Goal: Transaction & Acquisition: Obtain resource

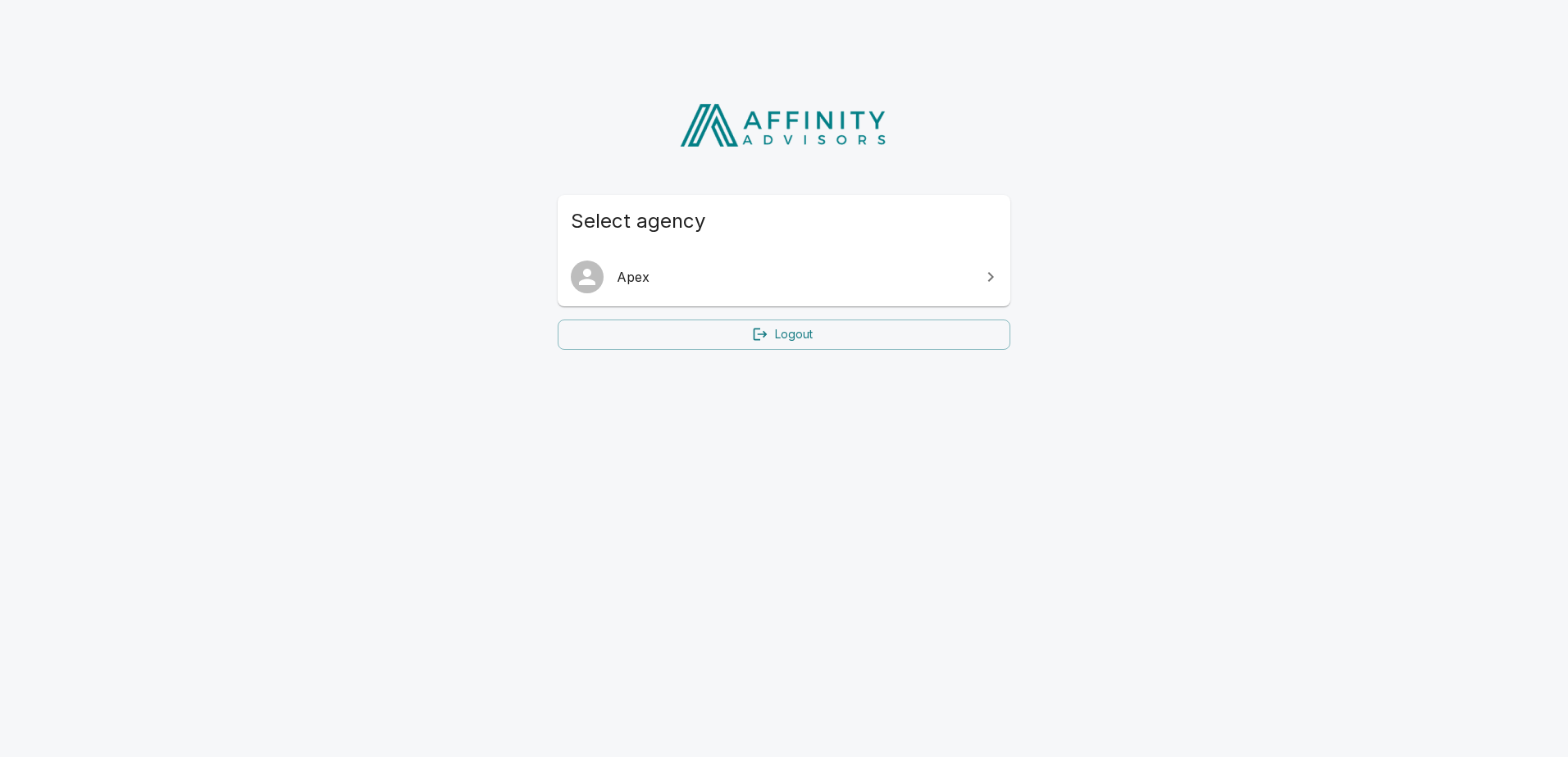
click at [996, 278] on icon at bounding box center [991, 277] width 20 height 20
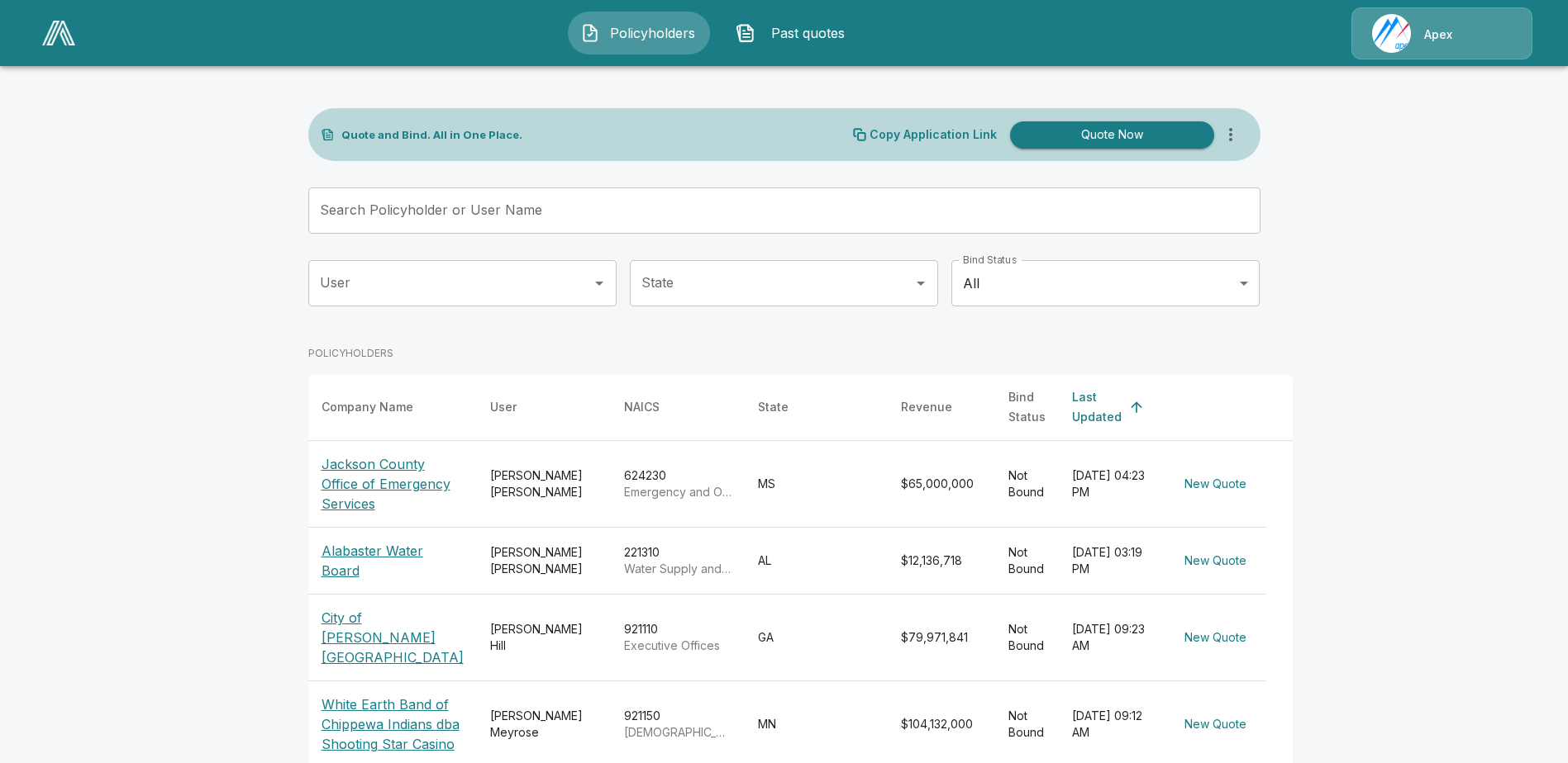
click at [393, 559] on p "Alabaster Water Board" at bounding box center [392, 561] width 142 height 39
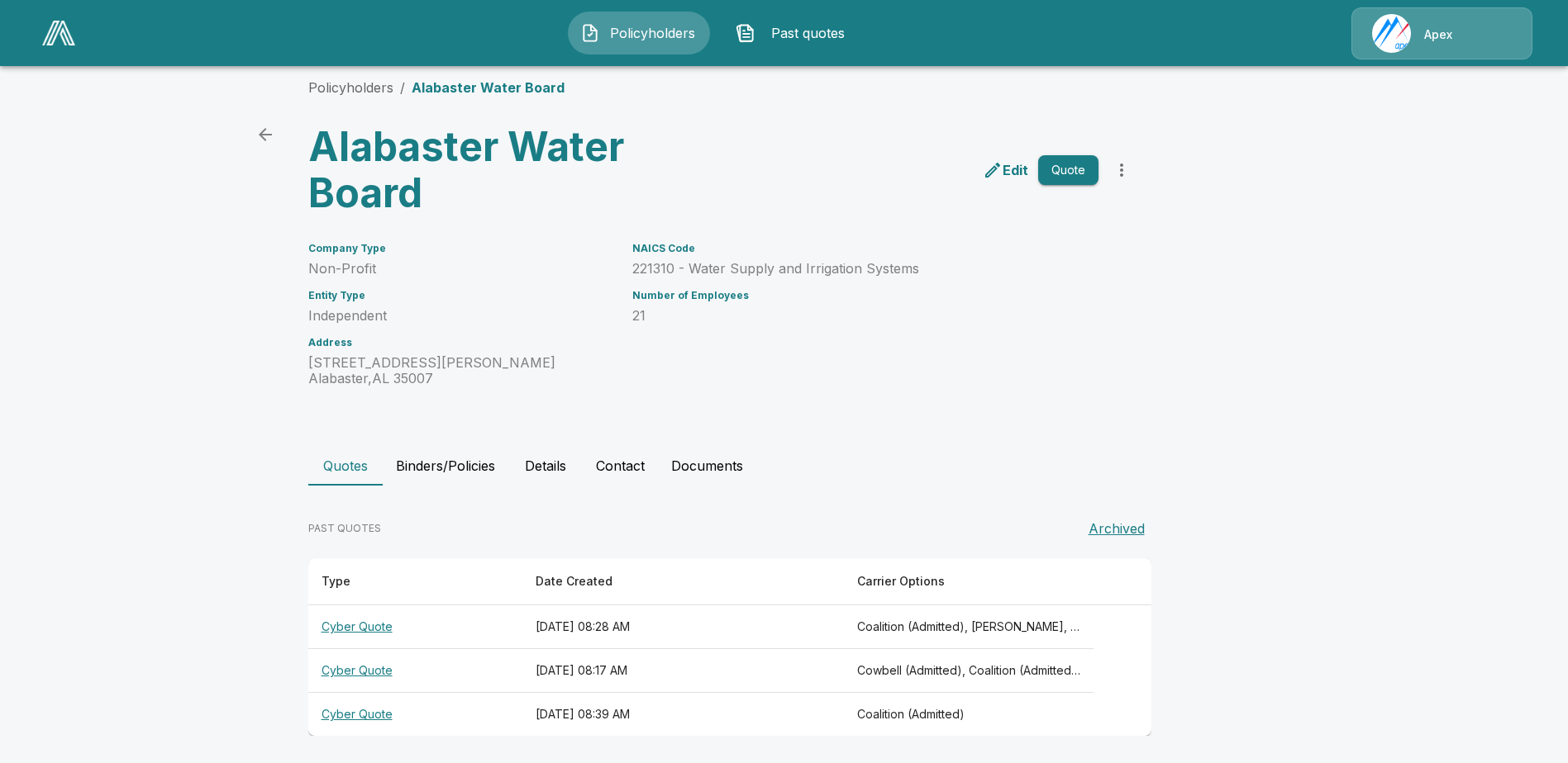
scroll to position [20, 0]
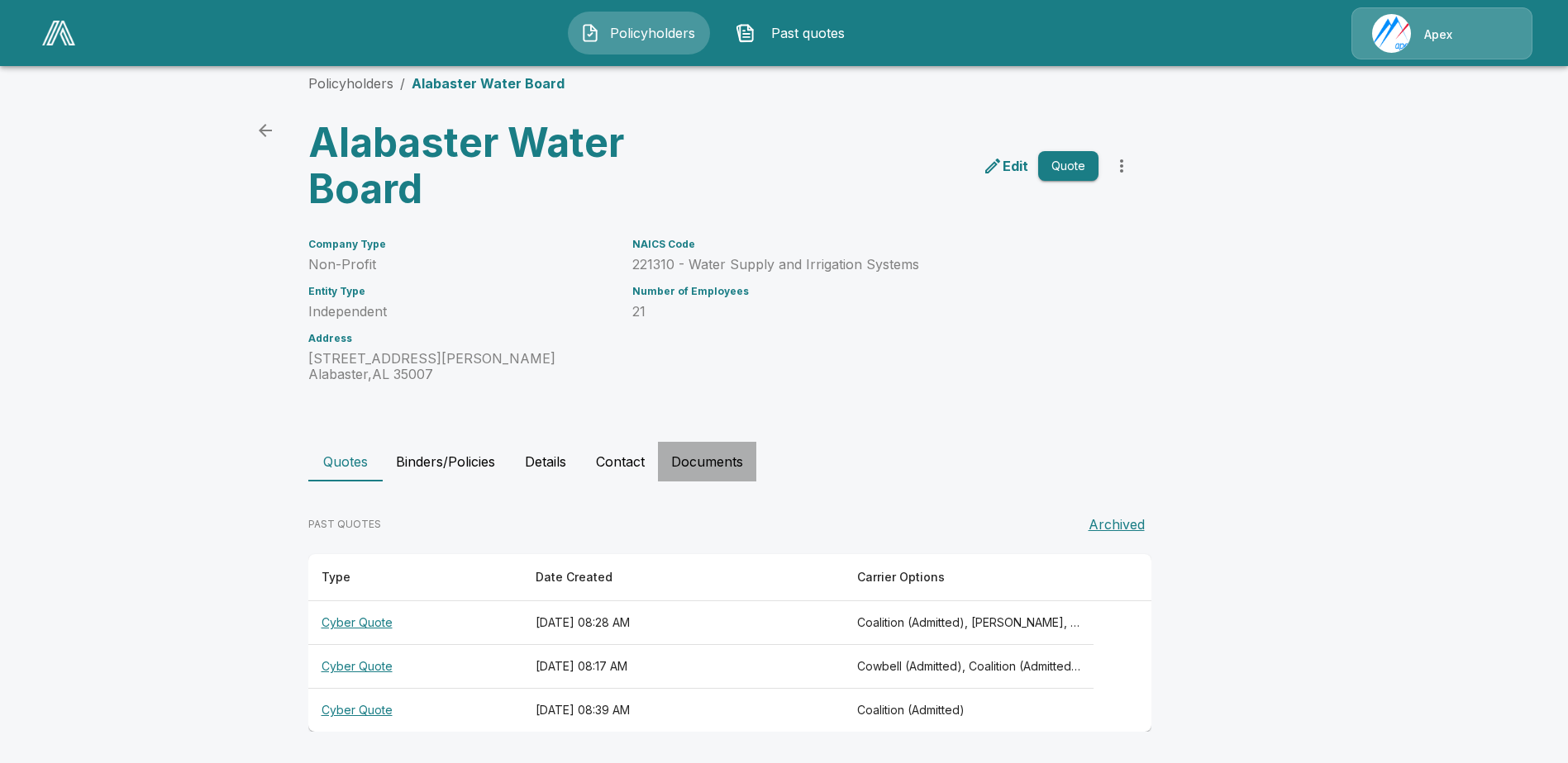
click at [719, 464] on button "Documents" at bounding box center [707, 462] width 98 height 39
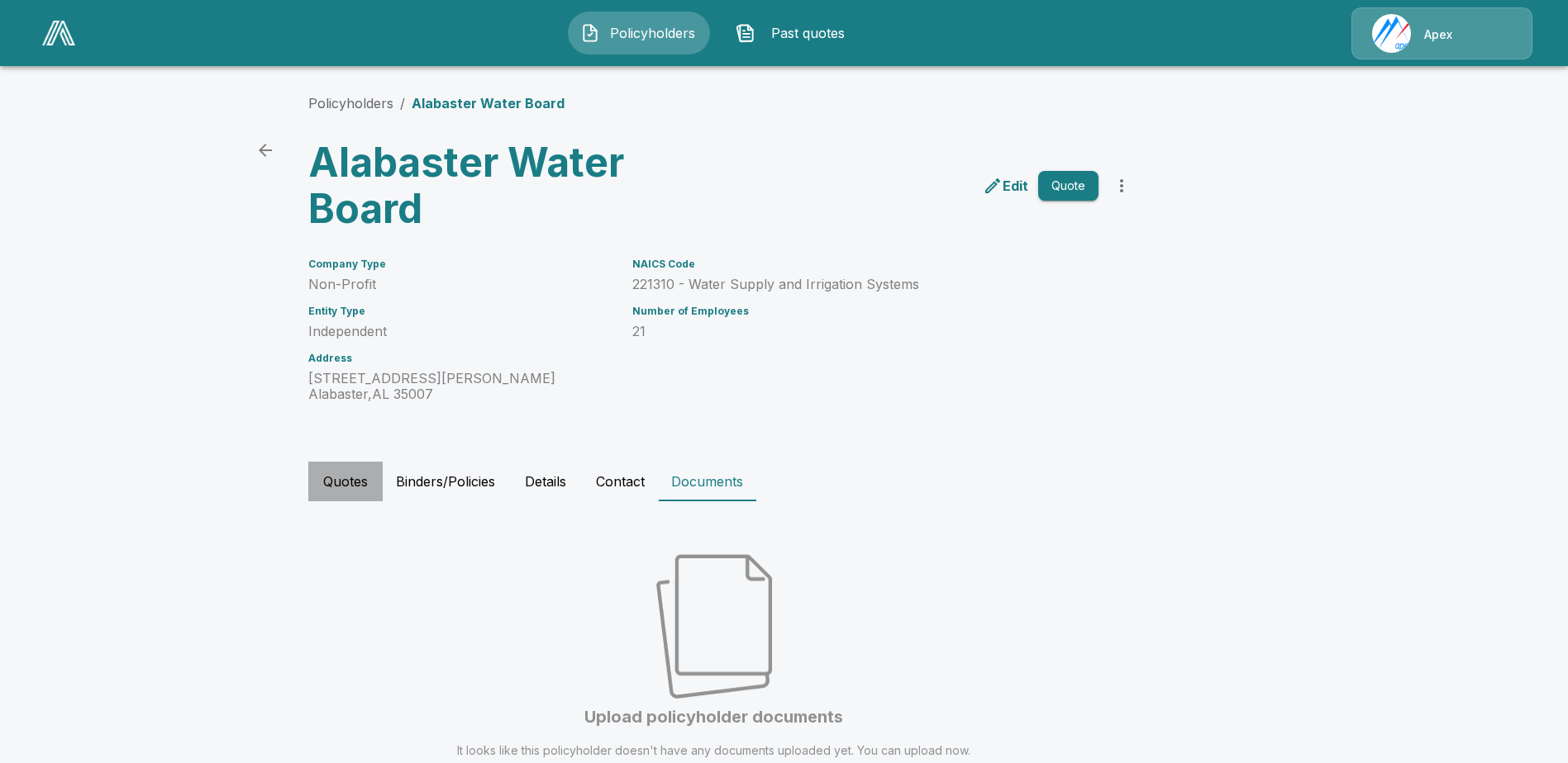
click at [351, 480] on button "Quotes" at bounding box center [346, 481] width 75 height 39
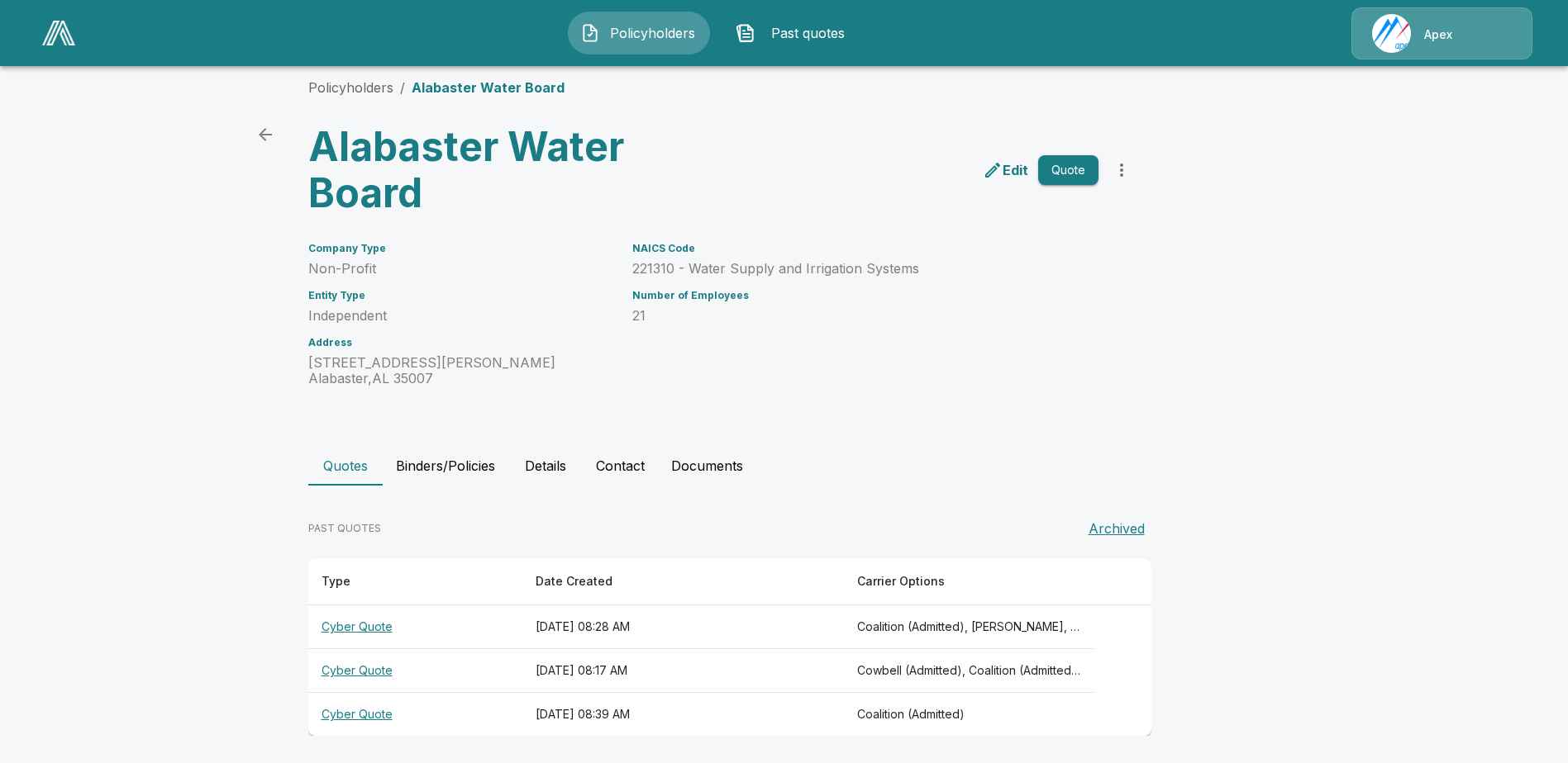
scroll to position [20, 0]
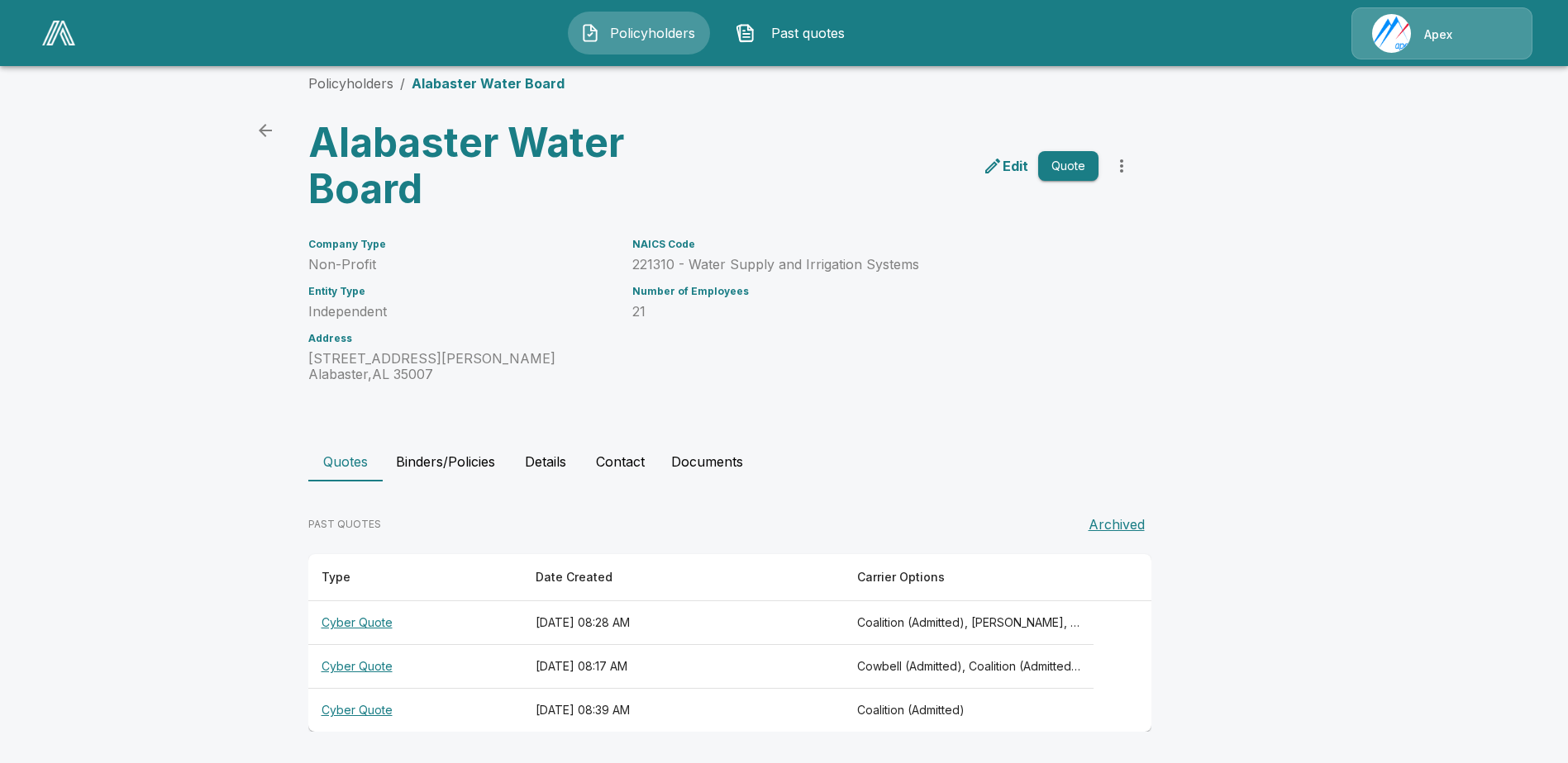
click at [364, 709] on th "Cyber Quote" at bounding box center [415, 711] width 214 height 43
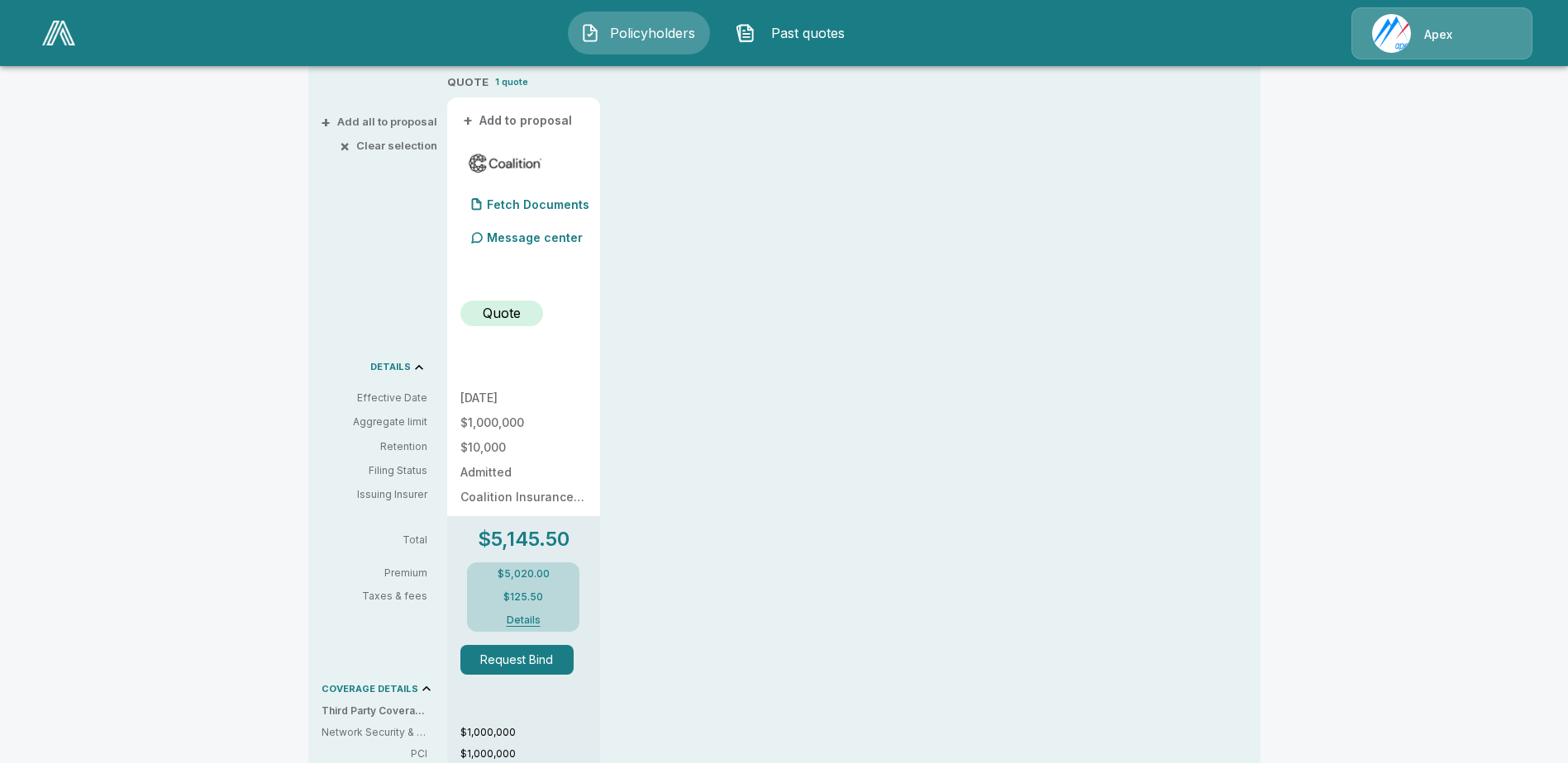
scroll to position [392, 0]
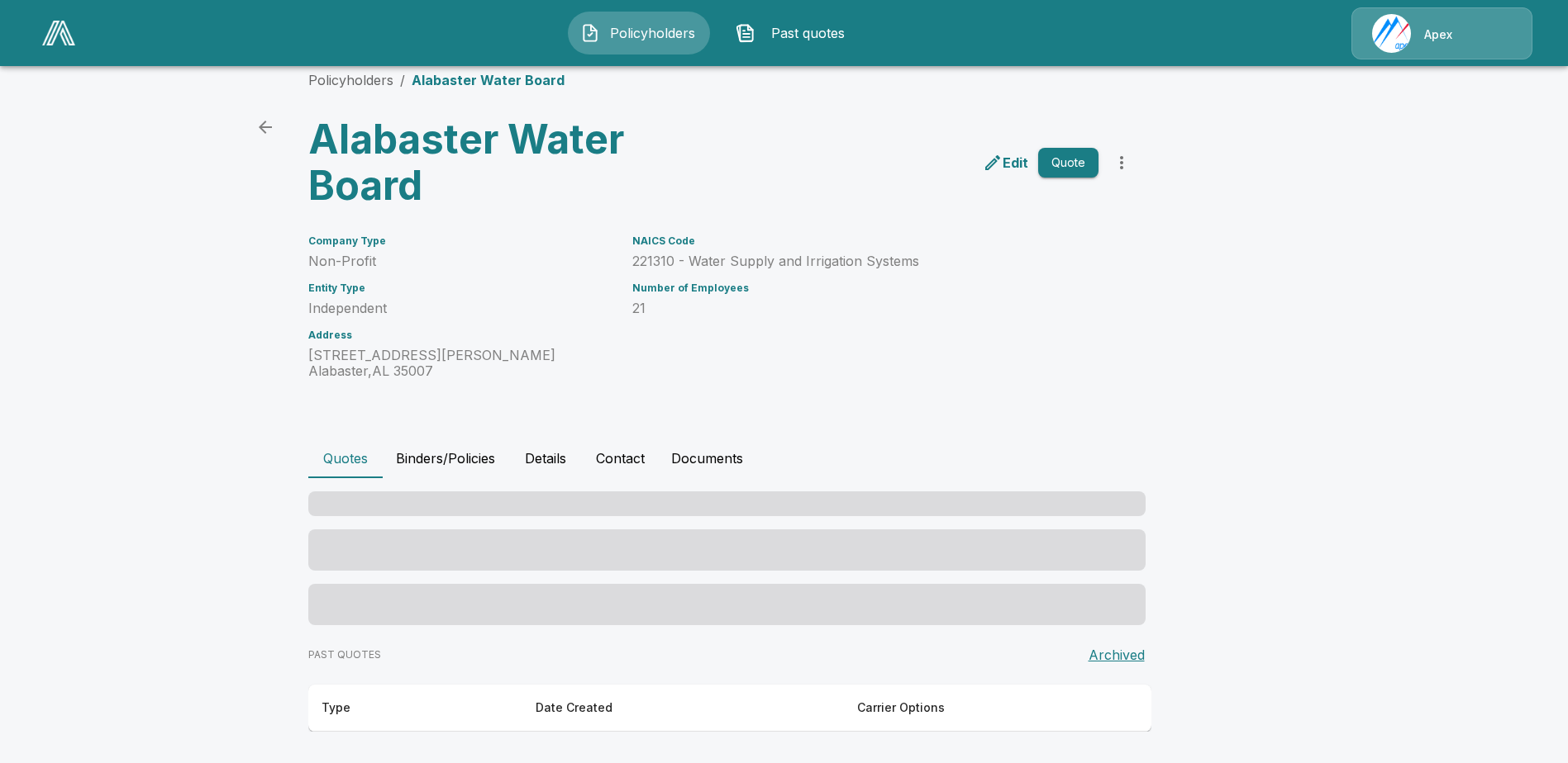
scroll to position [20, 0]
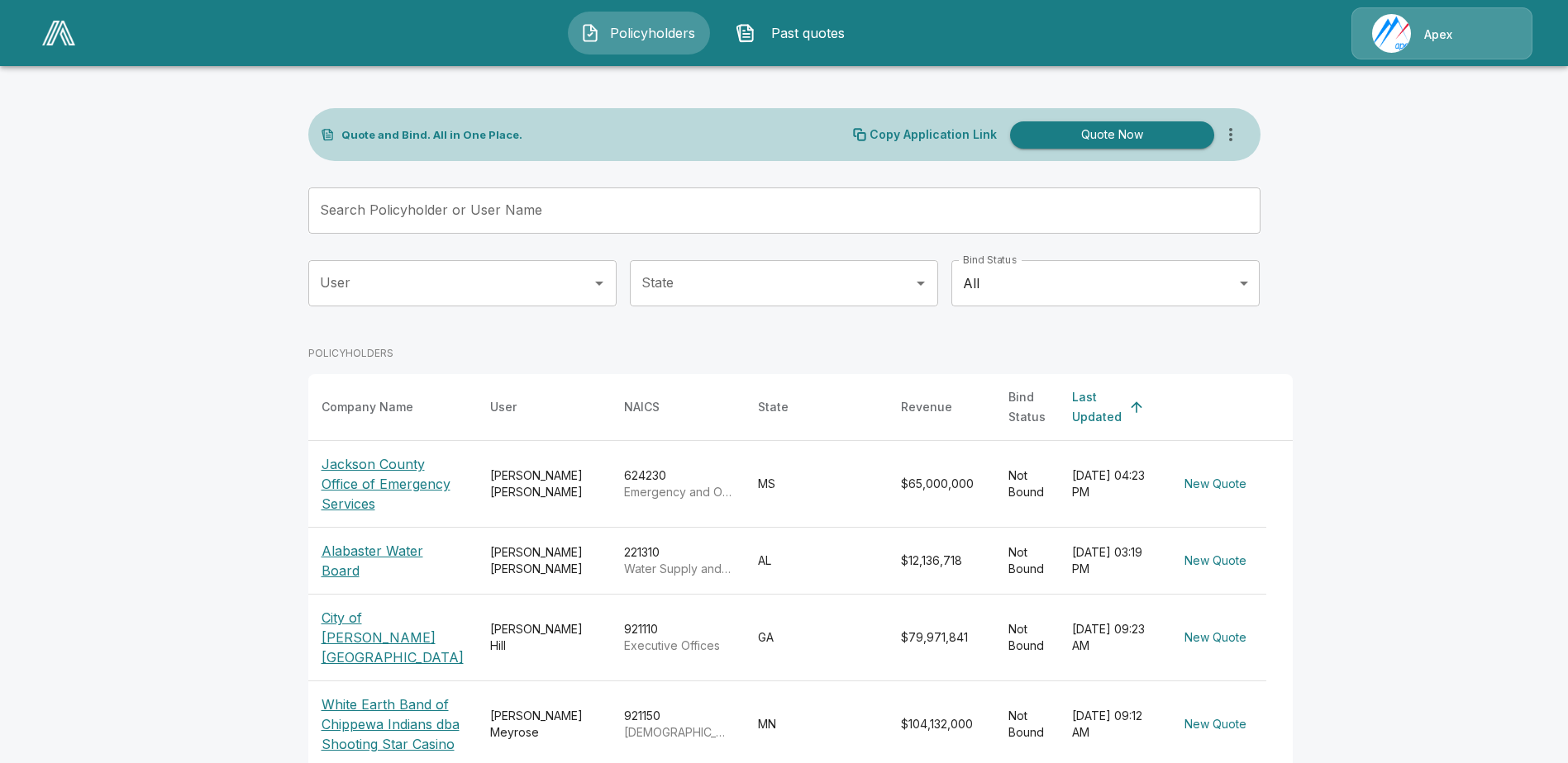
click at [379, 557] on p "Alabaster Water Board" at bounding box center [392, 561] width 142 height 39
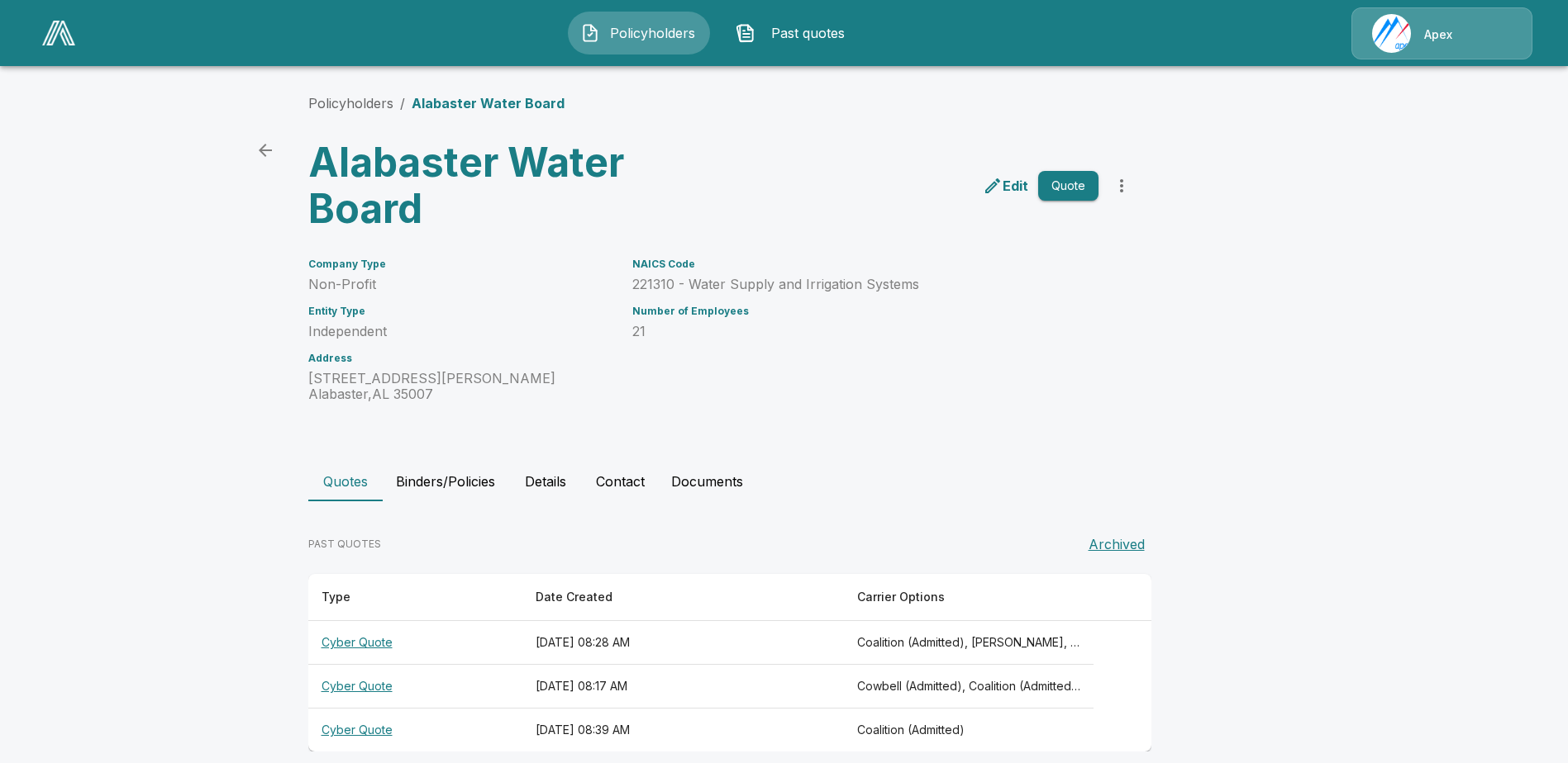
scroll to position [20, 0]
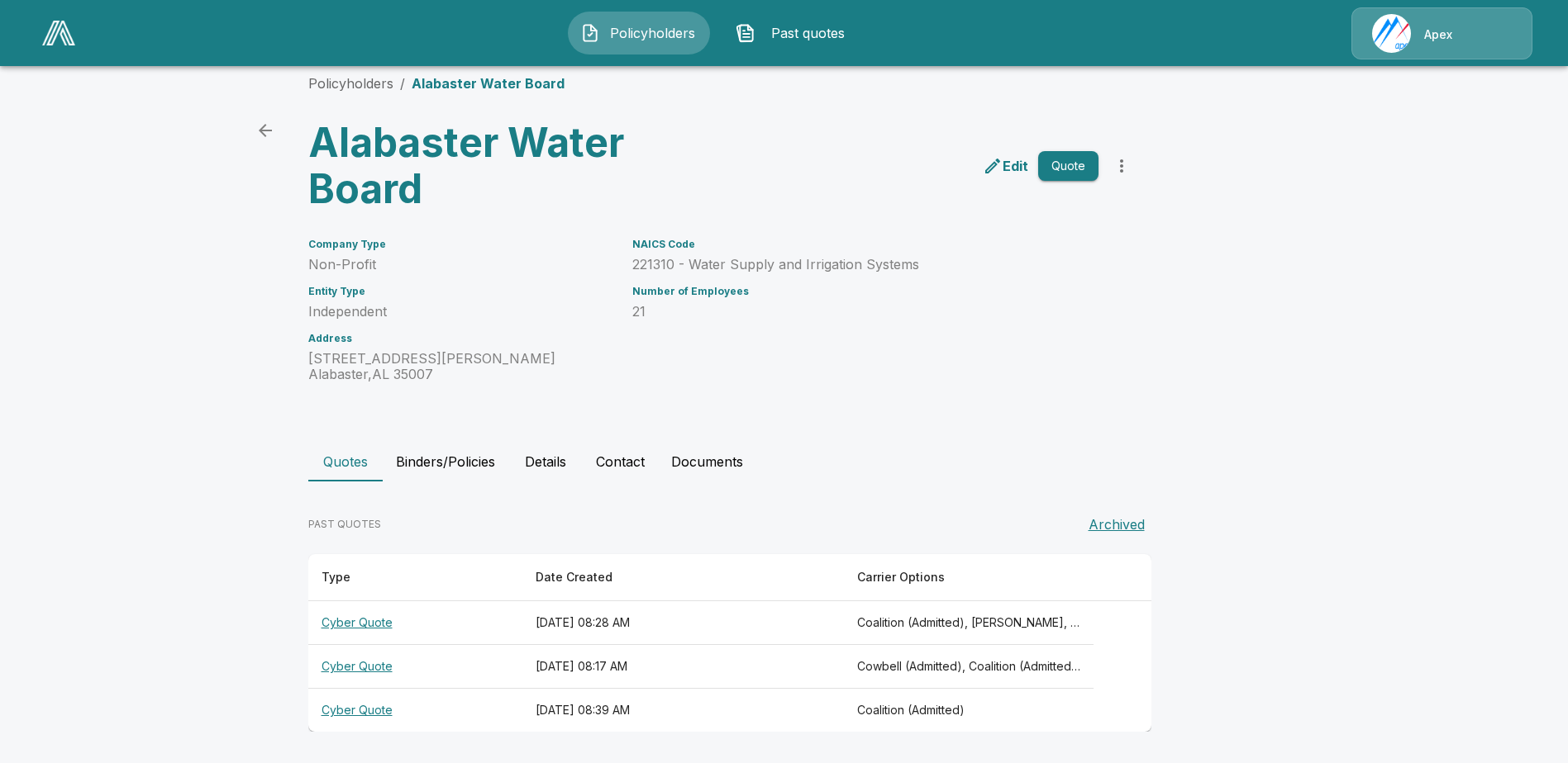
click at [385, 715] on th "Cyber Quote" at bounding box center [415, 711] width 214 height 43
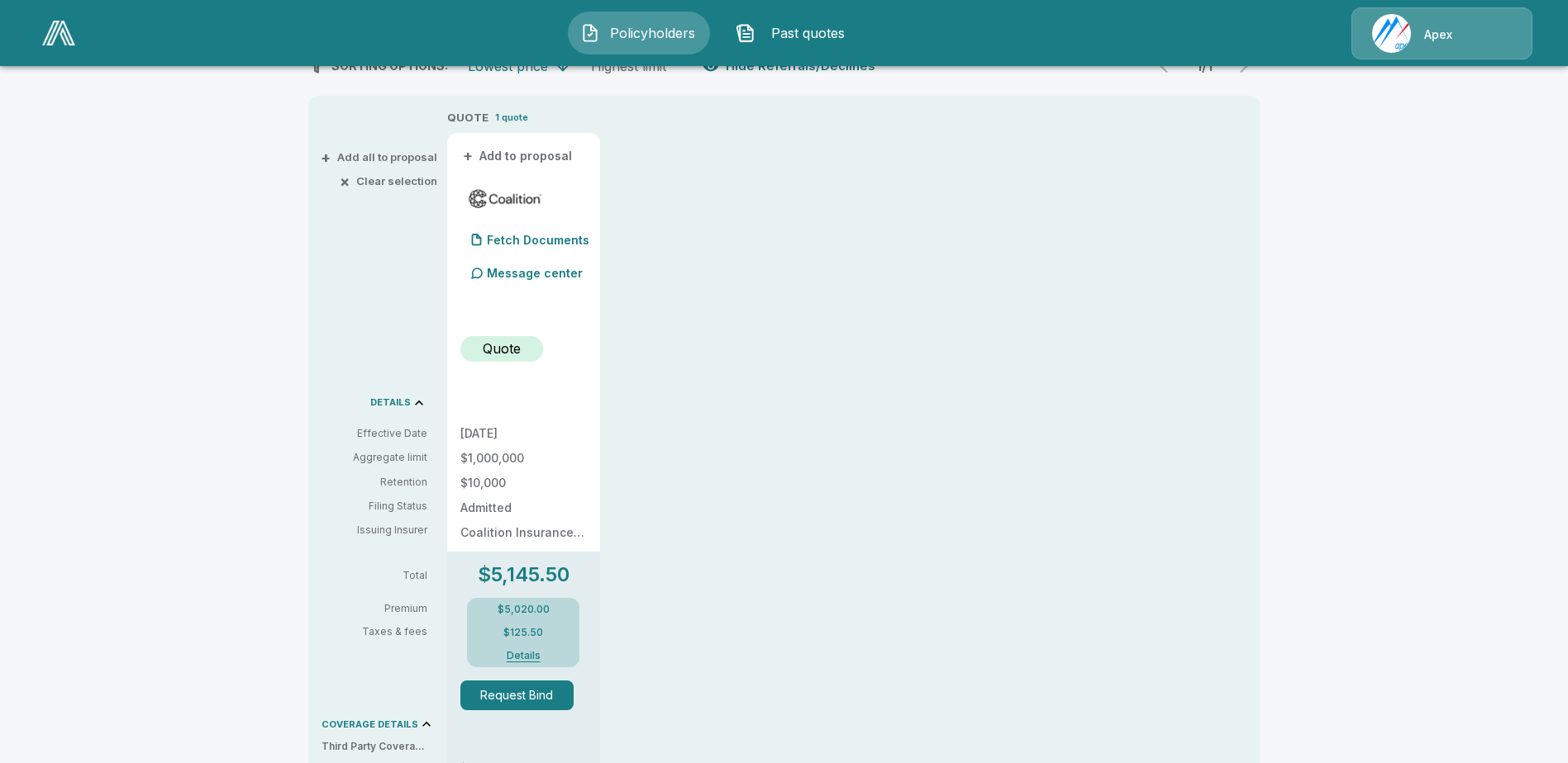
scroll to position [350, 0]
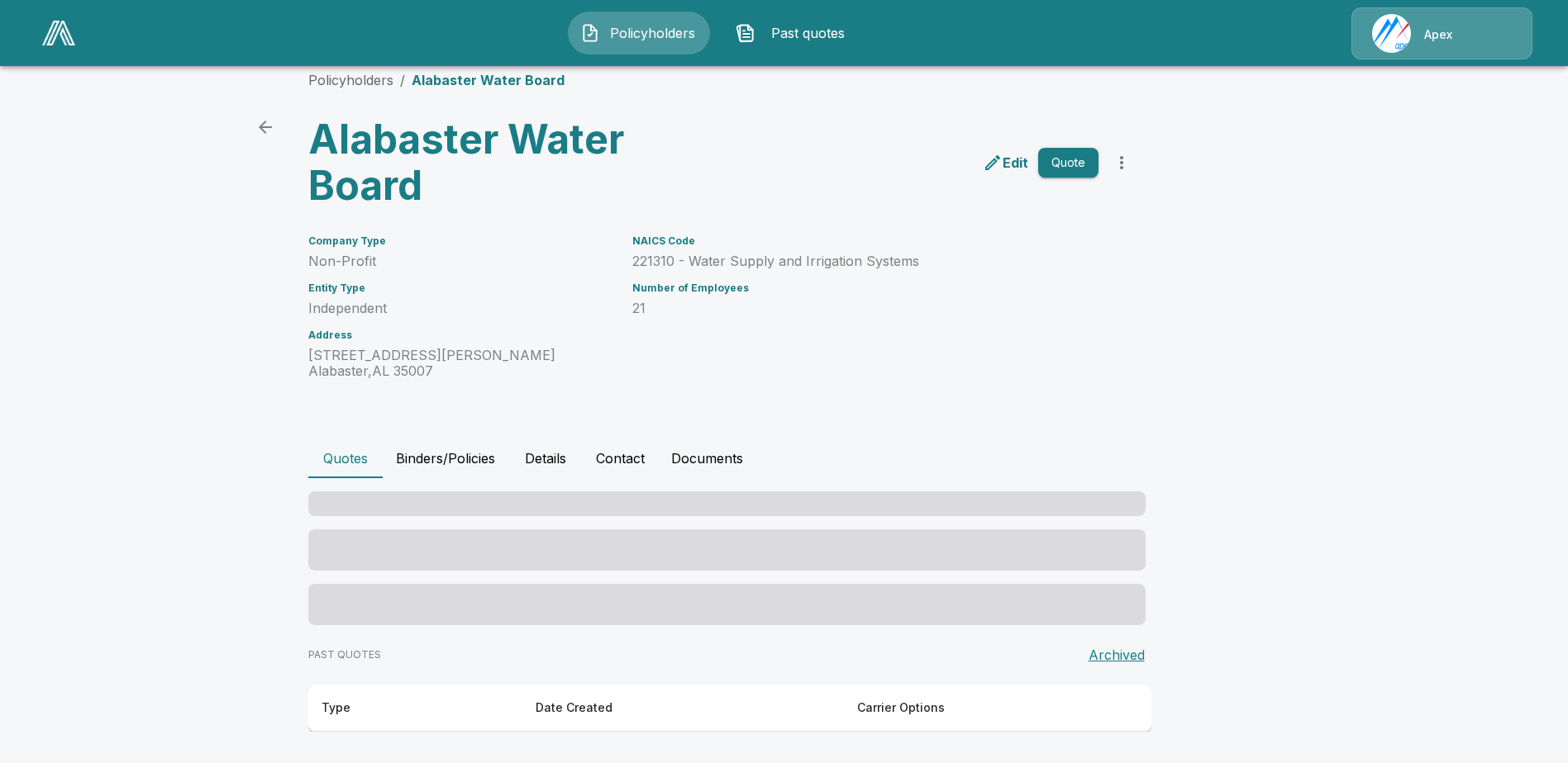
scroll to position [20, 0]
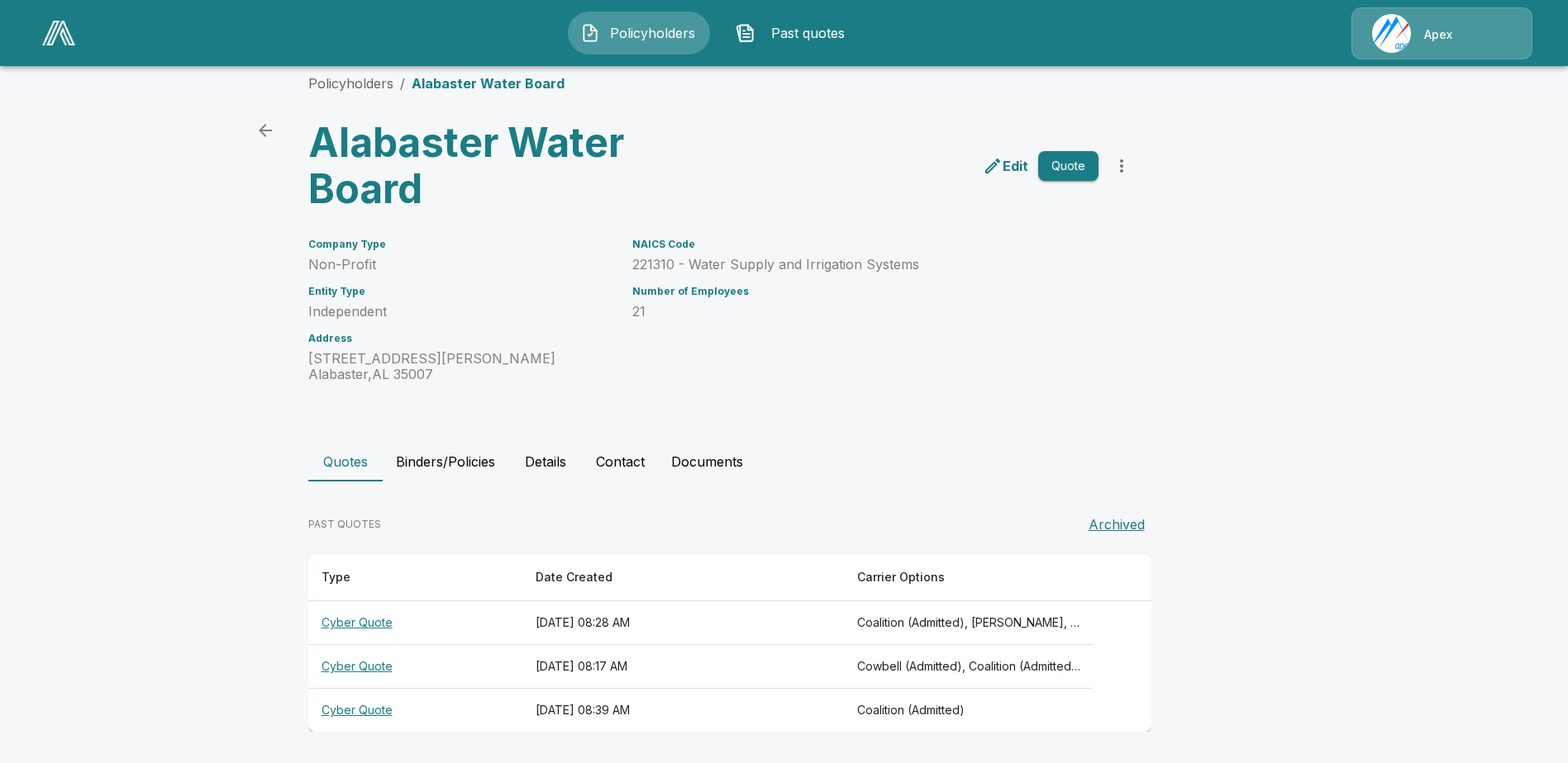
click at [364, 661] on th "Cyber Quote" at bounding box center [415, 667] width 214 height 43
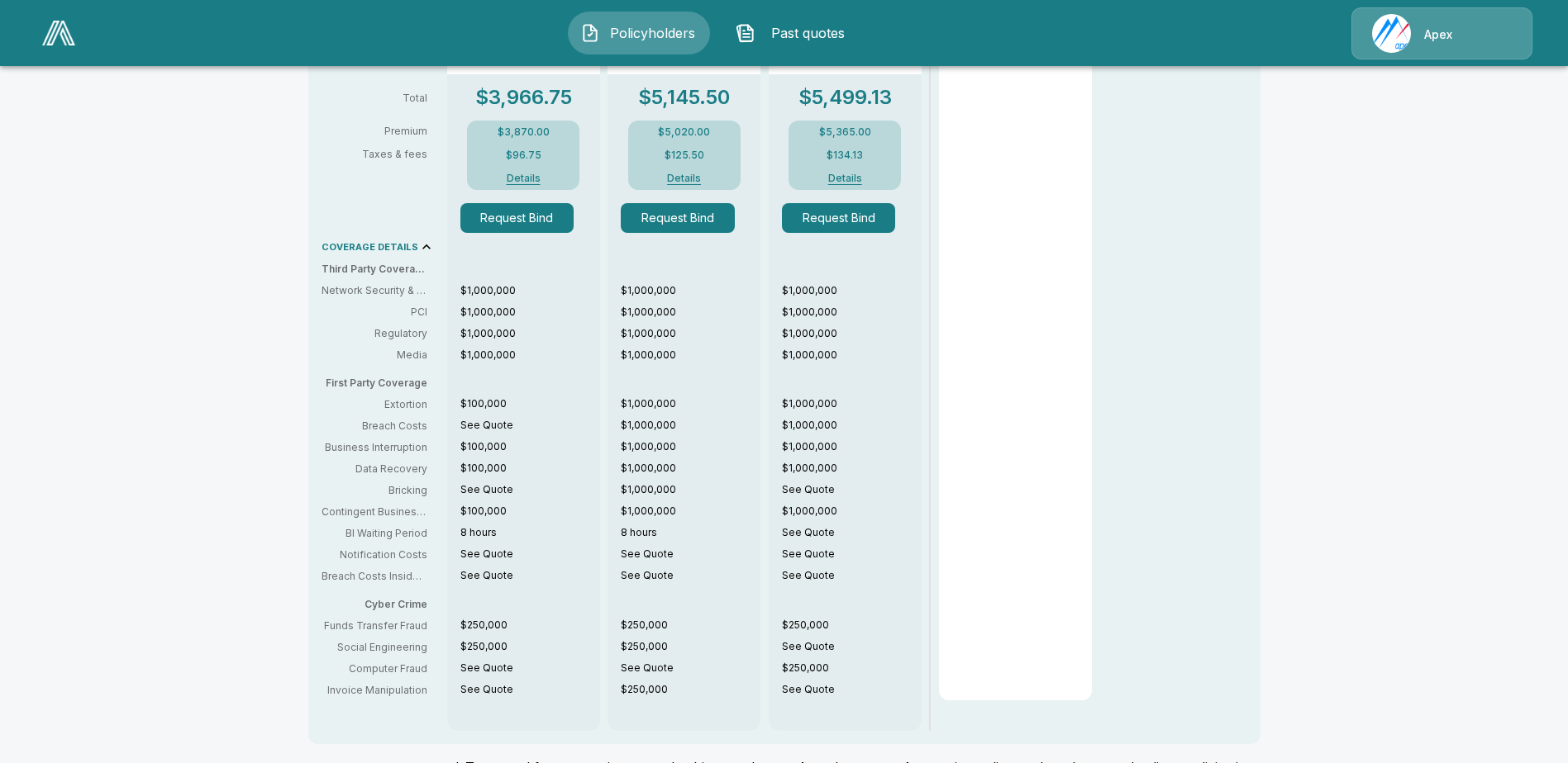
scroll to position [806, 0]
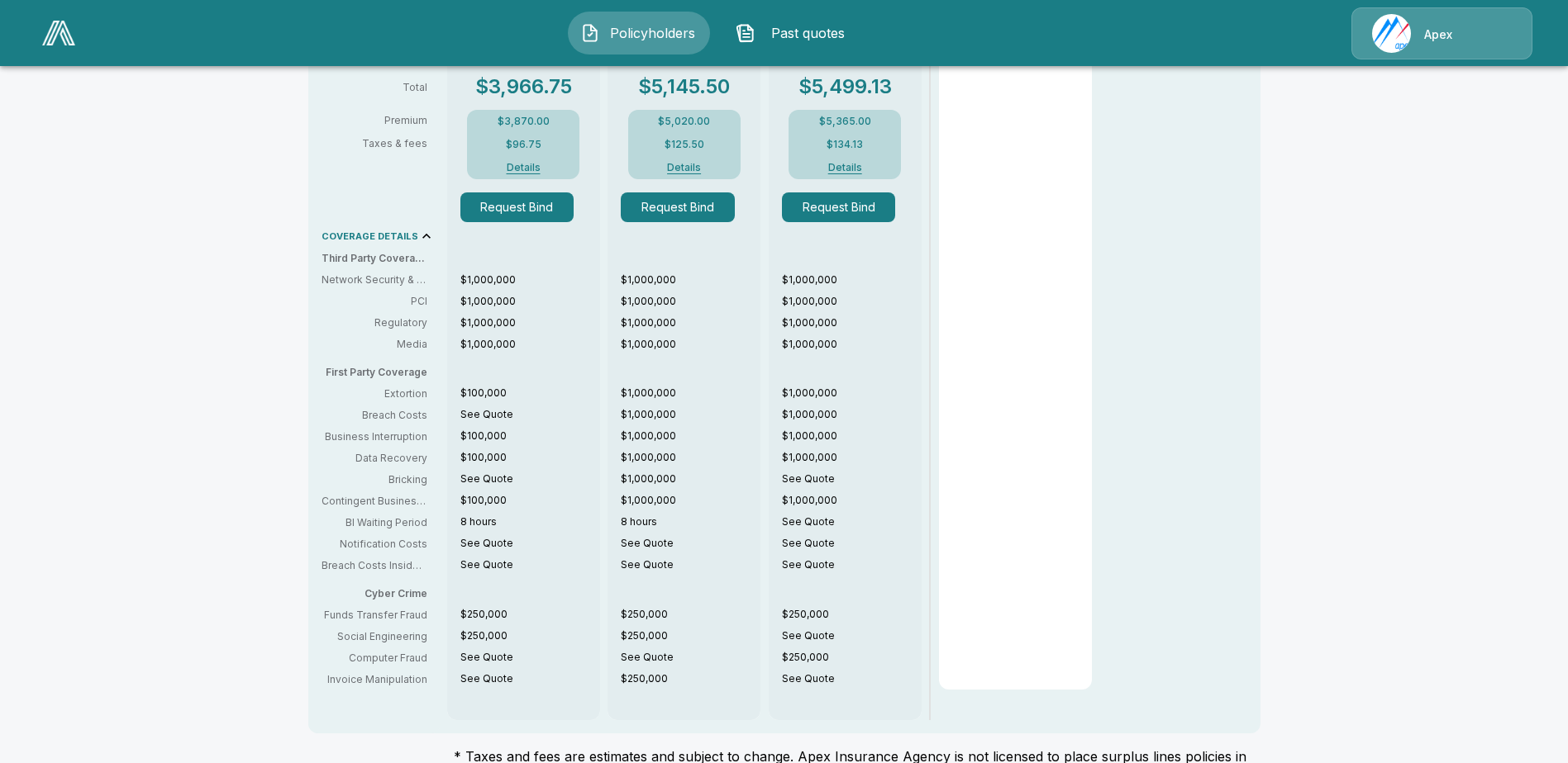
click at [425, 235] on icon at bounding box center [426, 235] width 8 height 5
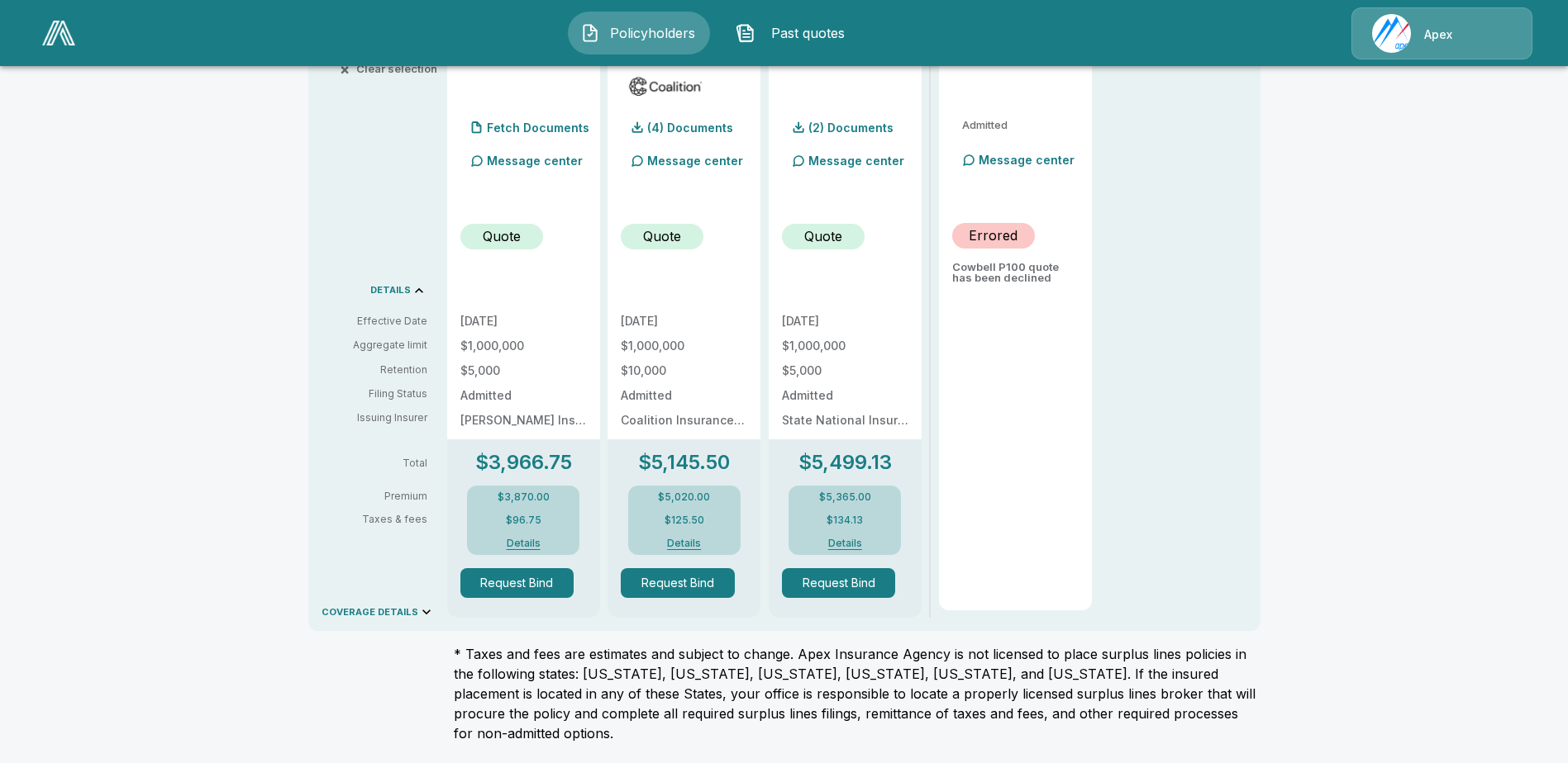
scroll to position [411, 0]
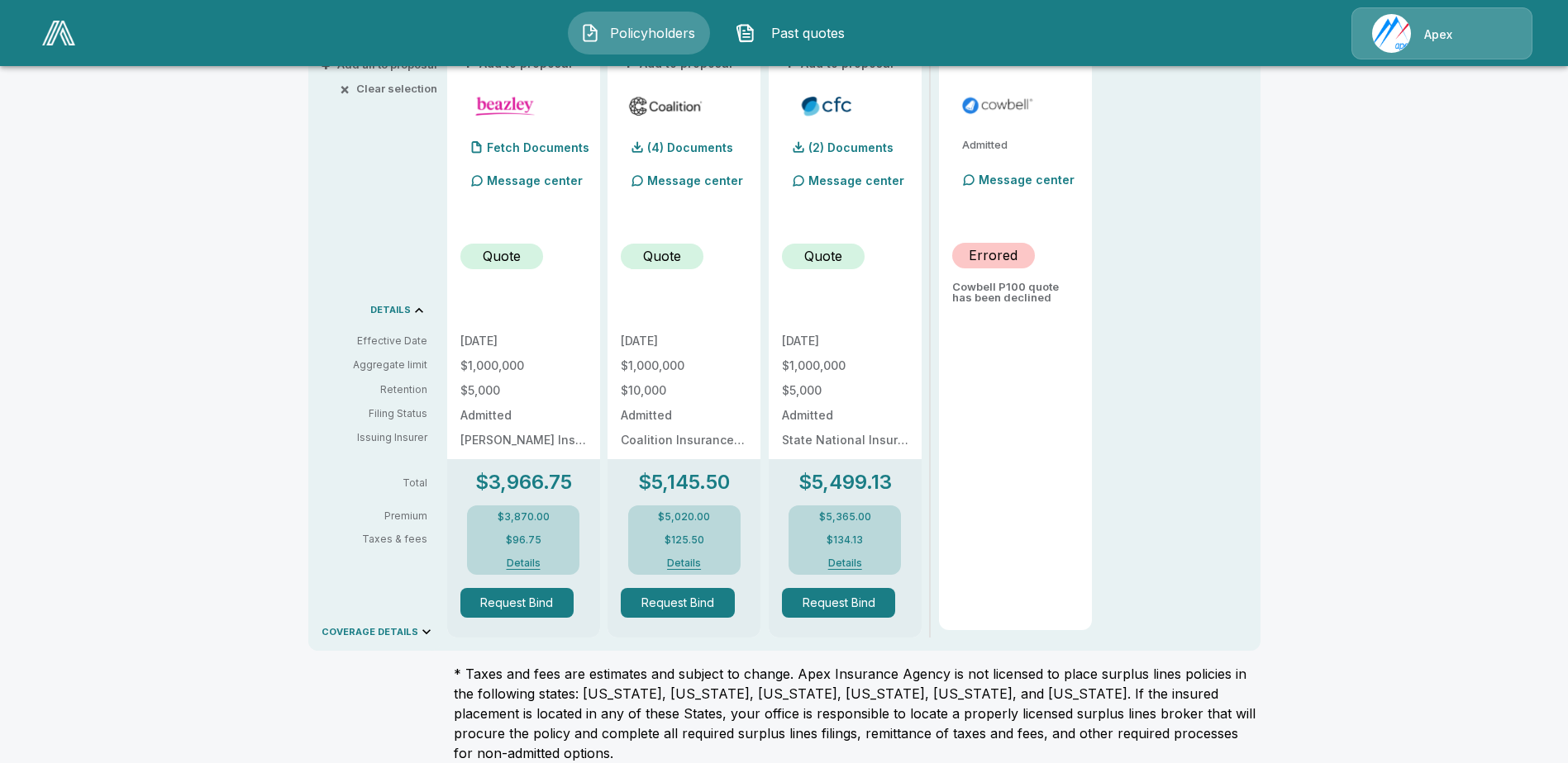
click at [421, 311] on icon at bounding box center [419, 310] width 17 height 17
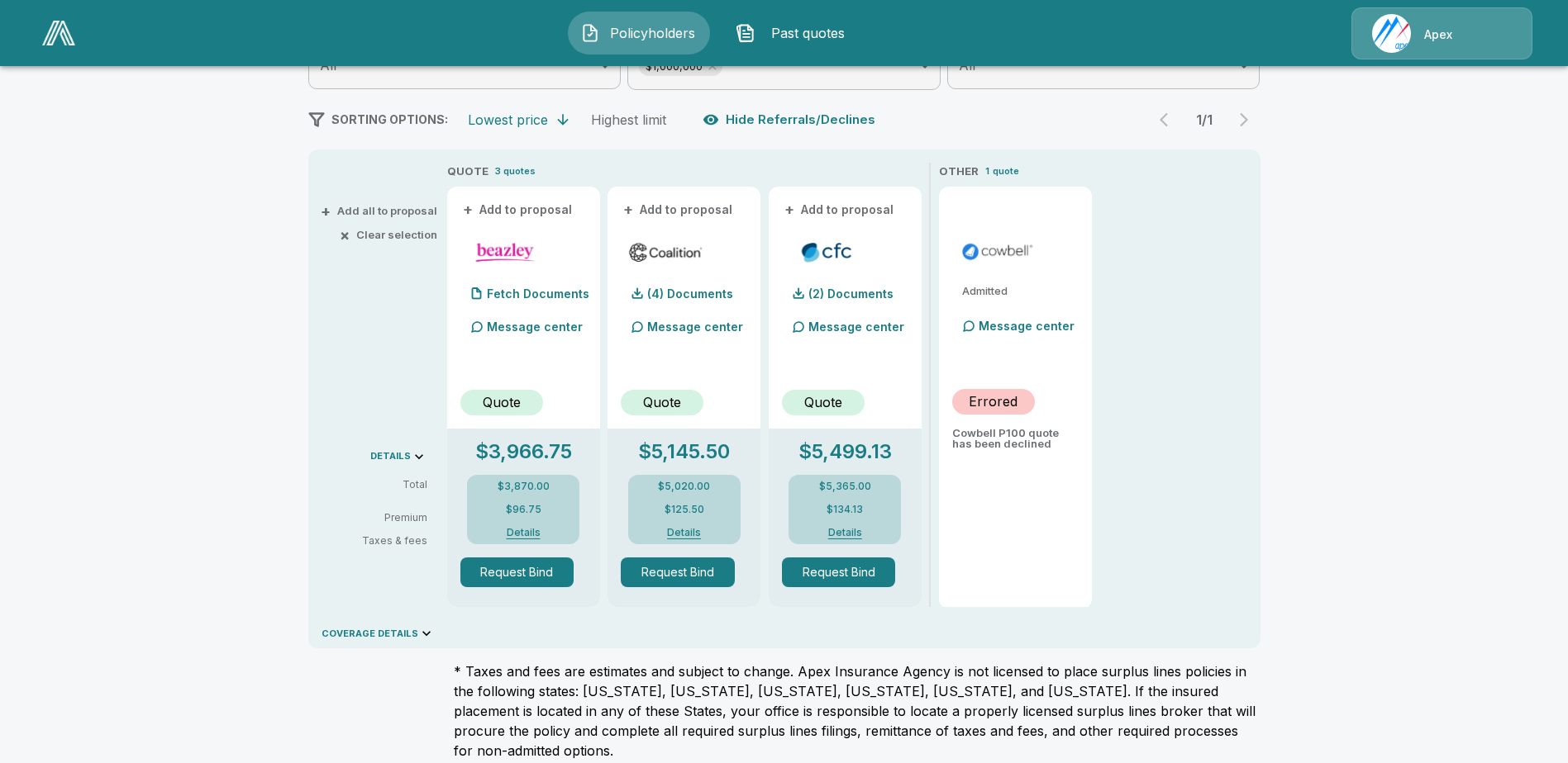
scroll to position [262, 0]
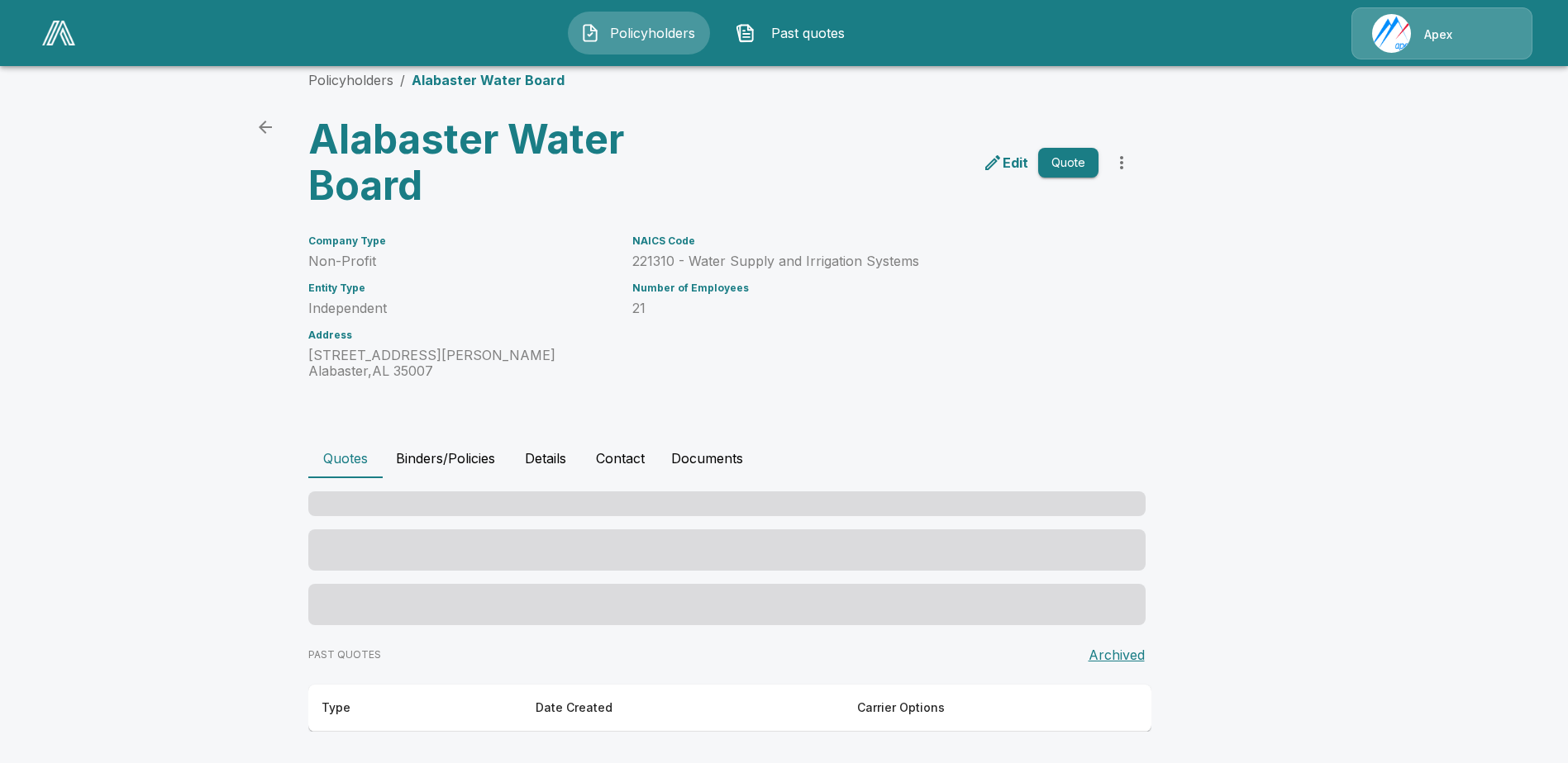
scroll to position [20, 0]
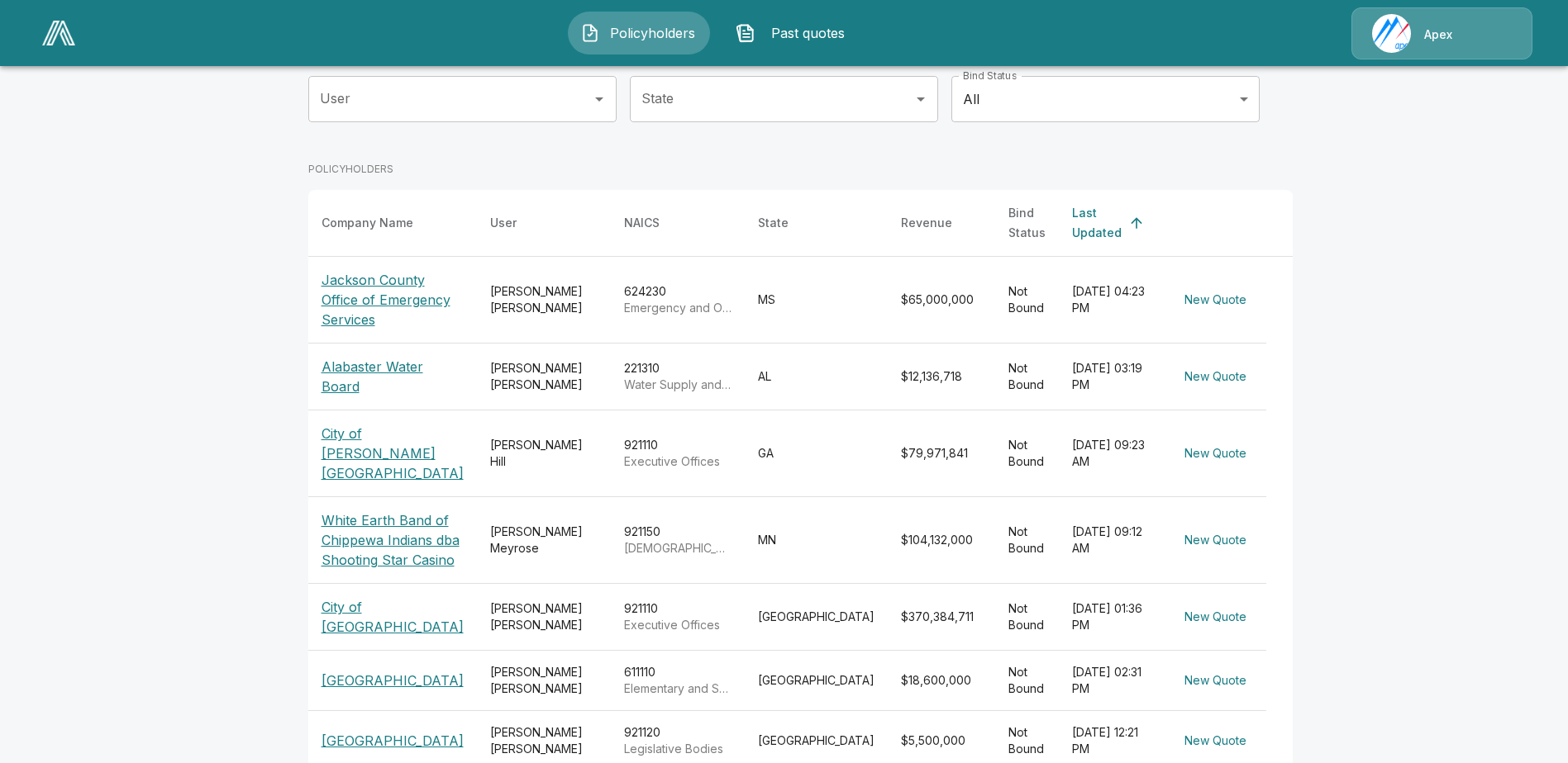
scroll to position [186, 0]
click at [386, 371] on p "Alabaster Water Board" at bounding box center [392, 375] width 142 height 39
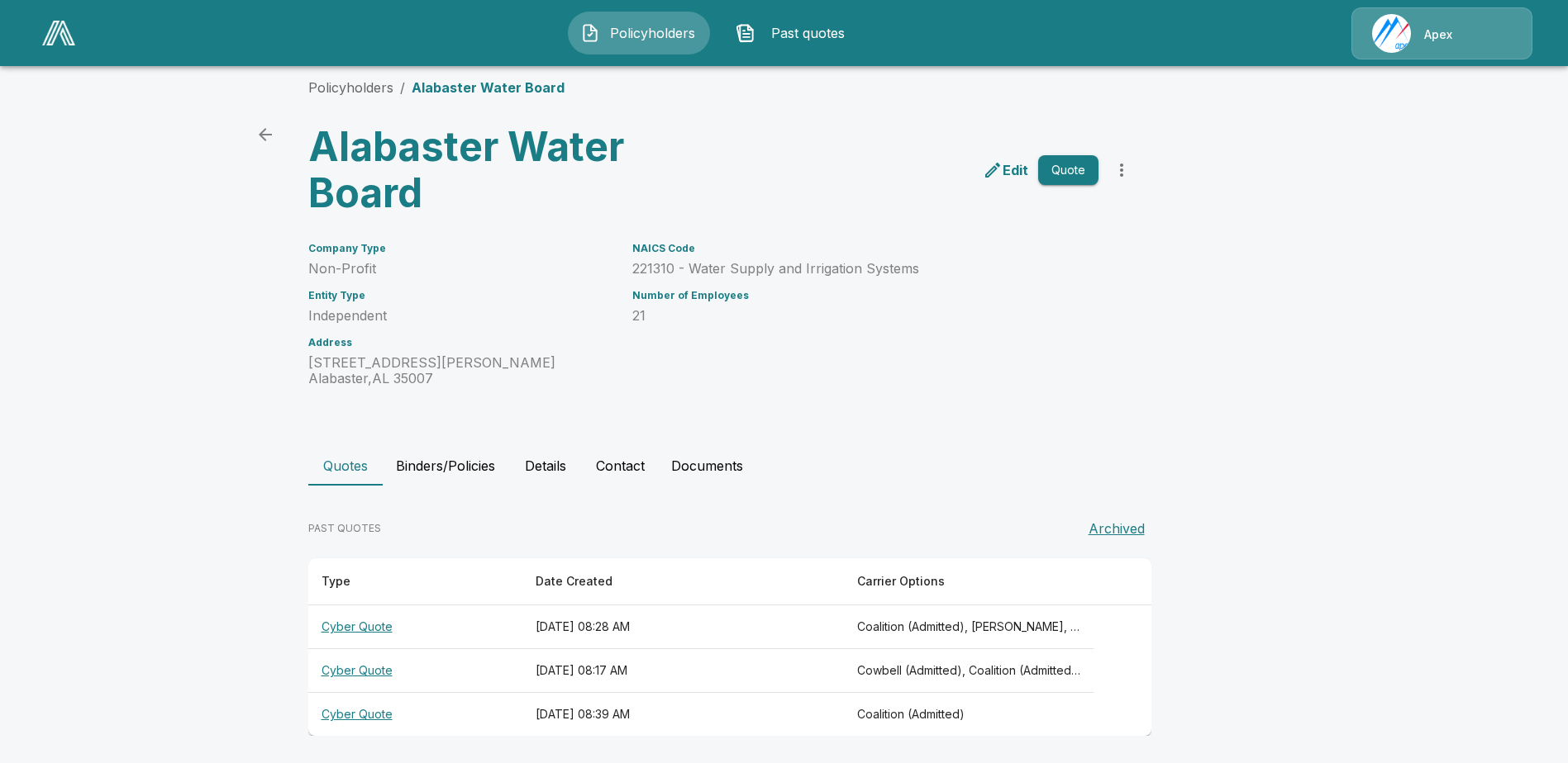
scroll to position [20, 0]
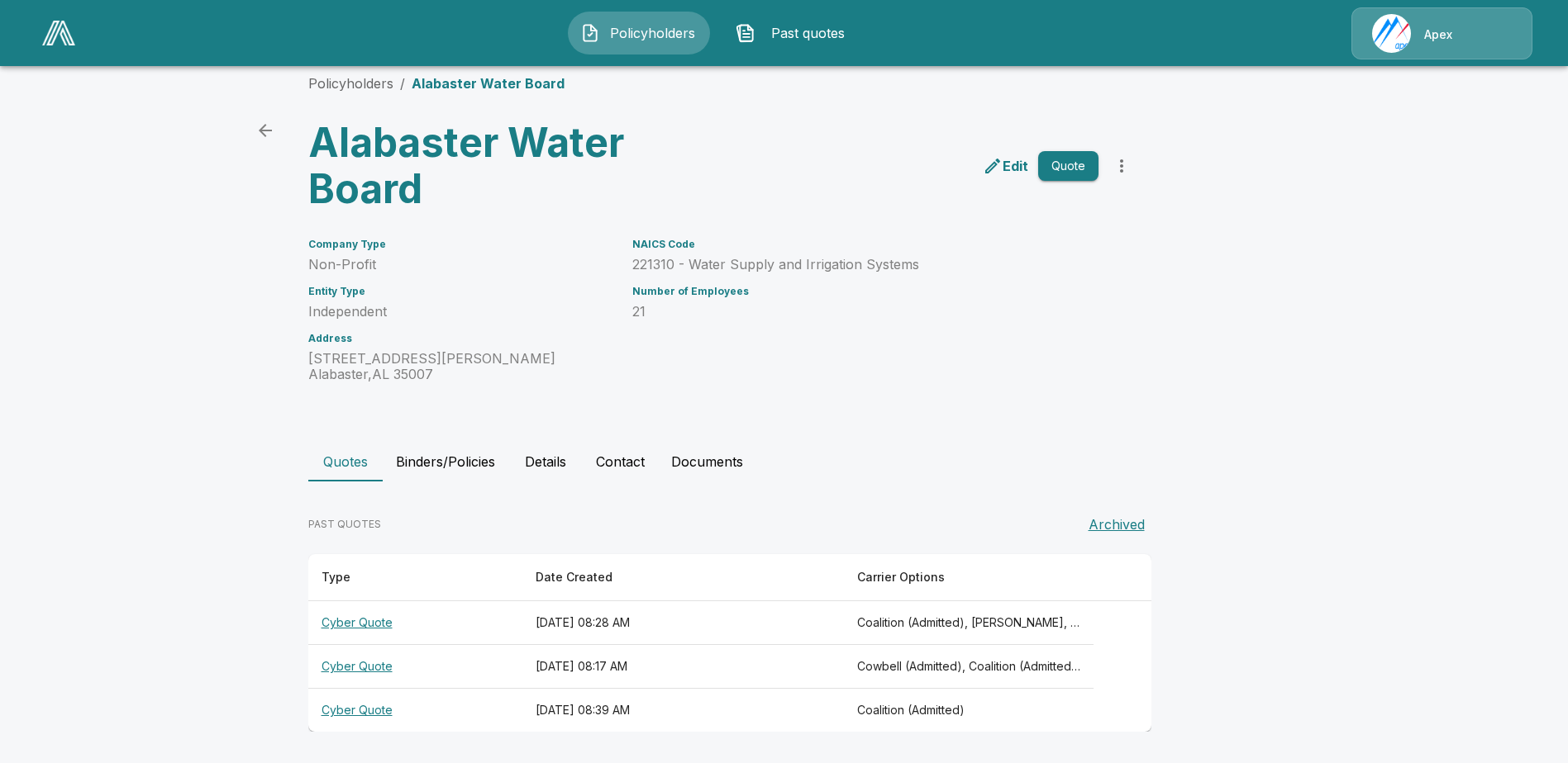
click at [367, 708] on th "Cyber Quote" at bounding box center [415, 711] width 214 height 43
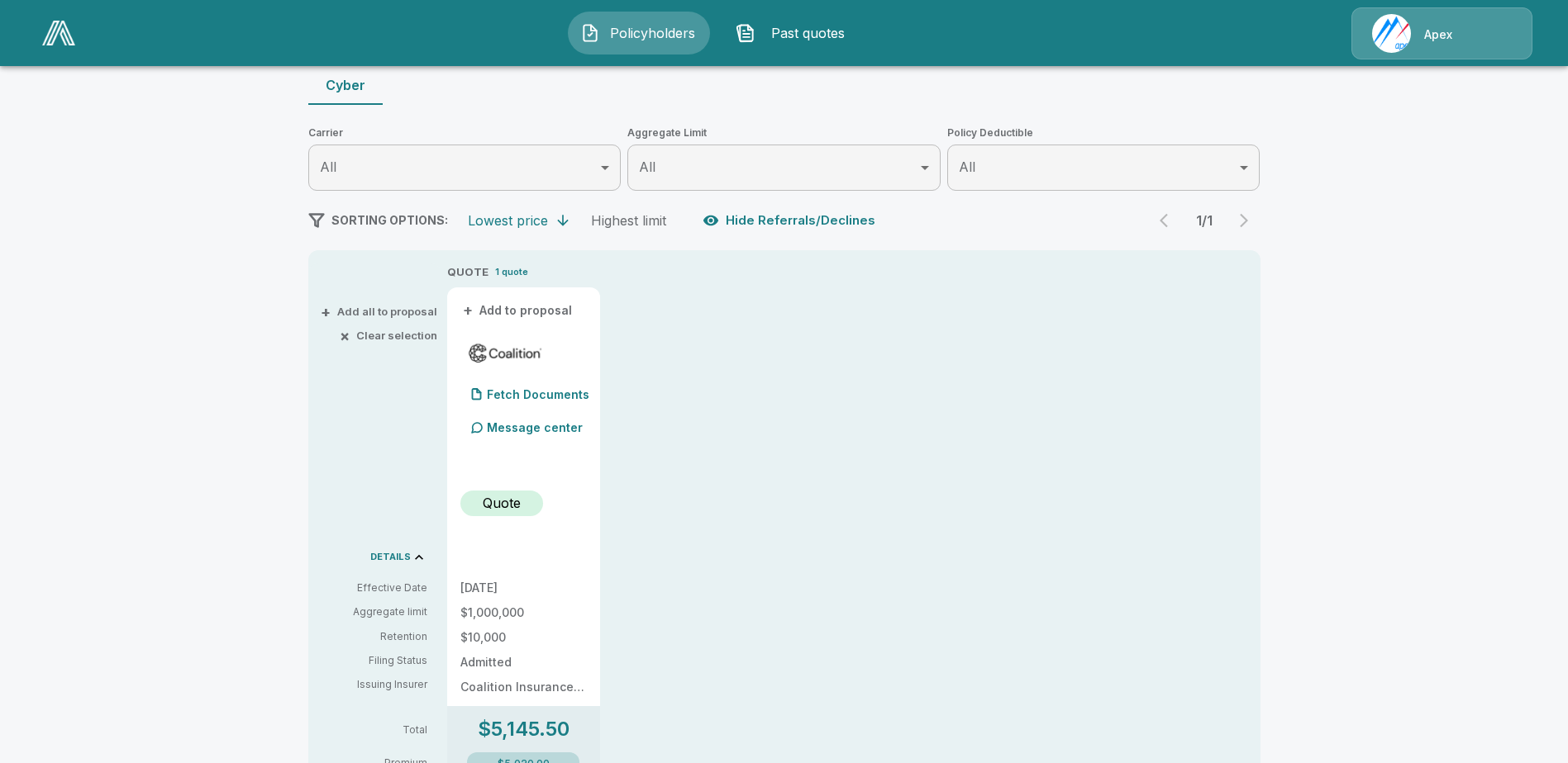
scroll to position [164, 0]
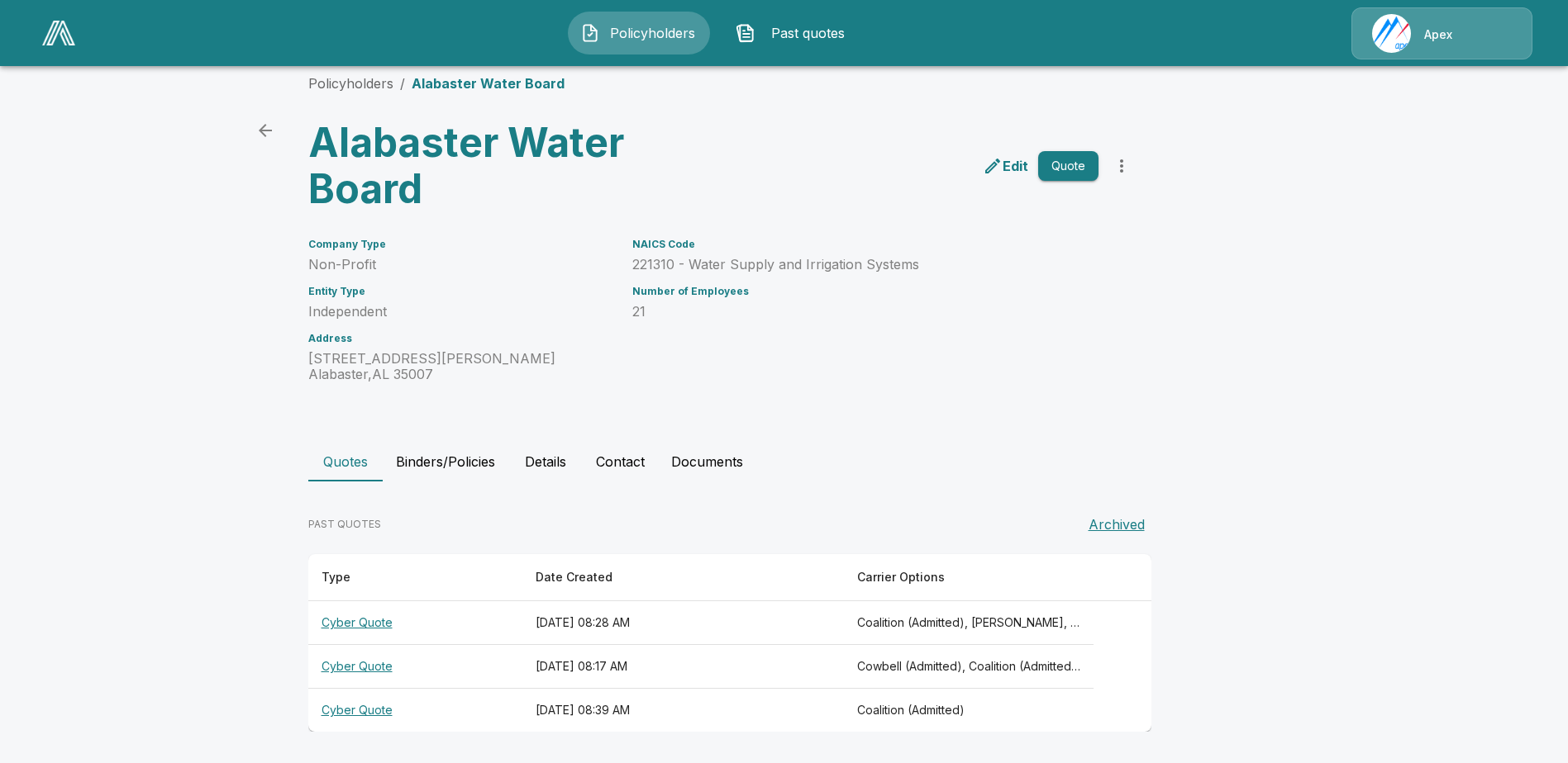
click at [388, 667] on th "Cyber Quote" at bounding box center [415, 667] width 214 height 43
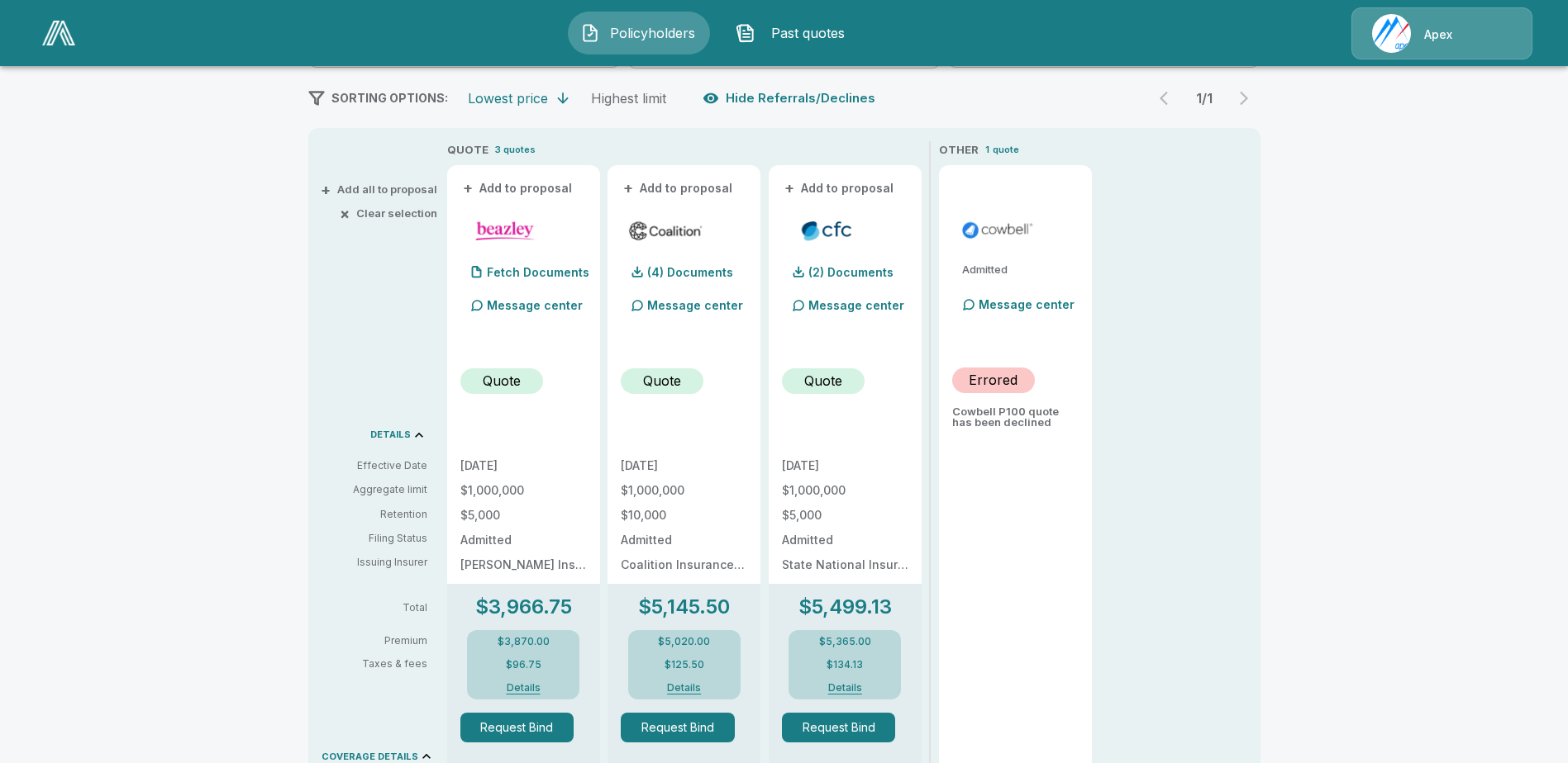
scroll to position [288, 0]
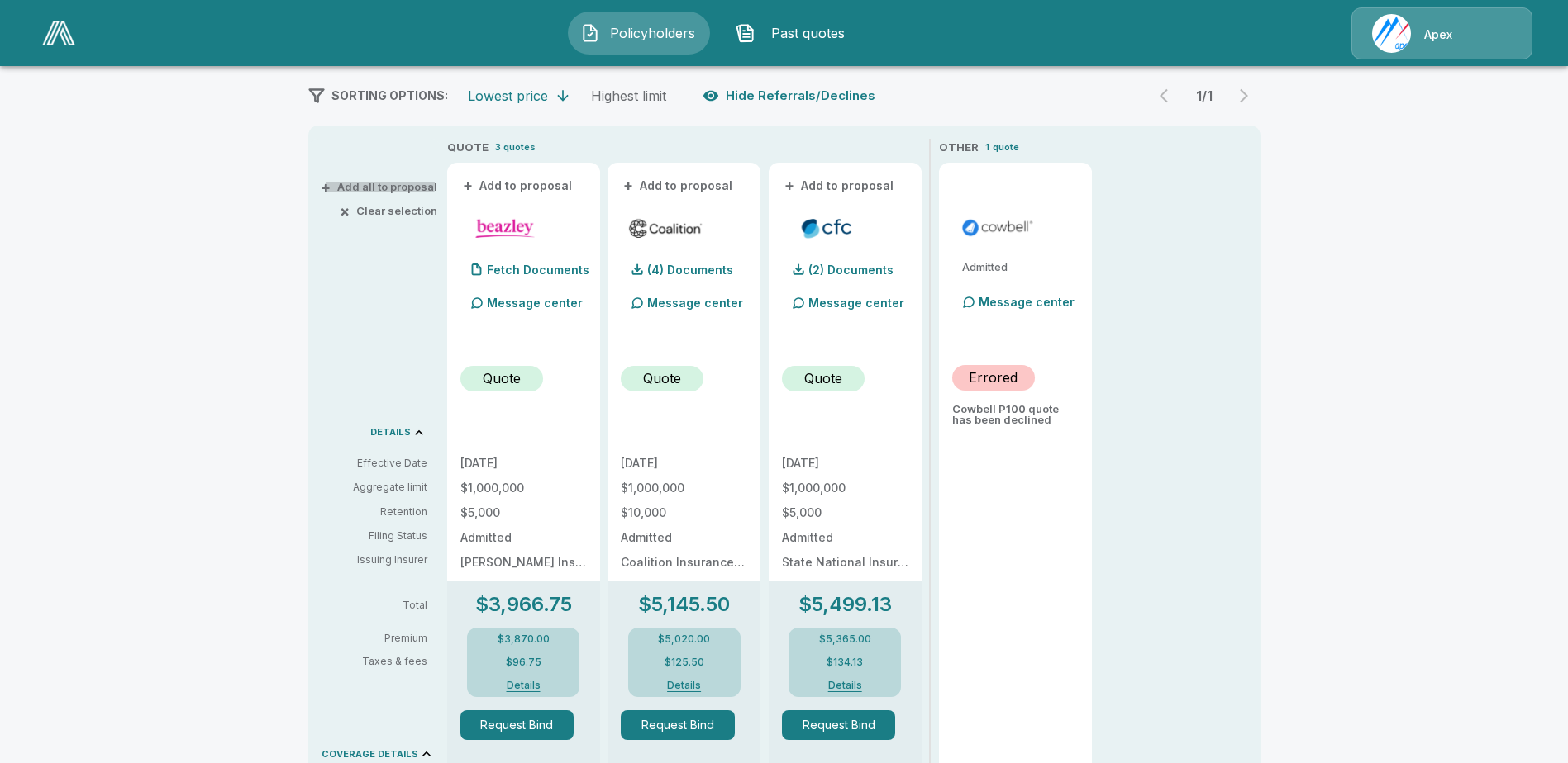
click at [358, 184] on button "+ Add all to proposal" at bounding box center [380, 187] width 113 height 11
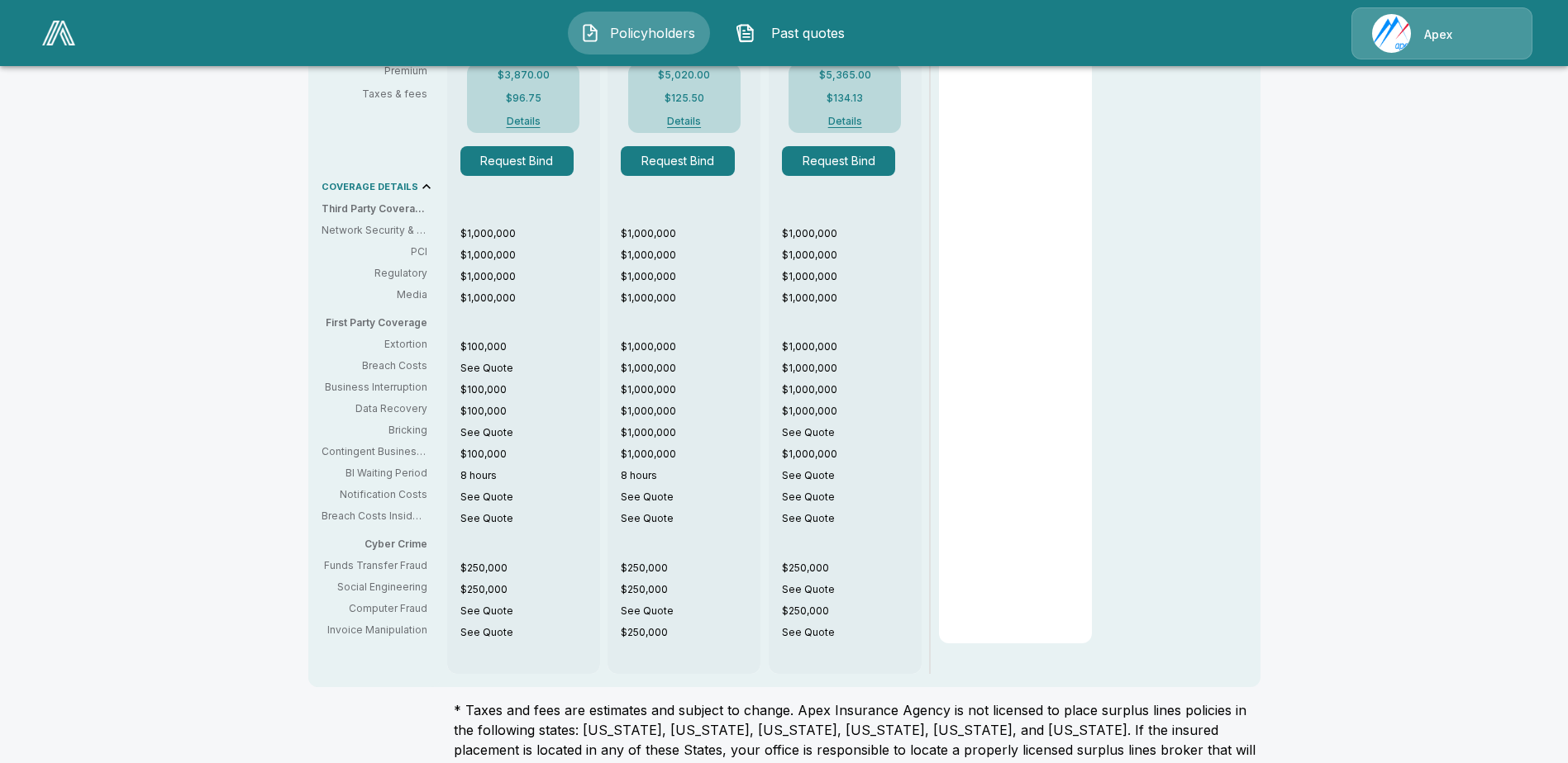
scroll to position [889, 0]
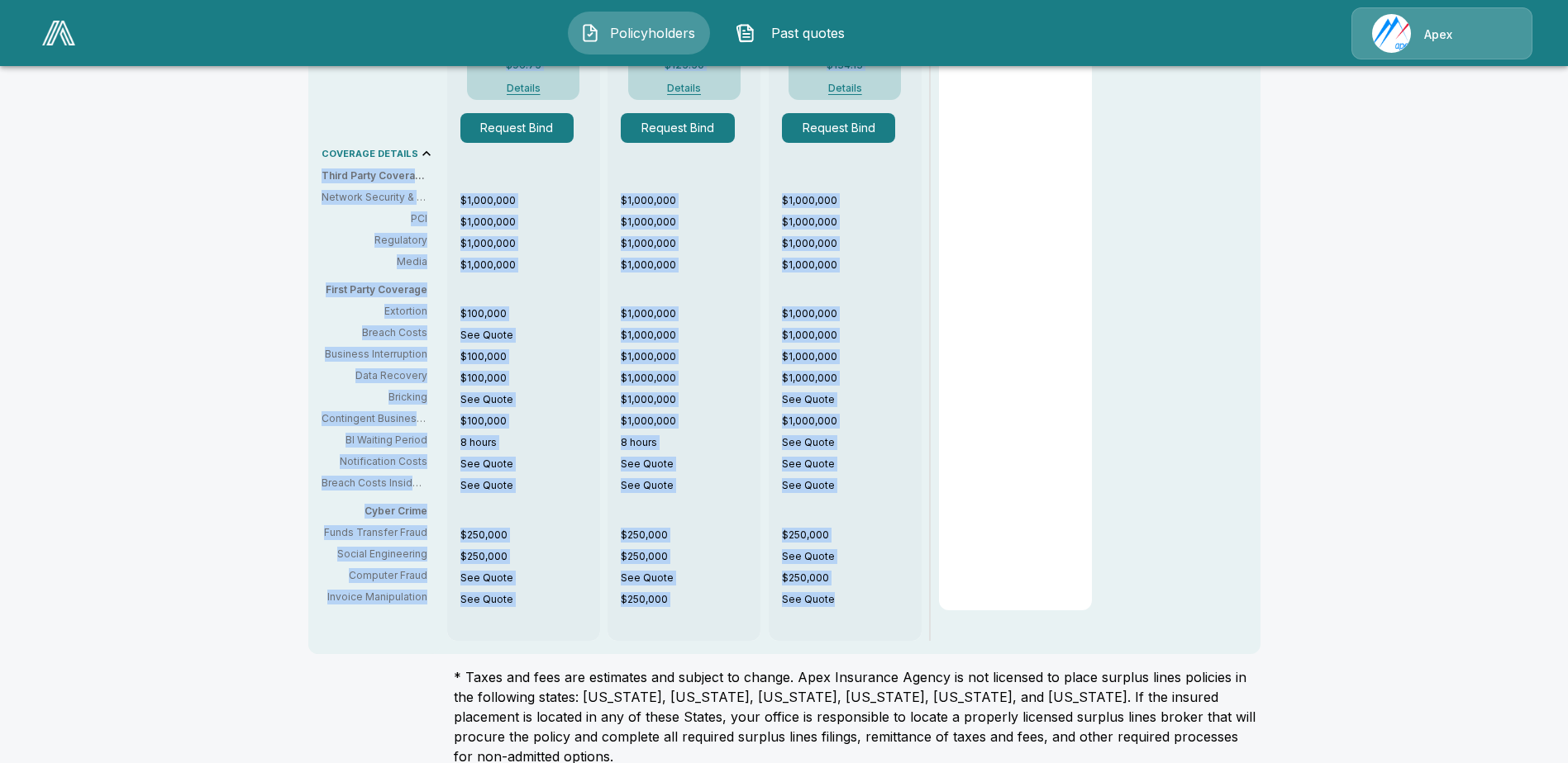
drag, startPoint x: 846, startPoint y: 594, endPoint x: 329, endPoint y: 167, distance: 670.5
click at [329, 167] on div "+ Add all to proposal × Clear selection DETAILS Effective Date Aggregate limit …" at bounding box center [784, 90] width 952 height 1130
drag, startPoint x: 329, startPoint y: 167, endPoint x: 204, endPoint y: 239, distance: 144.3
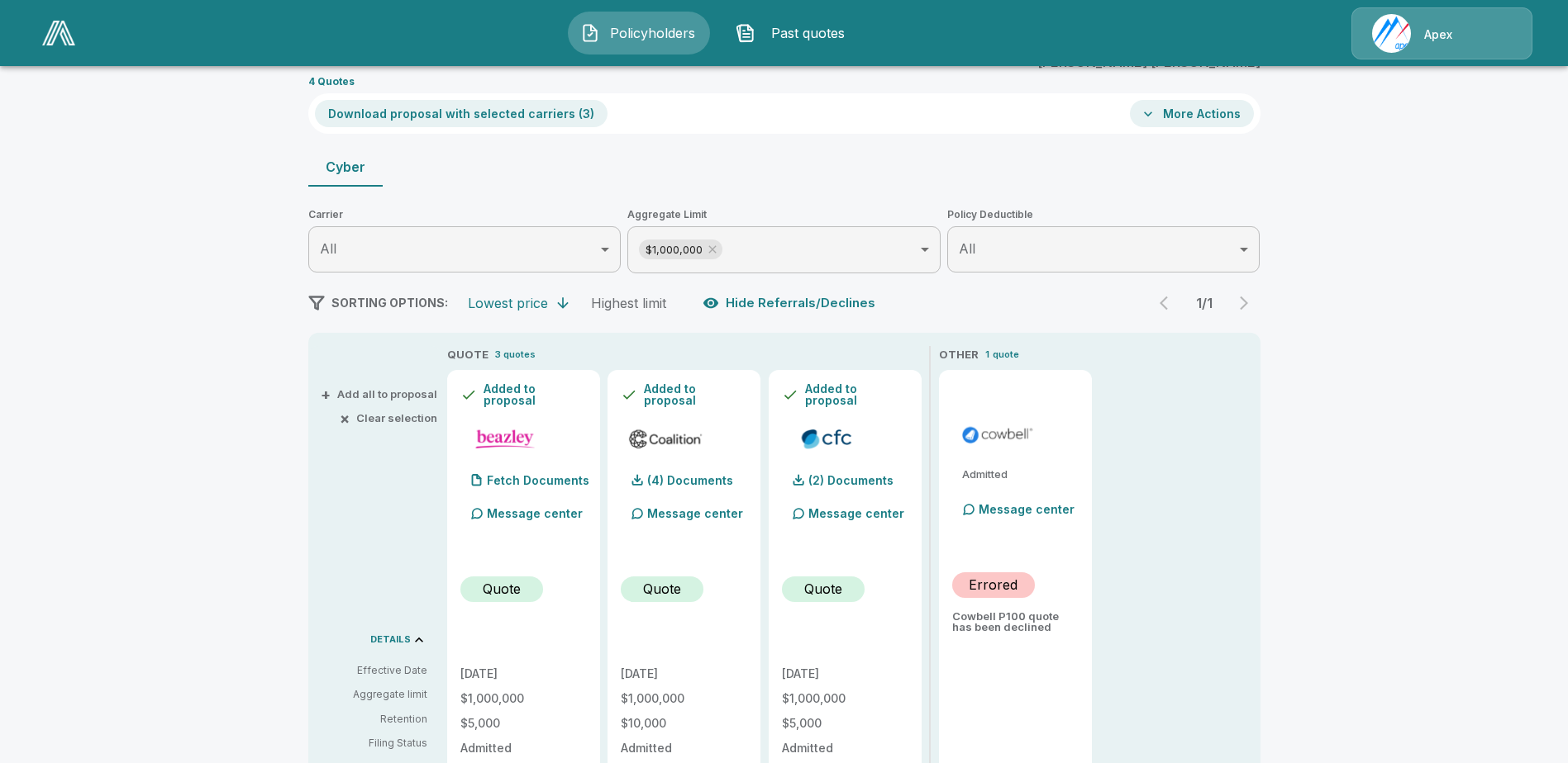
scroll to position [0, 0]
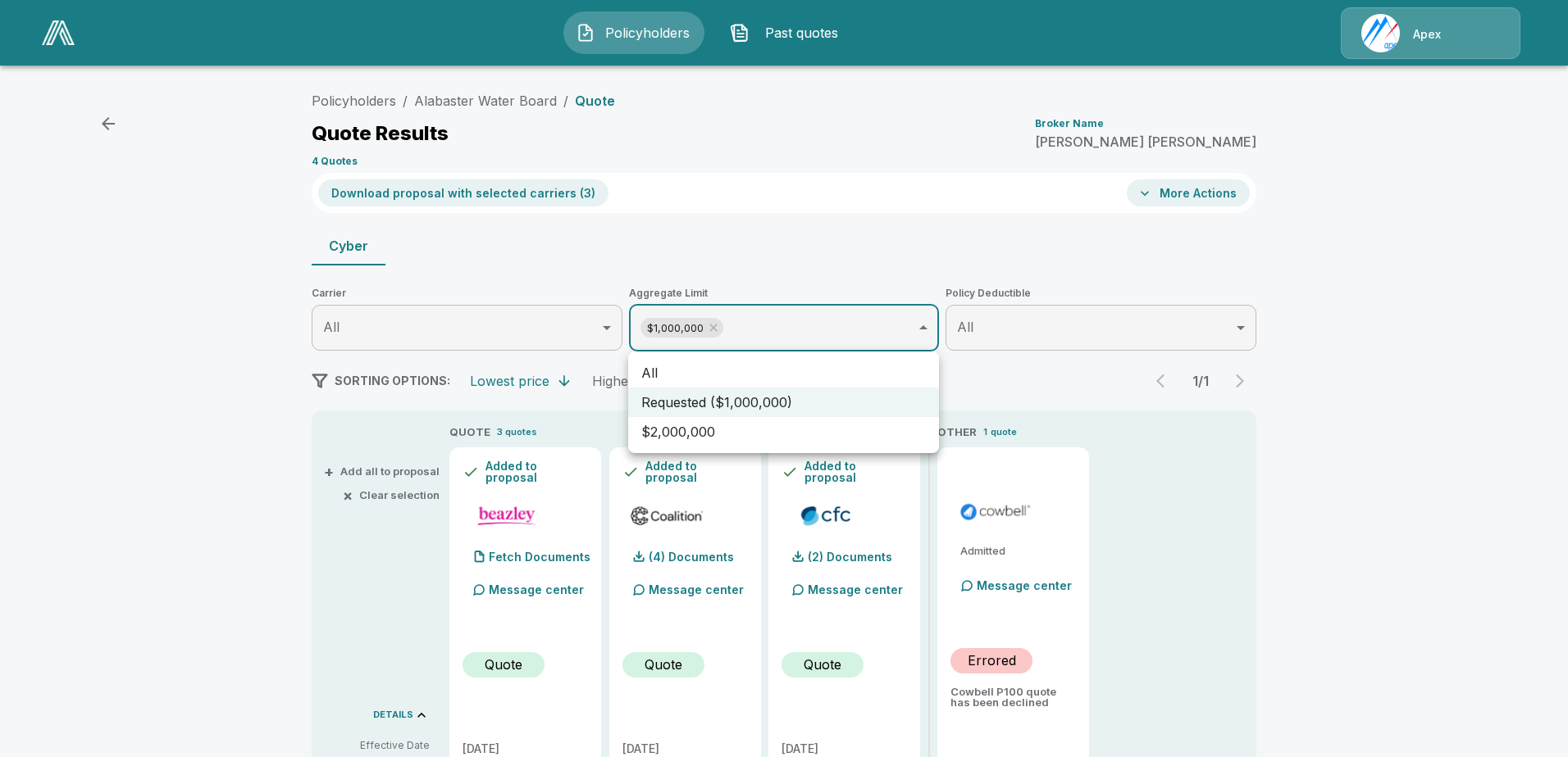
click at [825, 369] on li "All" at bounding box center [784, 373] width 311 height 29
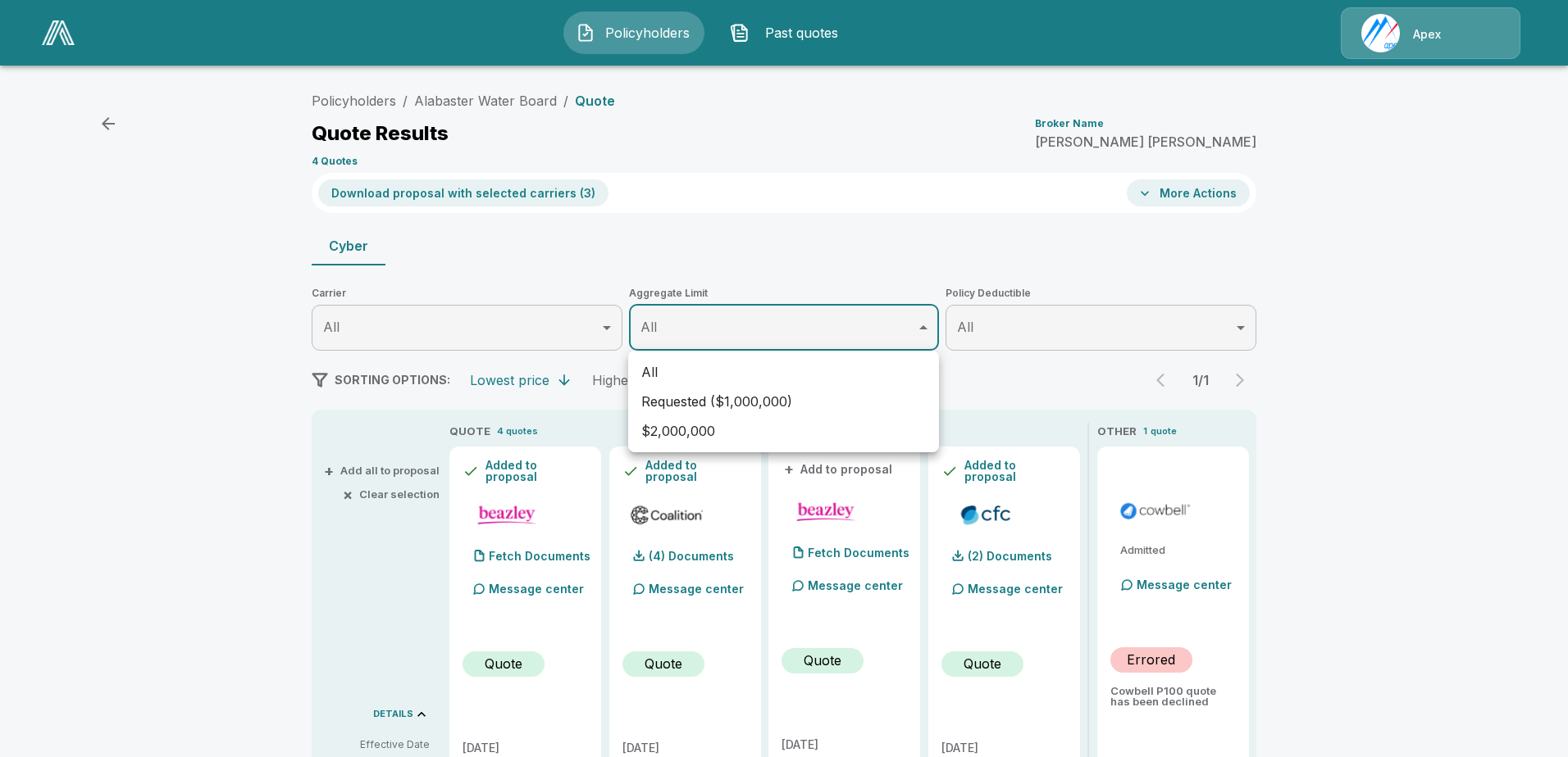
click at [1244, 328] on div at bounding box center [784, 378] width 1568 height 757
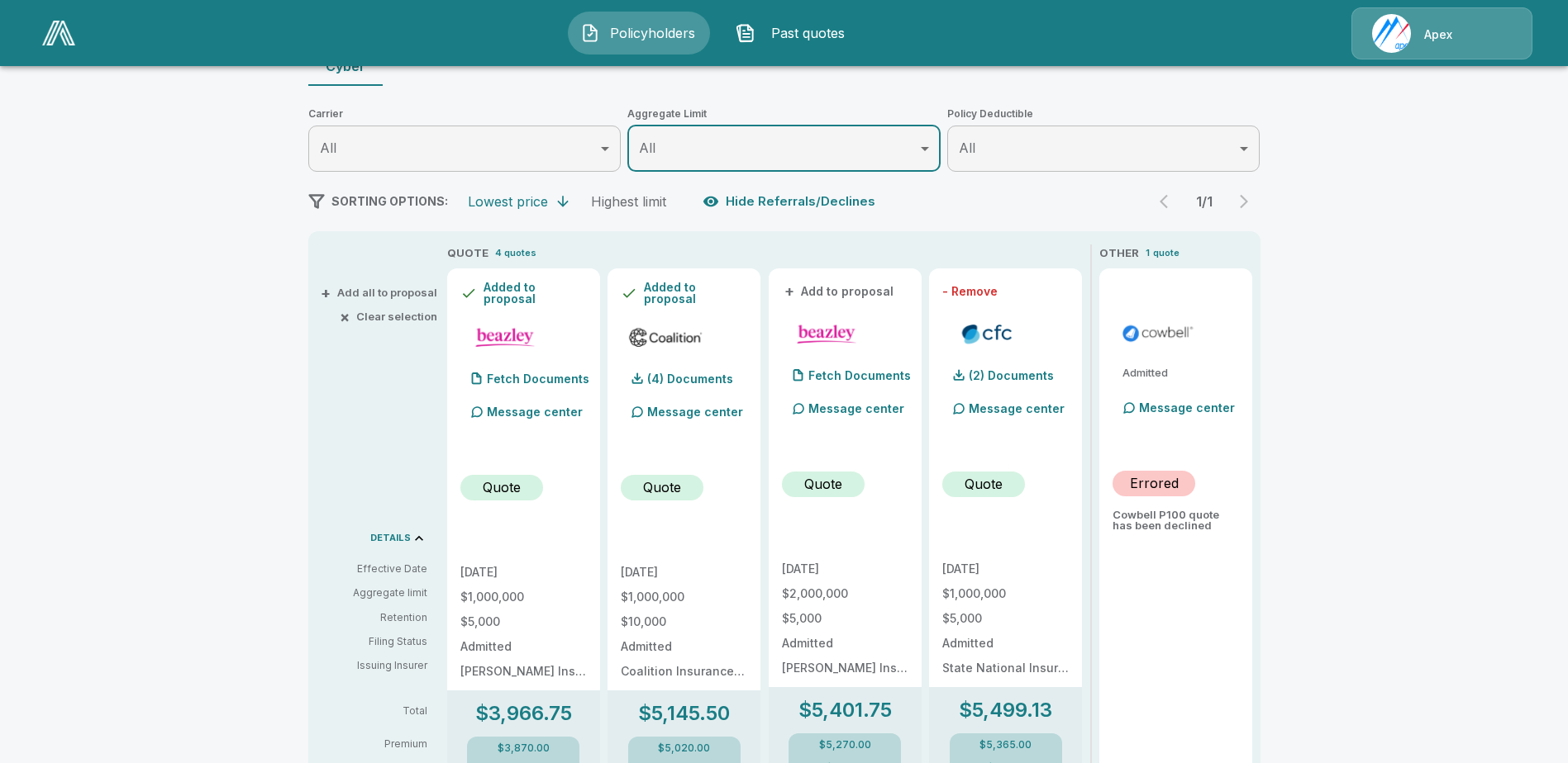
scroll to position [207, 0]
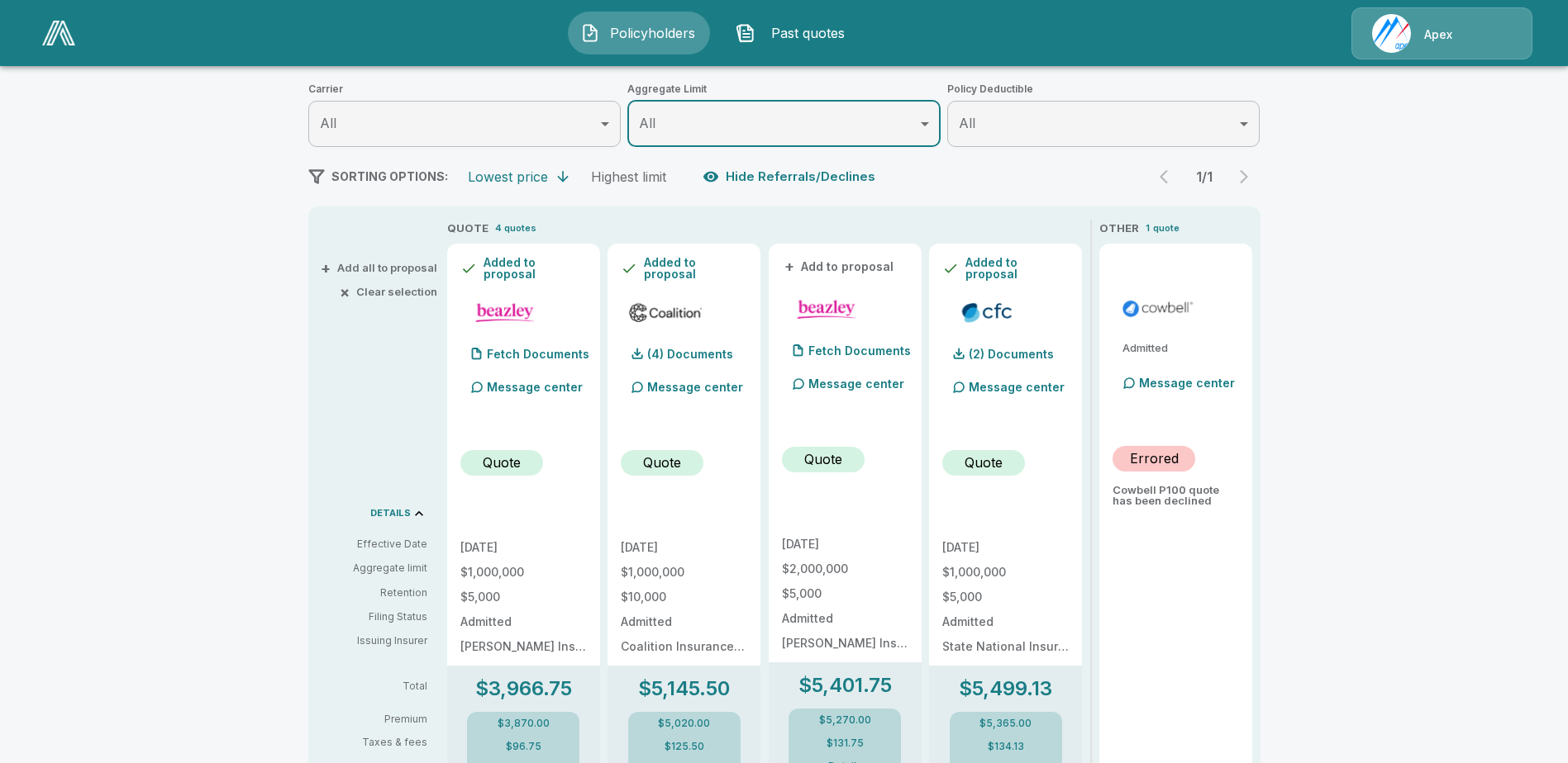
click at [805, 261] on button "+ Add to proposal" at bounding box center [839, 267] width 115 height 18
click at [805, 261] on button "- Remove" at bounding box center [810, 267] width 55 height 12
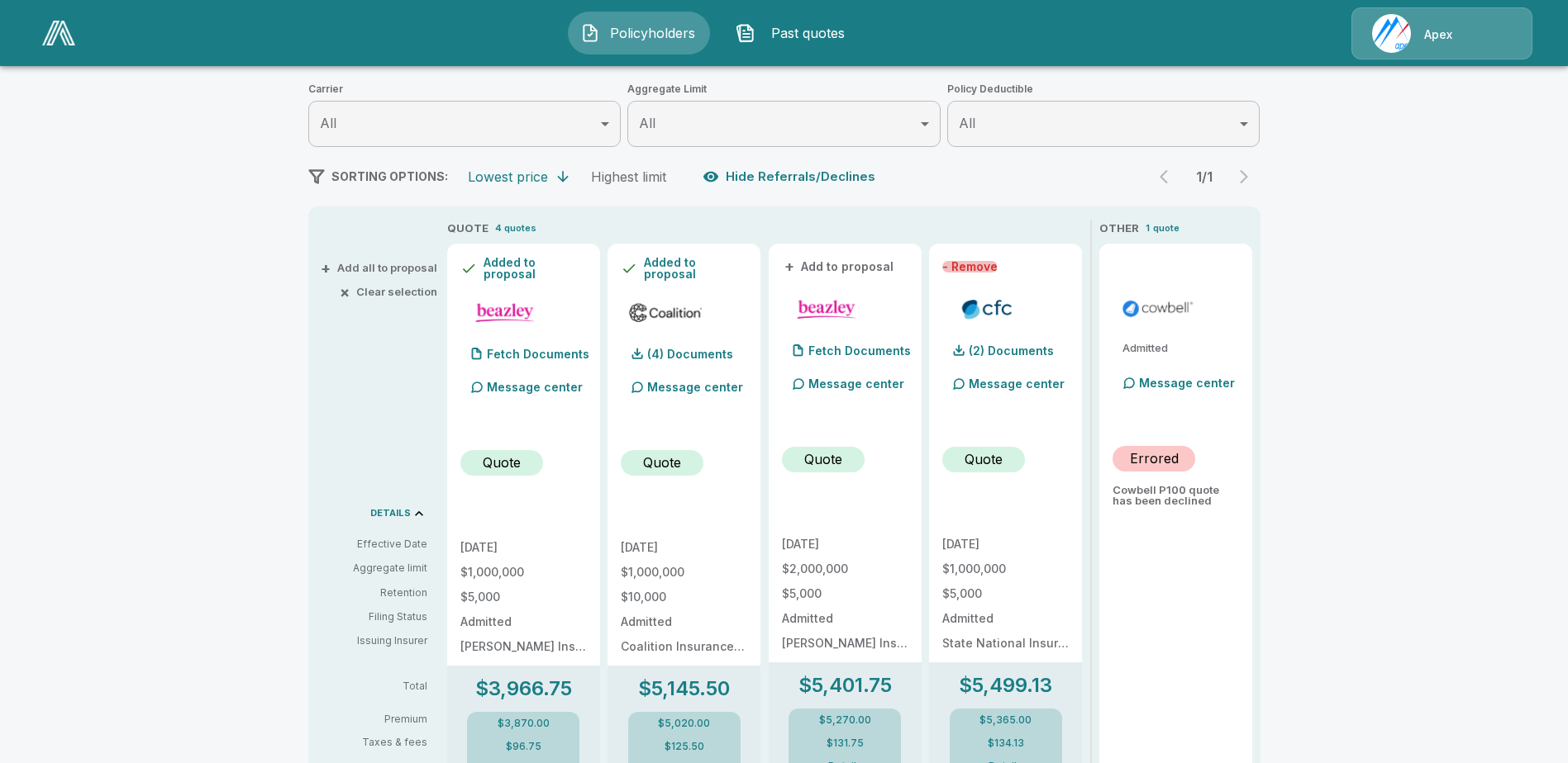
click at [959, 266] on button "- Remove" at bounding box center [970, 267] width 55 height 12
click at [953, 266] on span "+" at bounding box center [949, 267] width 10 height 12
click at [972, 265] on button "- Remove" at bounding box center [970, 267] width 55 height 12
click at [847, 270] on button "+ Add to proposal" at bounding box center [839, 267] width 115 height 18
click at [847, 270] on div "- Remove" at bounding box center [845, 267] width 126 height 20
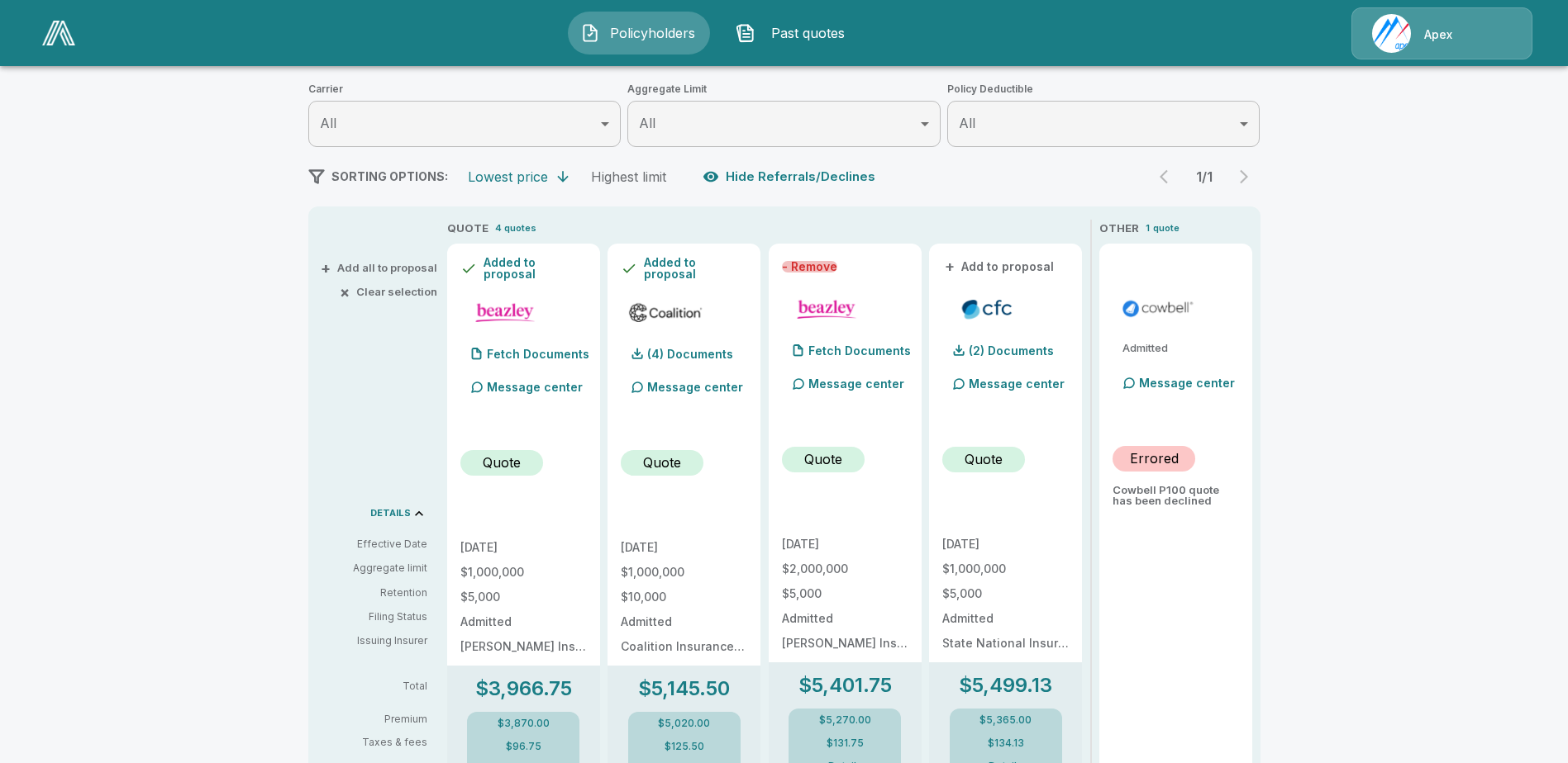
click at [837, 266] on button "- Remove" at bounding box center [810, 267] width 55 height 12
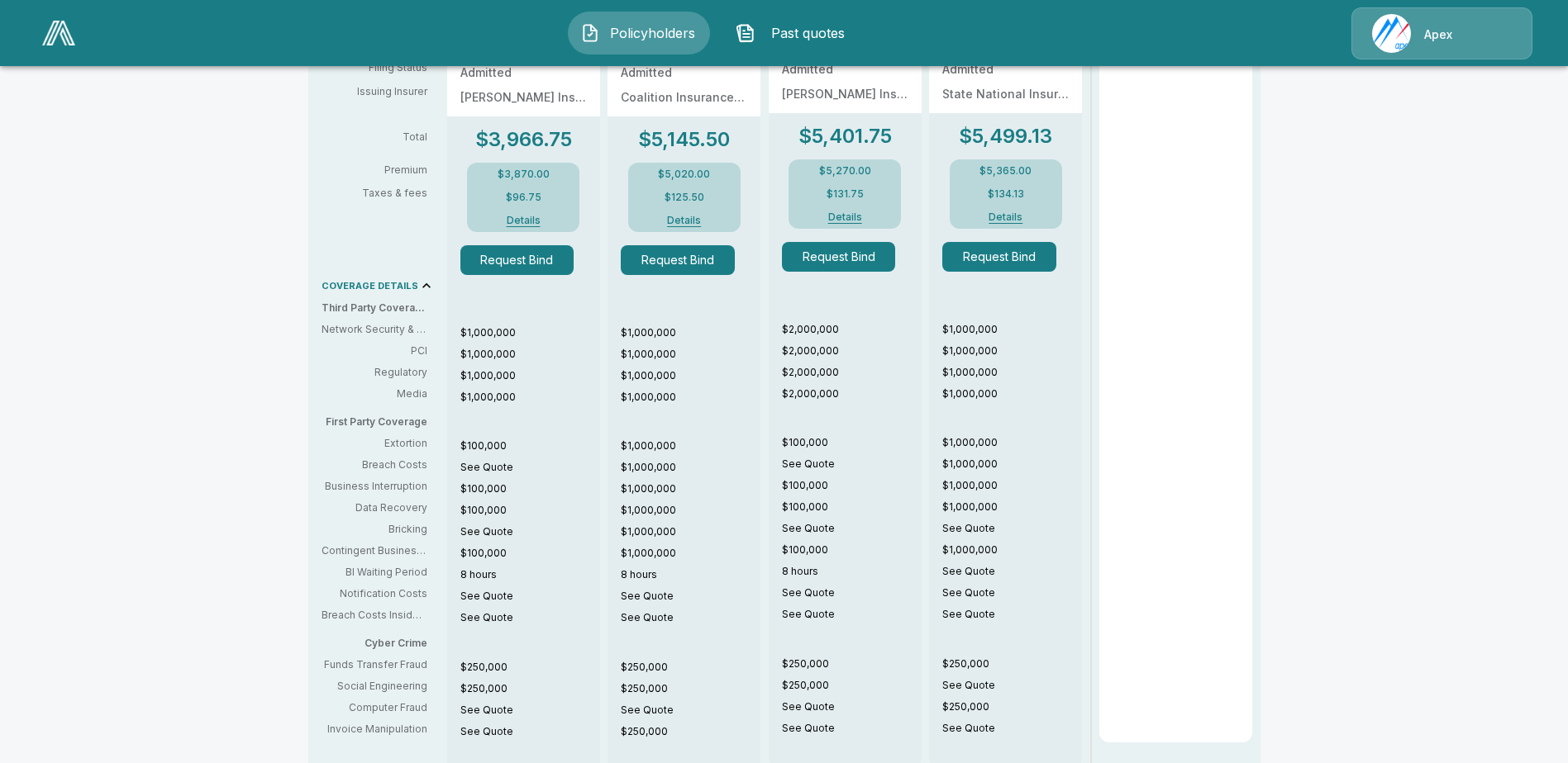
scroll to position [785, 0]
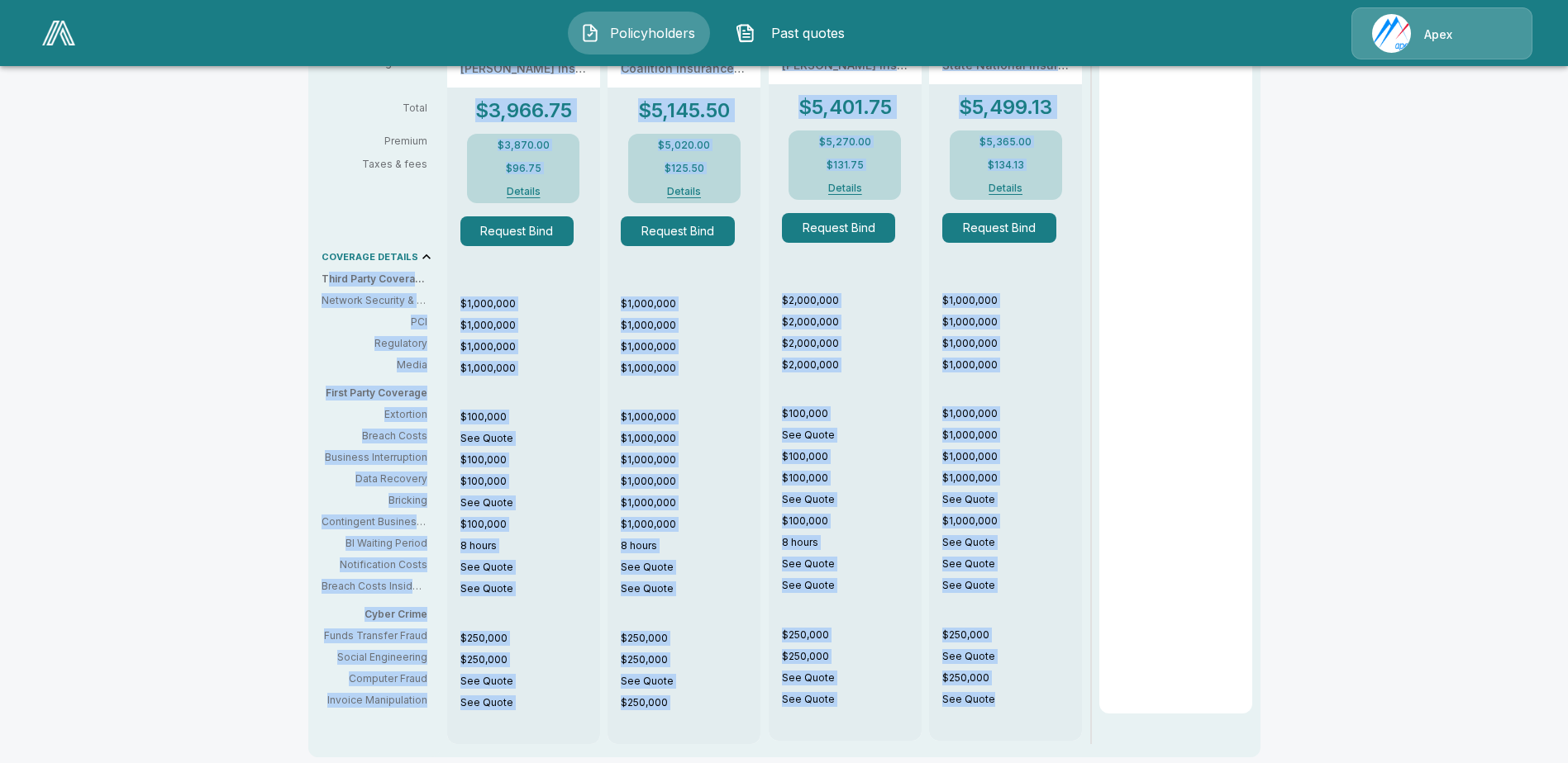
drag, startPoint x: 336, startPoint y: 275, endPoint x: 1078, endPoint y: 734, distance: 872.5
click at [1078, 734] on div "+ Add all to proposal × Clear selection DETAILS Effective Date Aggregate limit …" at bounding box center [784, 193] width 952 height 1130
copy div "hird Party Coverage Network Security & Privacy Liability PCI Regulatory Media F…"
click at [1007, 504] on p "See Quote" at bounding box center [1013, 499] width 140 height 15
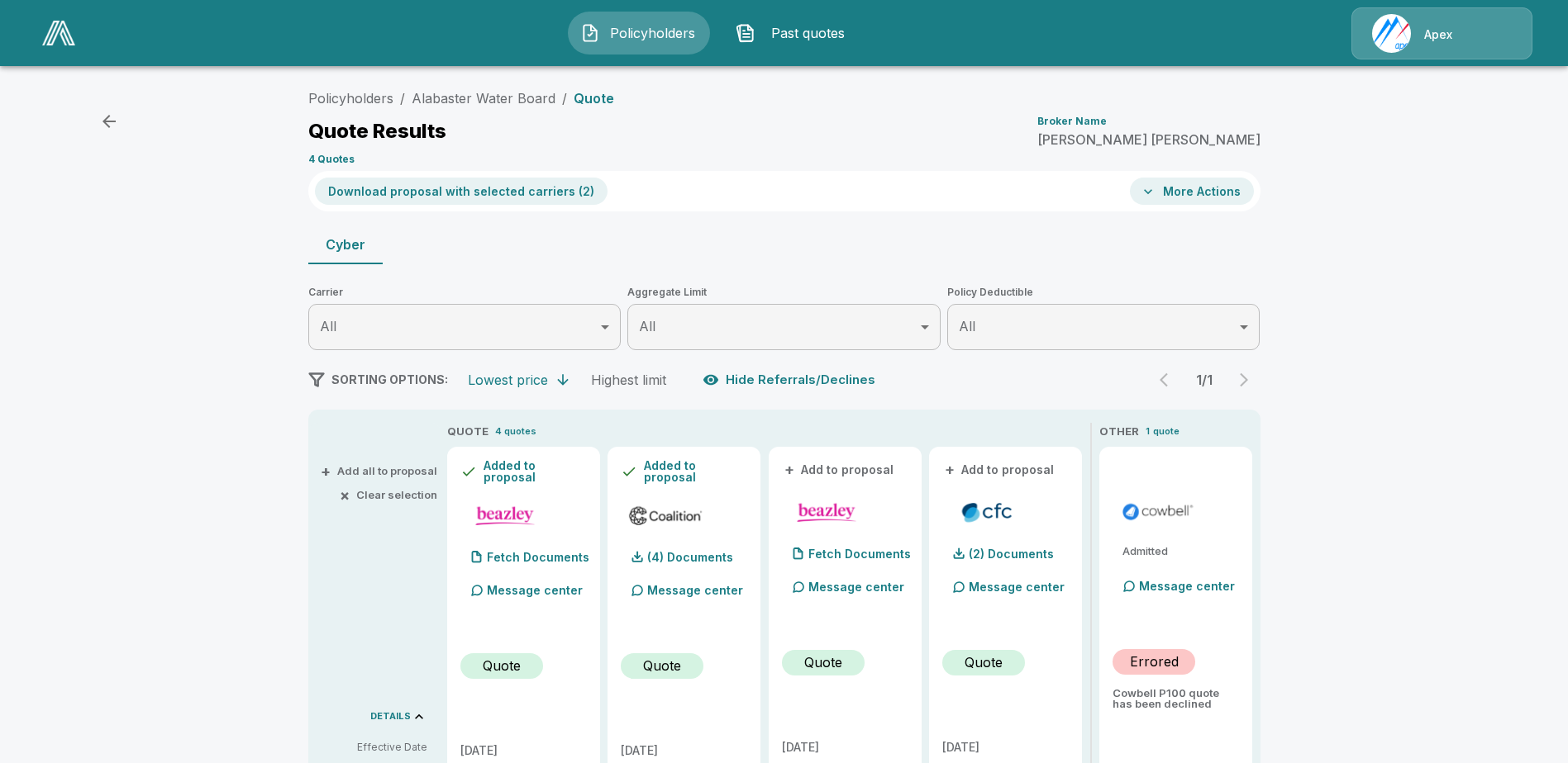
scroll to position [0, 0]
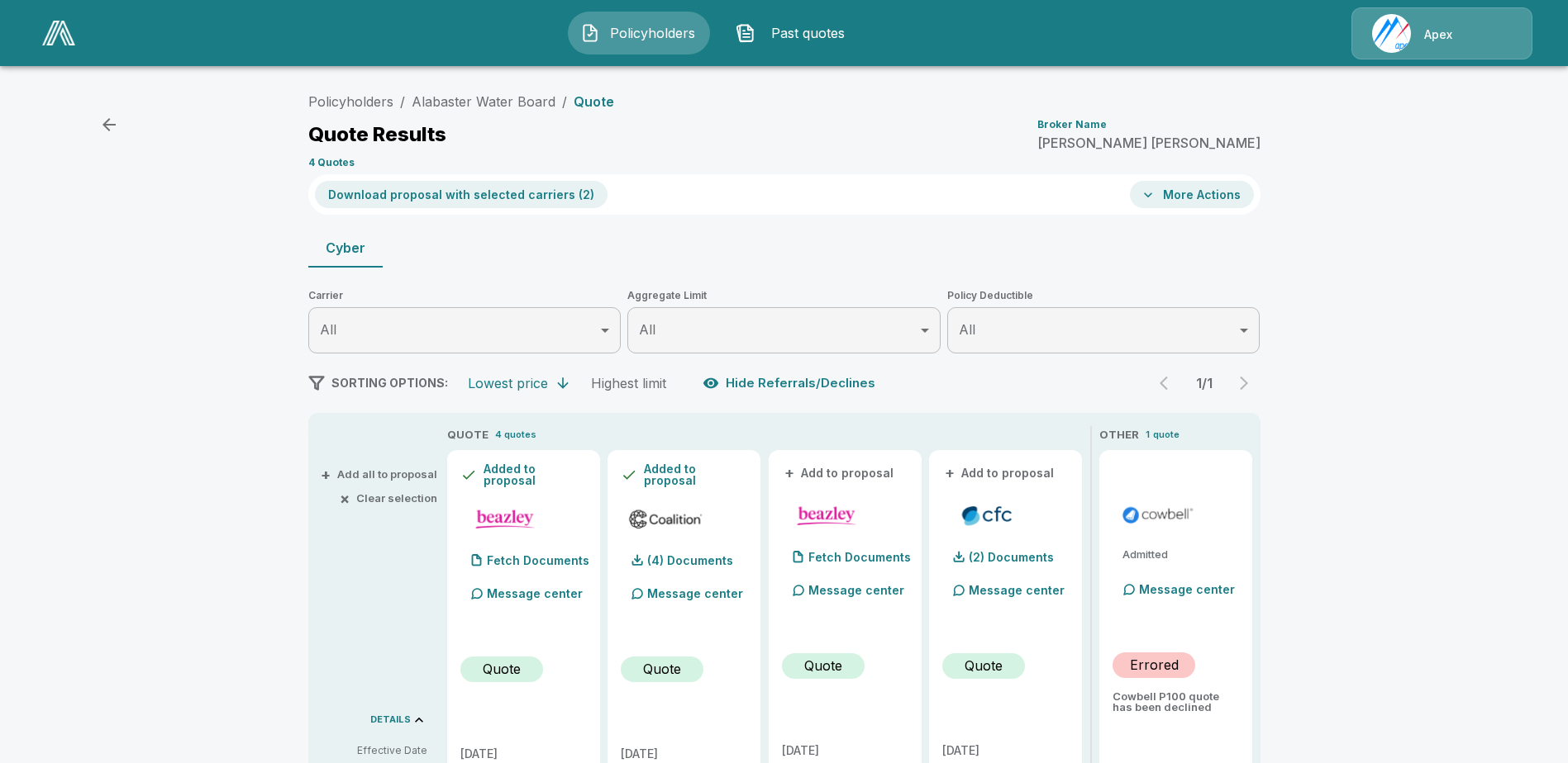
click at [459, 195] on button "Download proposal with selected carriers ( 2 )" at bounding box center [461, 195] width 293 height 28
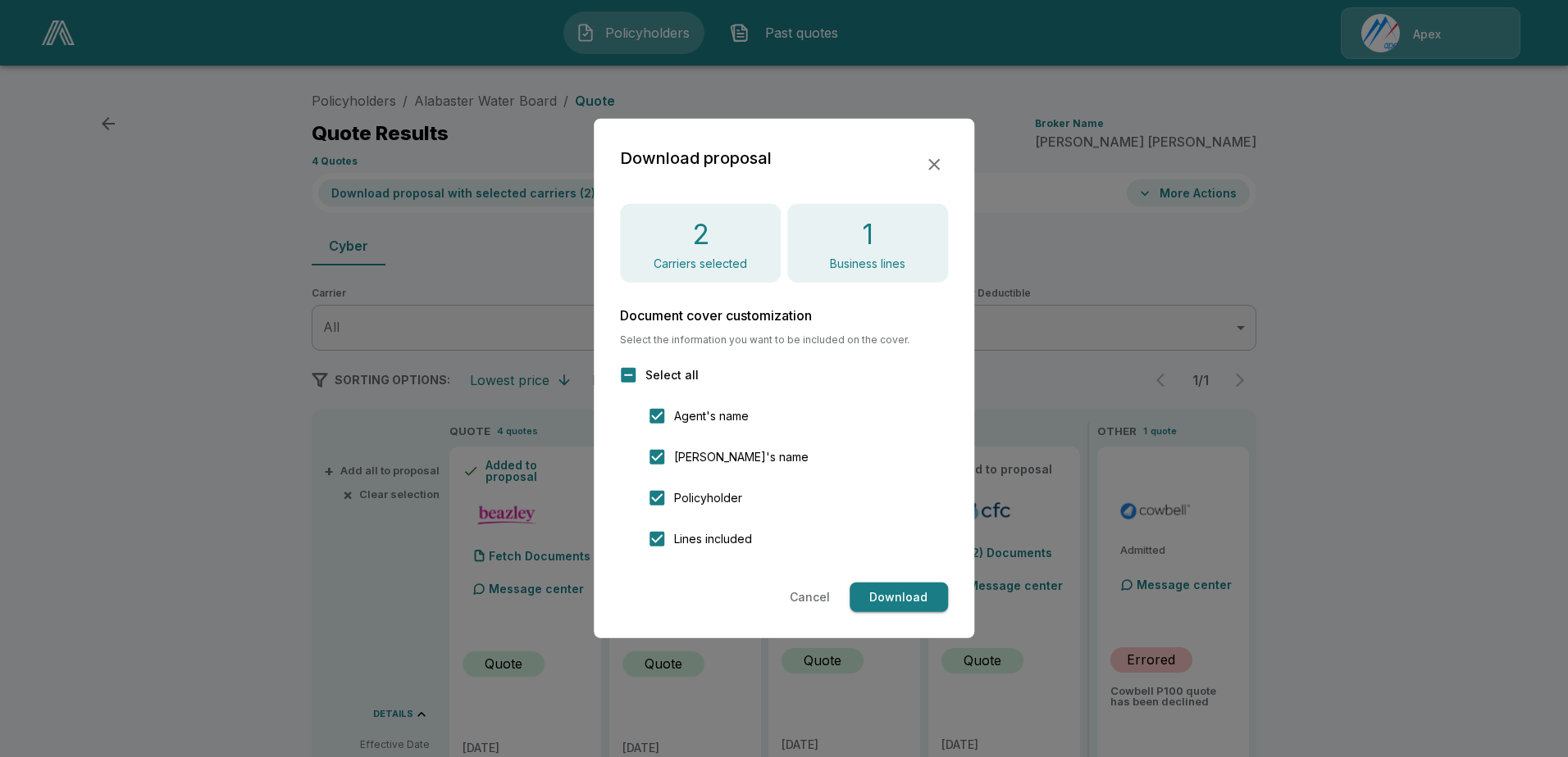
click at [862, 246] on h4 "1" at bounding box center [868, 233] width 12 height 34
click at [897, 595] on button "Download" at bounding box center [898, 598] width 99 height 30
click at [935, 165] on icon "button" at bounding box center [934, 165] width 12 height 12
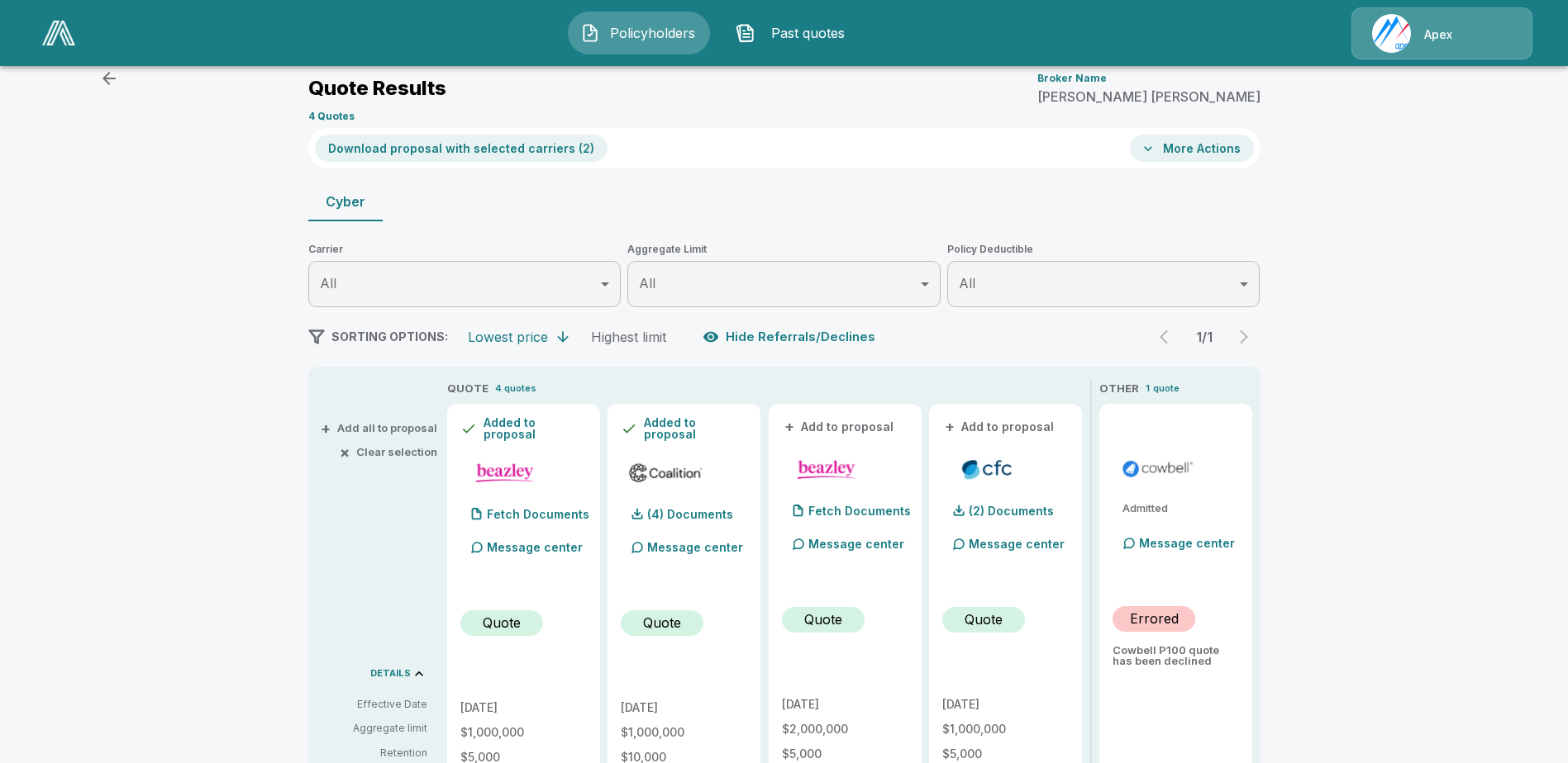
scroll to position [165, 0]
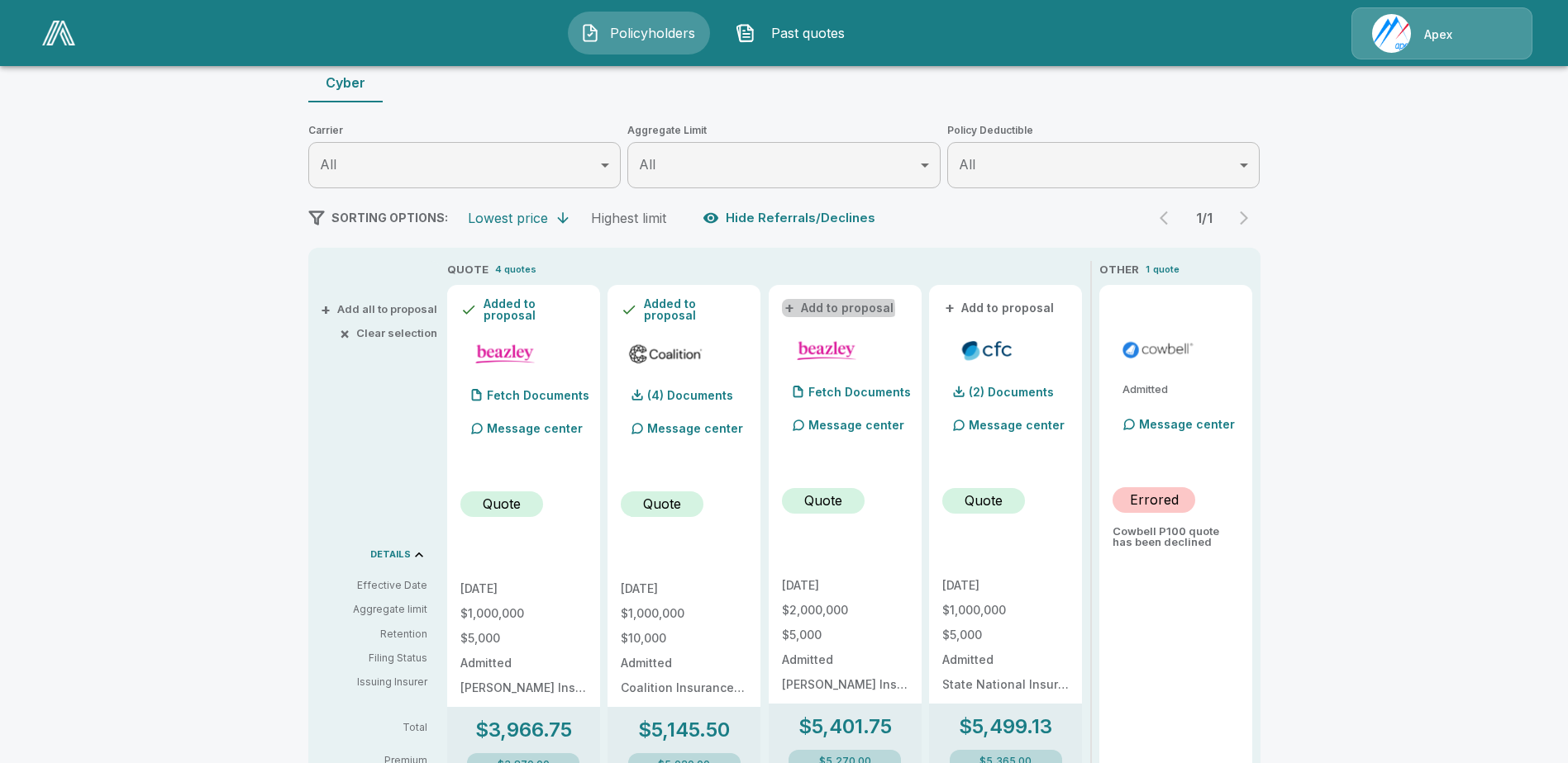
click at [835, 310] on button "+ Add to proposal" at bounding box center [839, 308] width 115 height 18
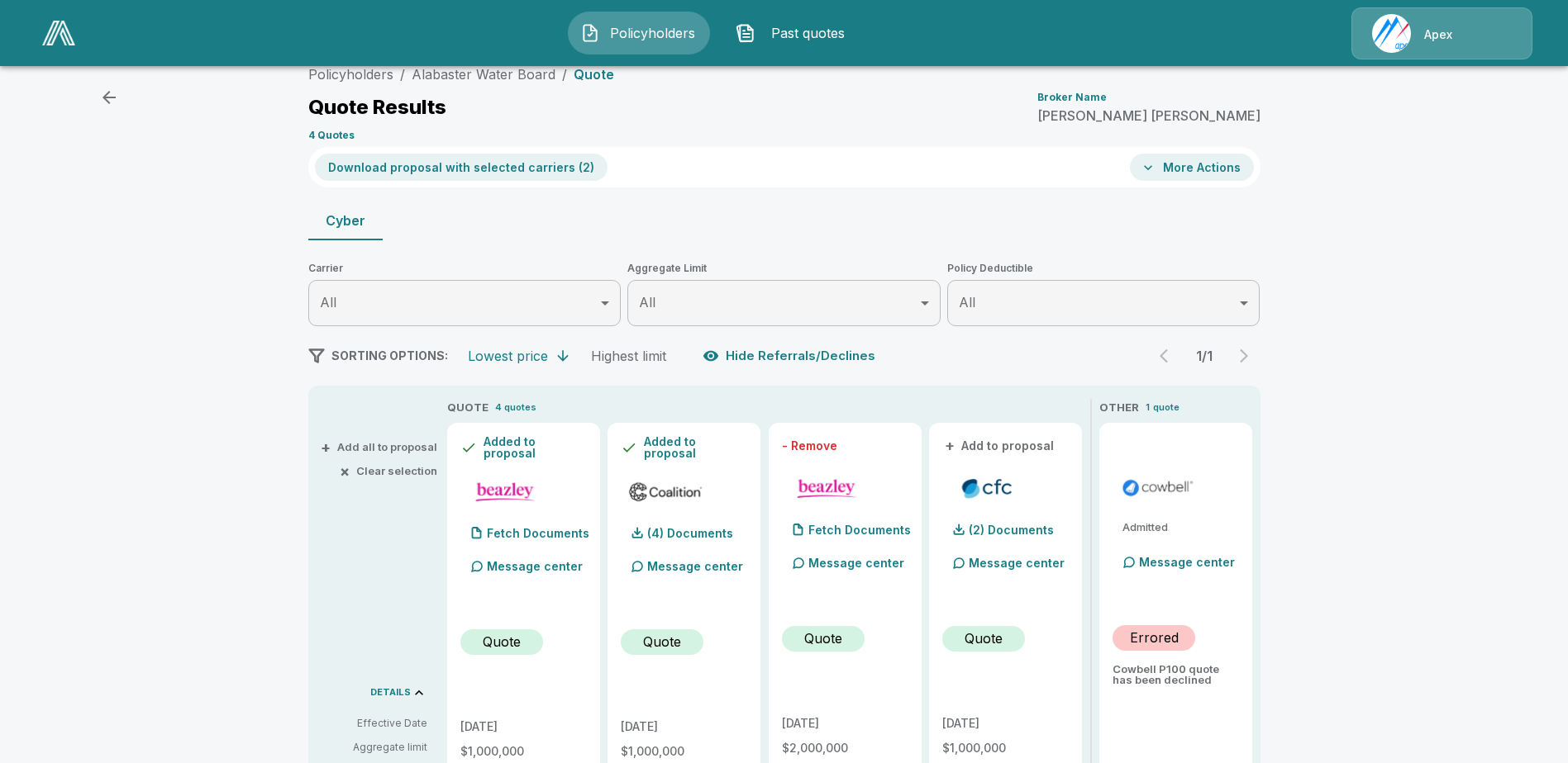
scroll to position [0, 0]
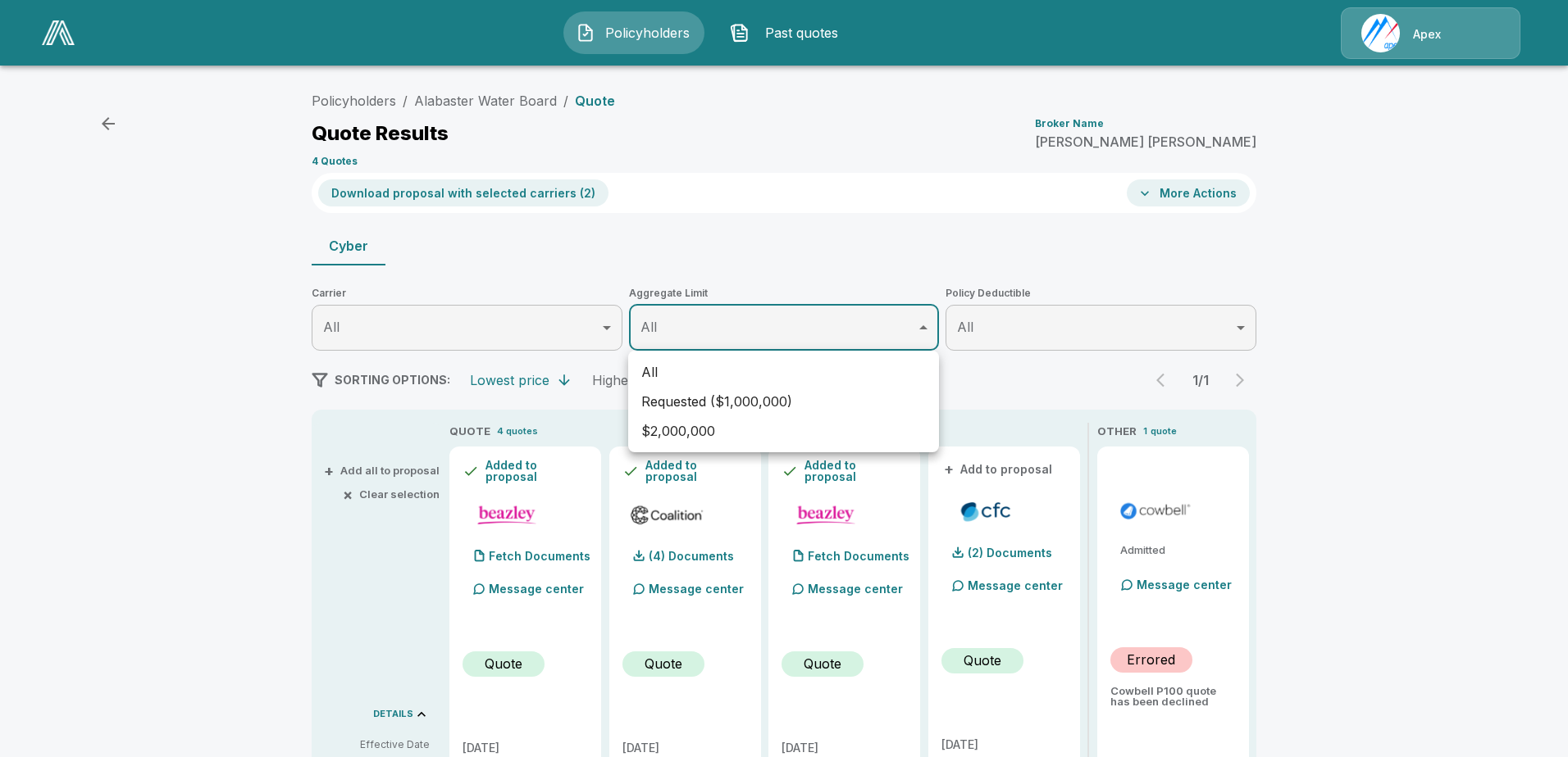
click at [1246, 332] on div at bounding box center [784, 378] width 1568 height 757
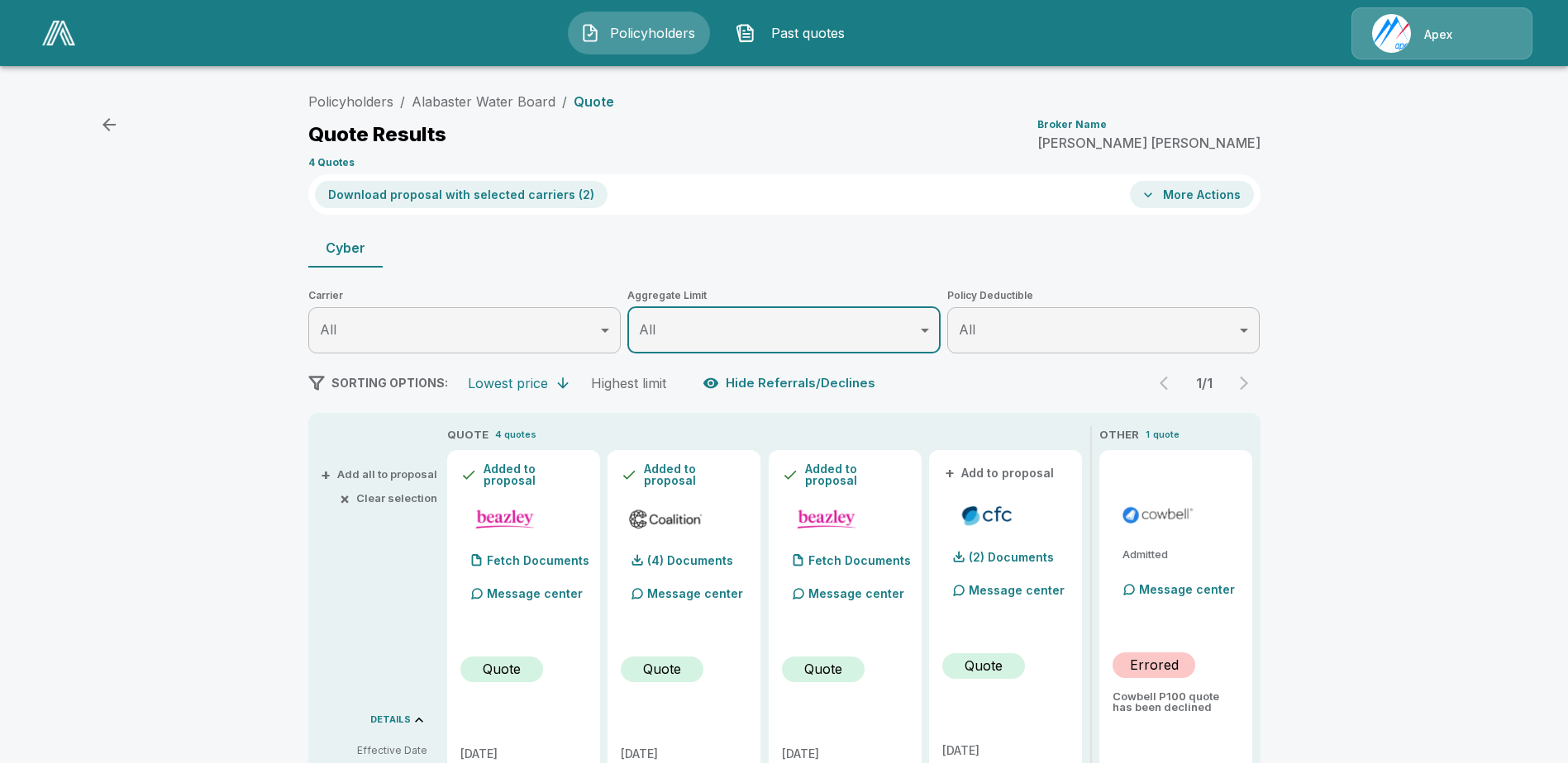
click at [106, 122] on icon "button" at bounding box center [108, 124] width 13 height 13
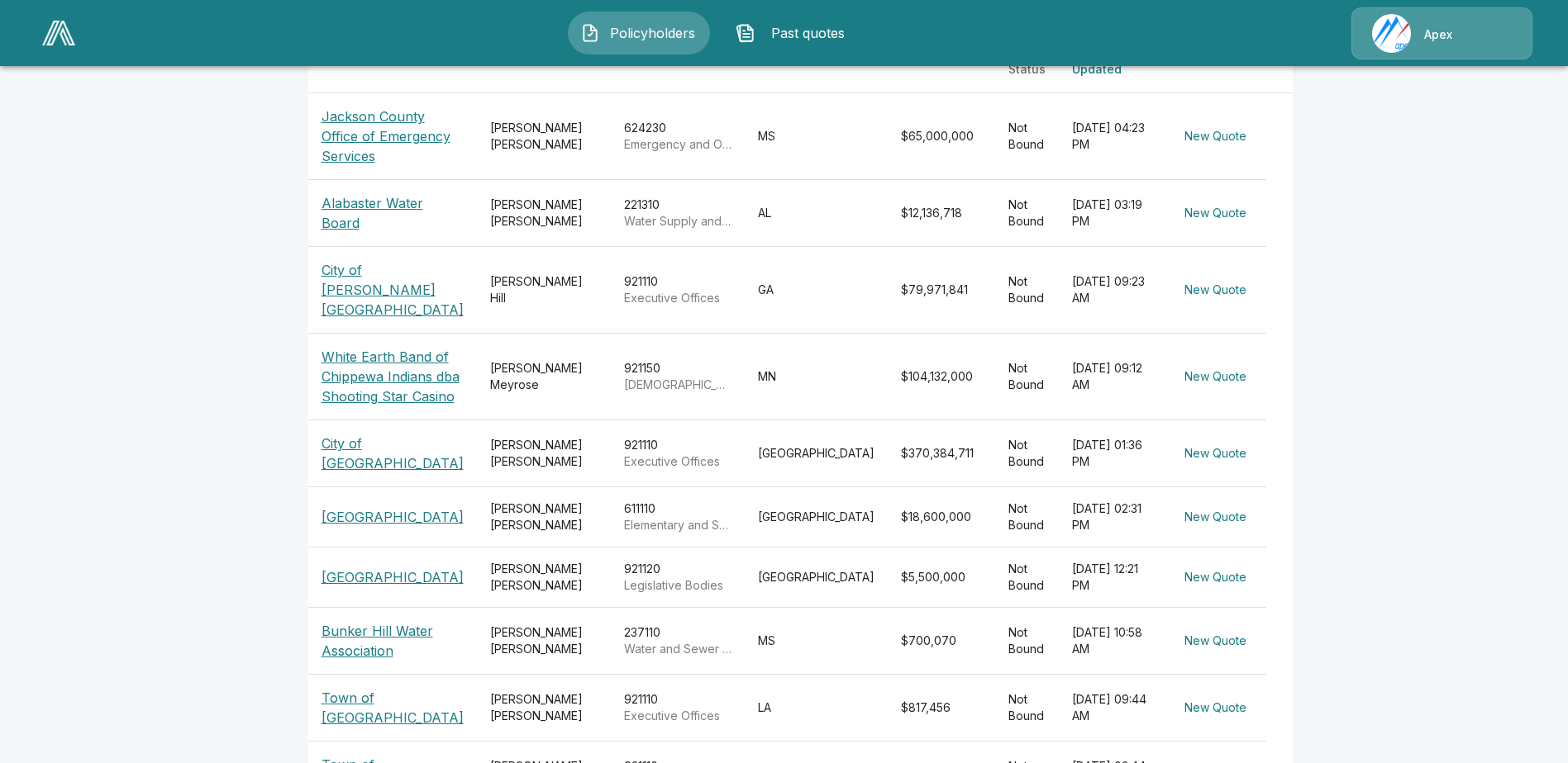
scroll to position [351, 0]
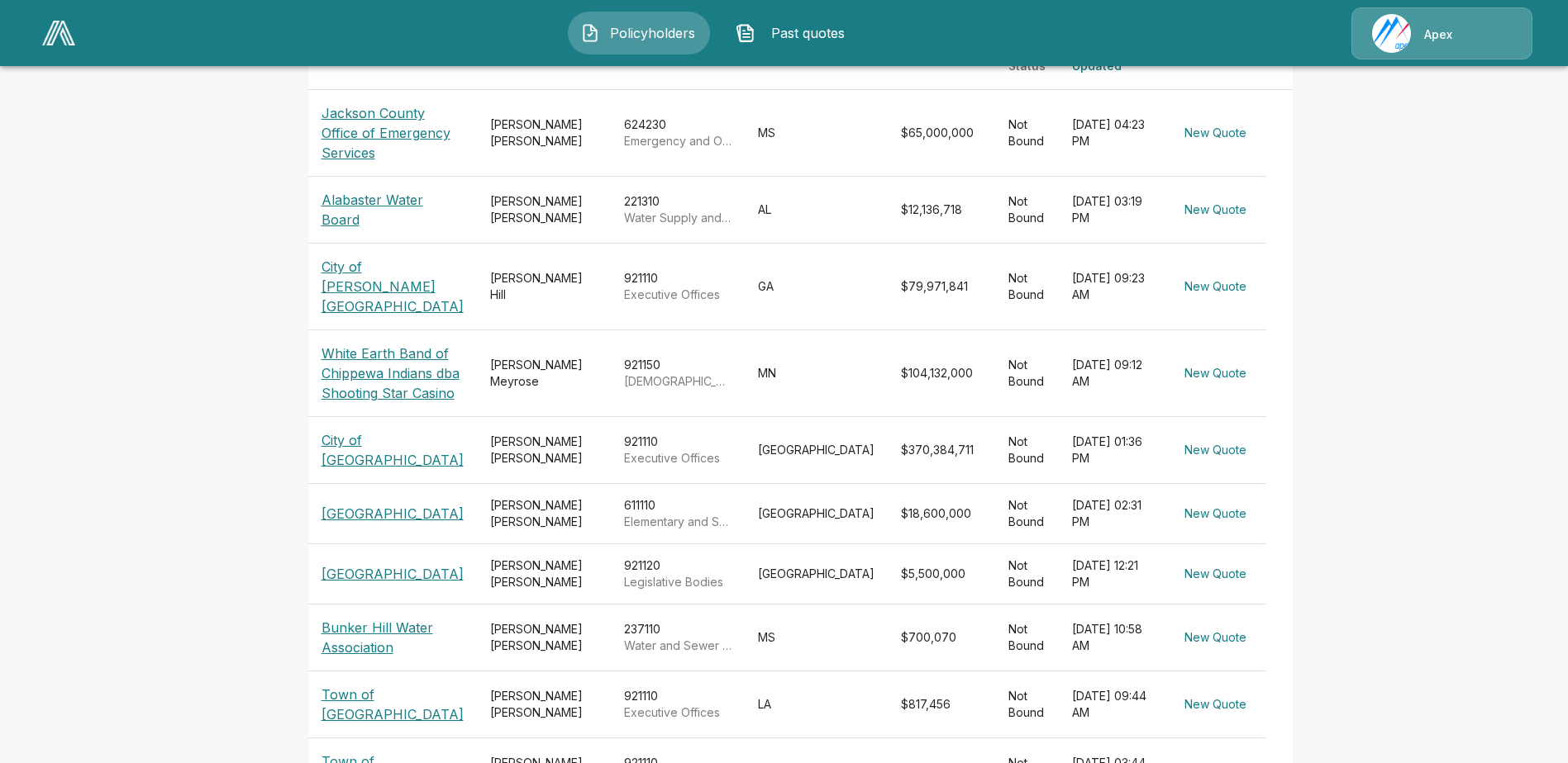
click at [378, 219] on p "Alabaster Water Board" at bounding box center [392, 210] width 142 height 39
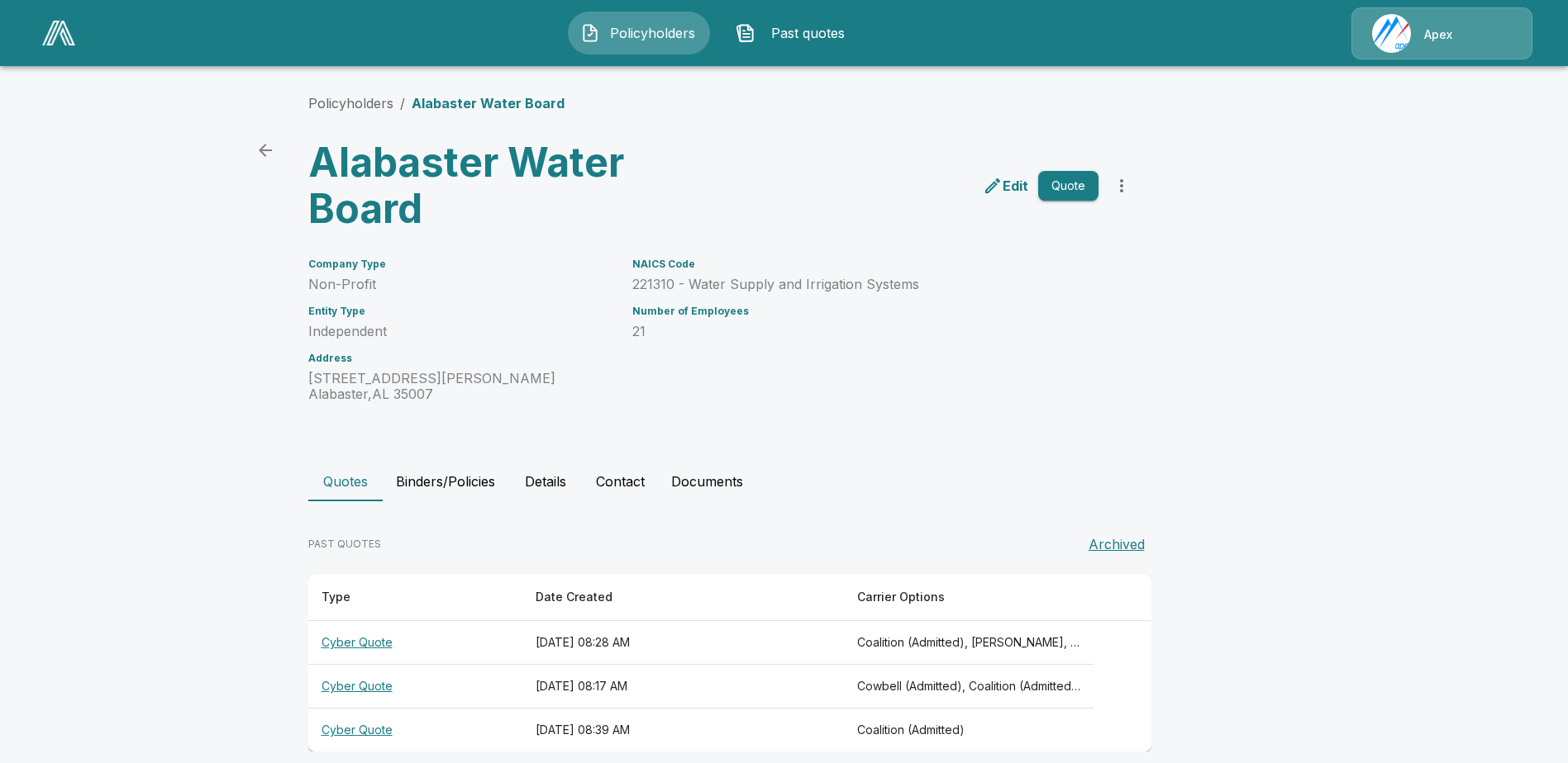
scroll to position [20, 0]
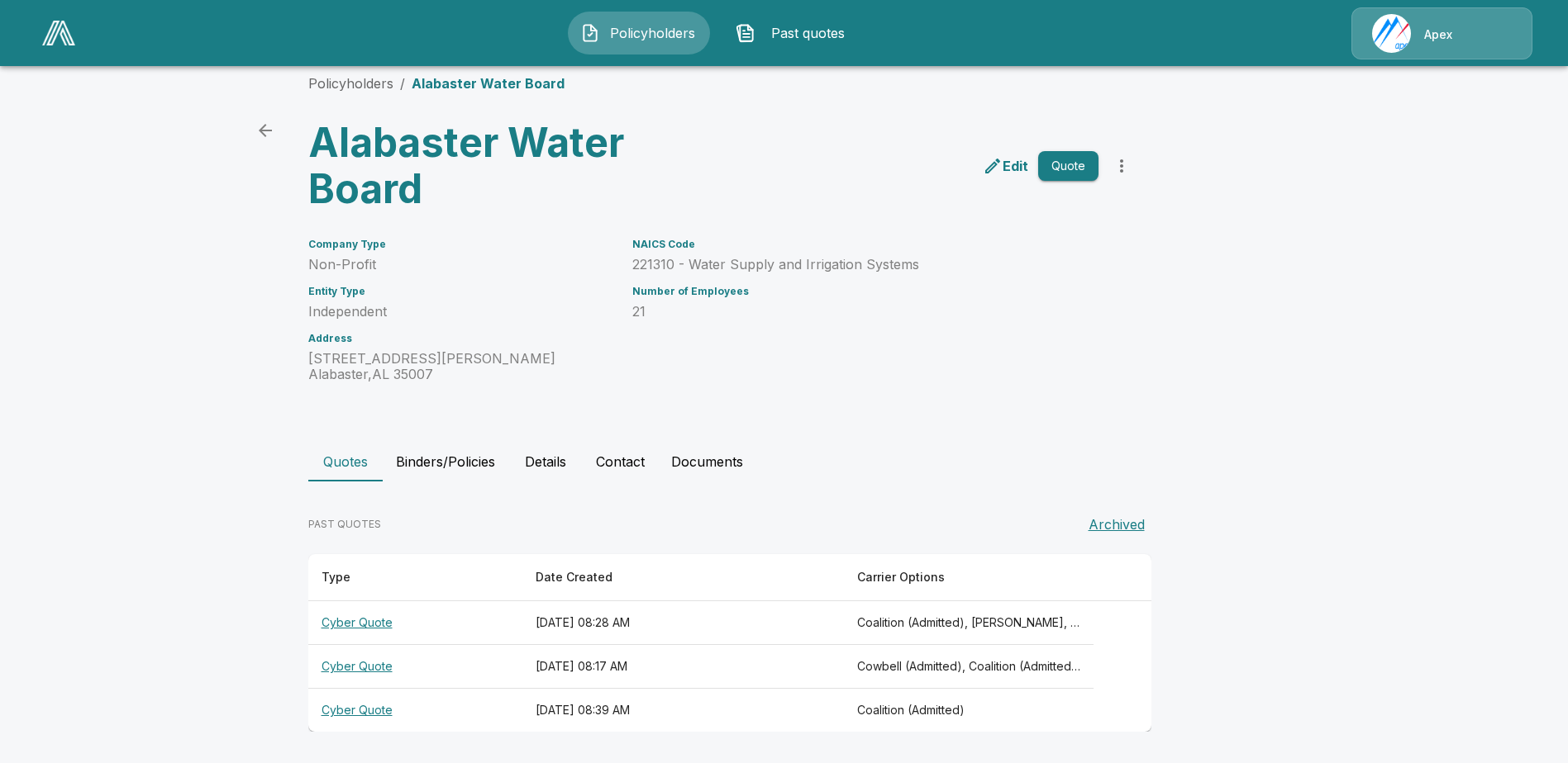
click at [378, 622] on th "Cyber Quote" at bounding box center [415, 623] width 214 height 43
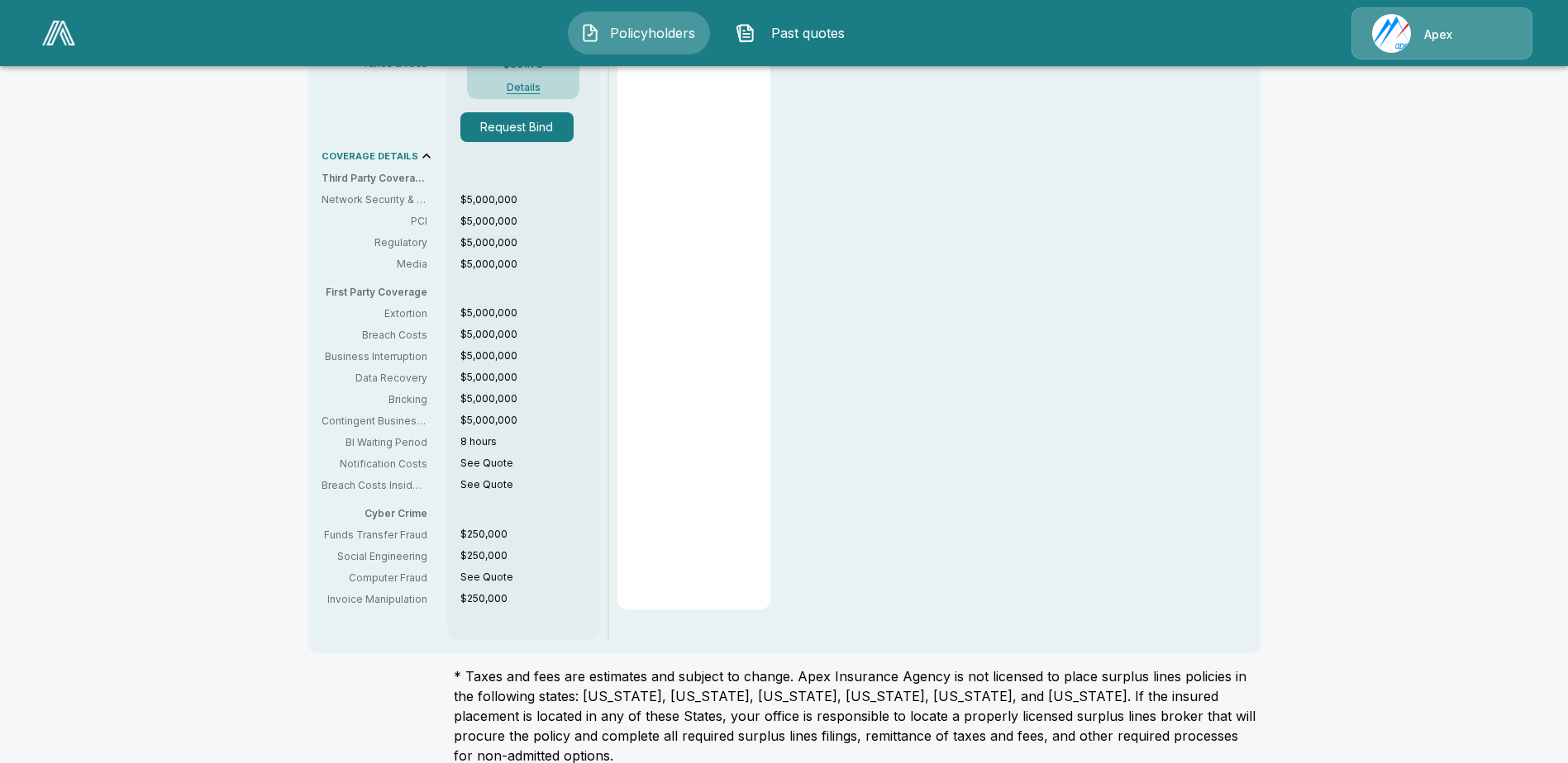
scroll to position [889, 0]
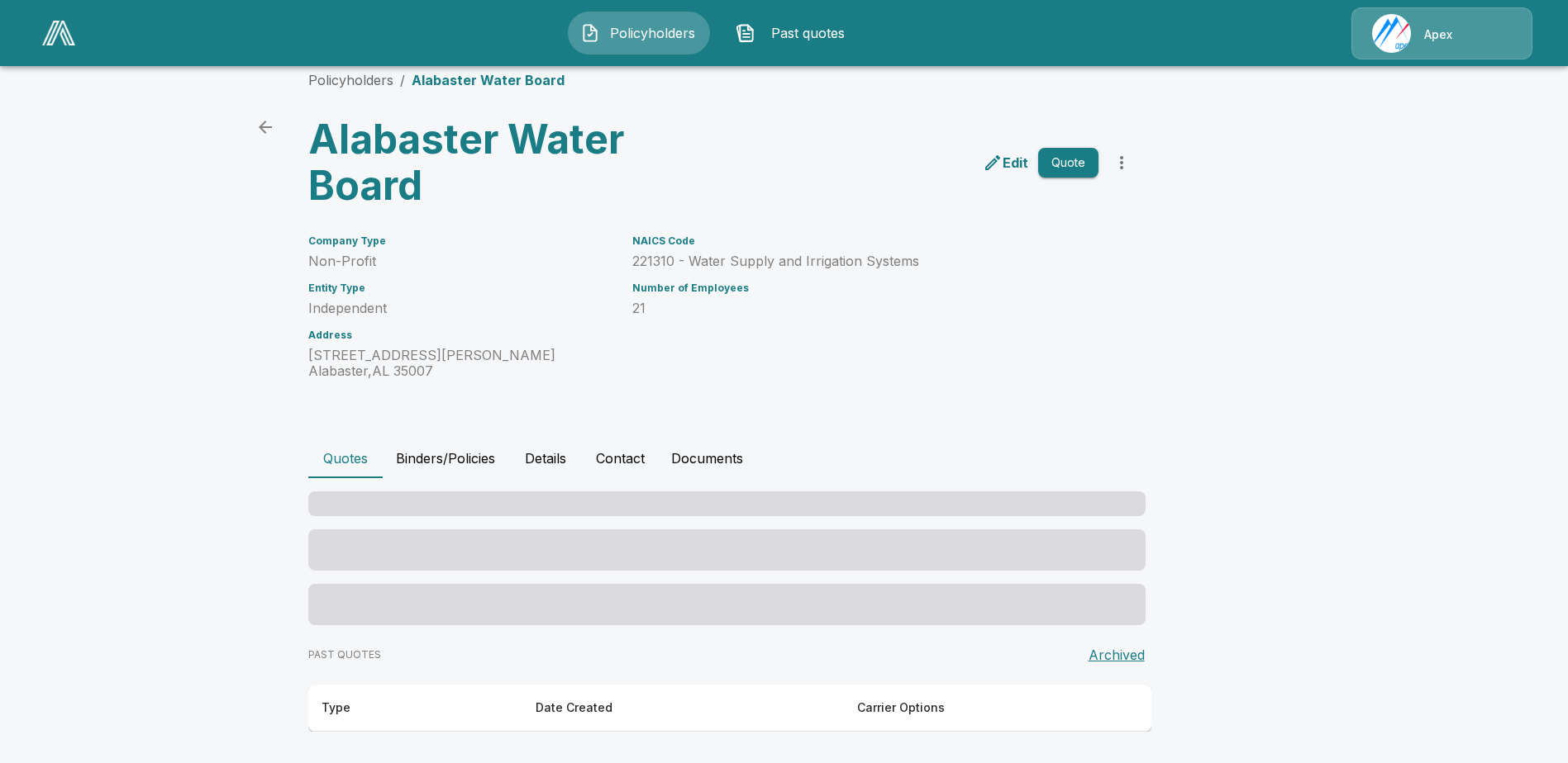
scroll to position [20, 0]
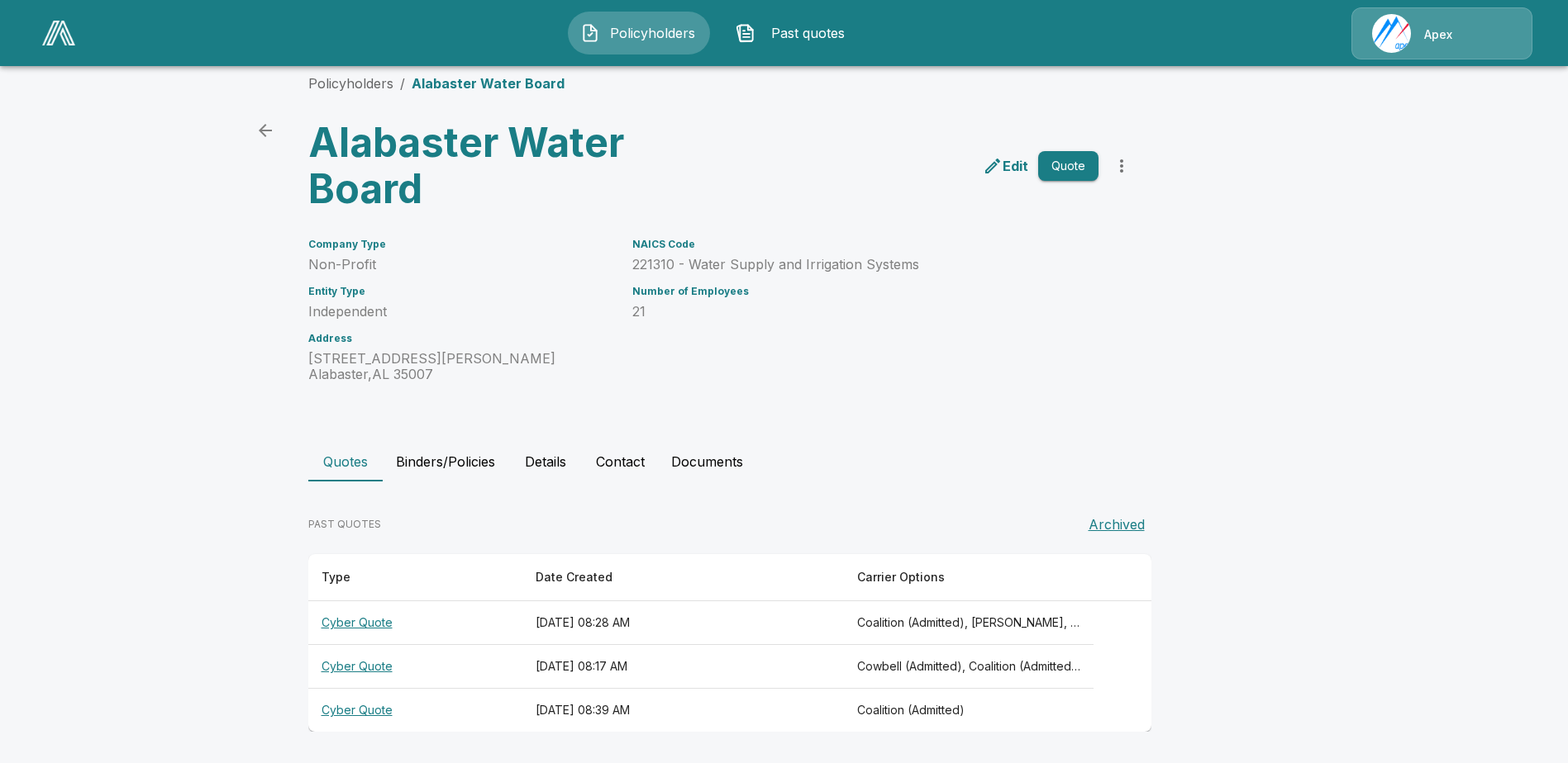
click at [371, 622] on th "Cyber Quote" at bounding box center [415, 623] width 214 height 43
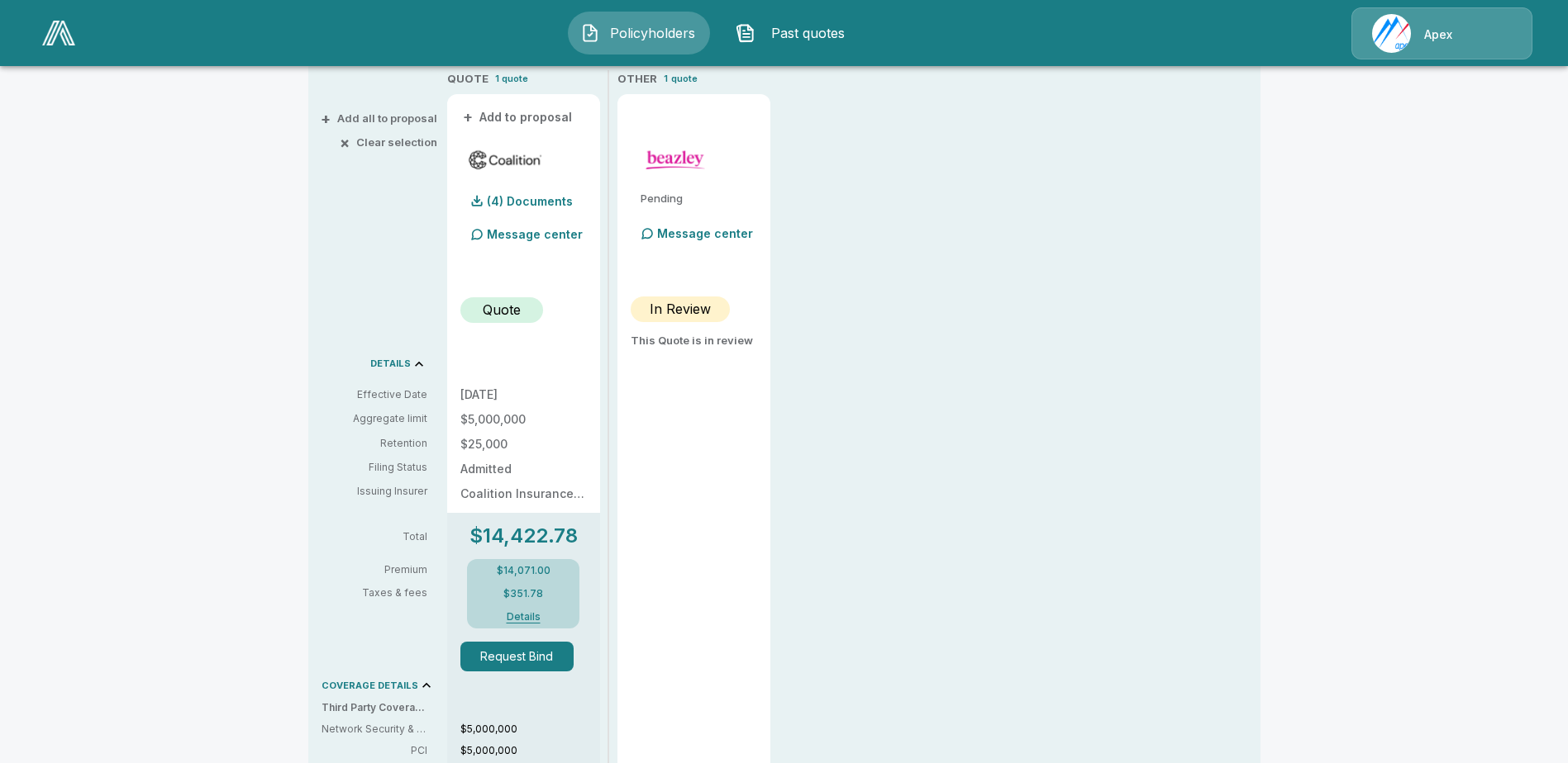
scroll to position [371, 0]
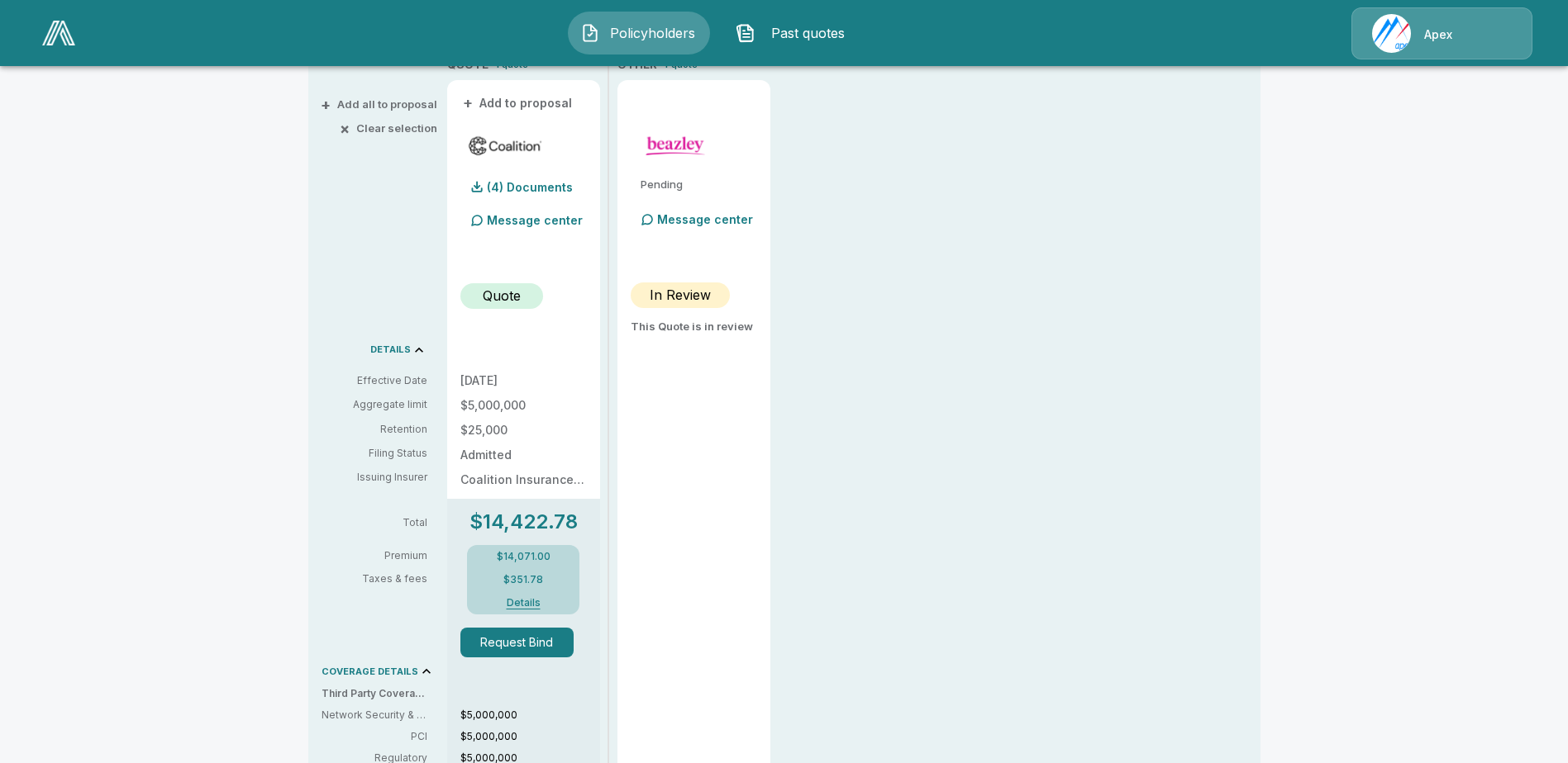
click at [681, 295] on p "In Review" at bounding box center [681, 295] width 61 height 20
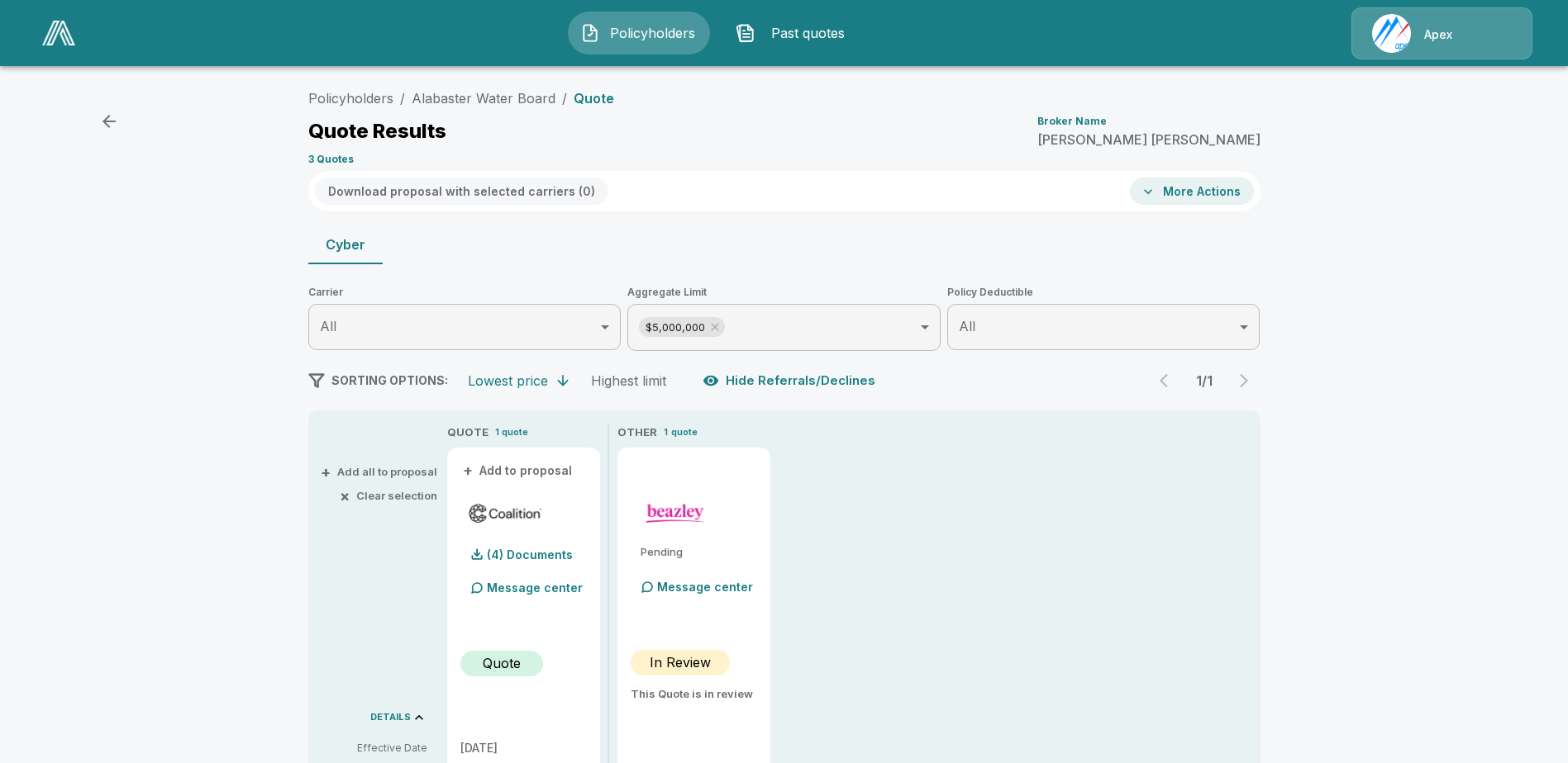
scroll to position [0, 0]
click at [686, 434] on p "quote" at bounding box center [684, 436] width 27 height 14
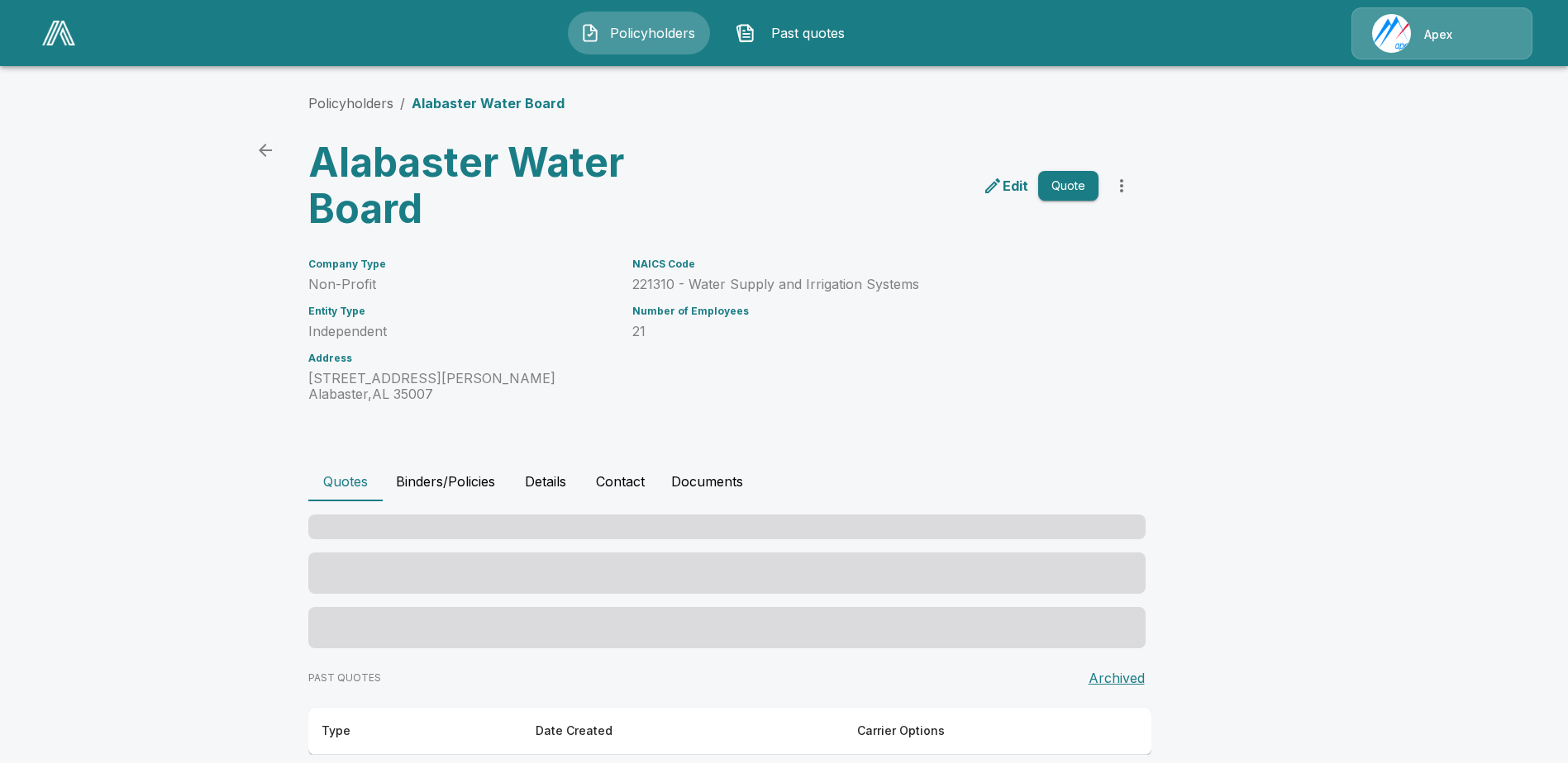
scroll to position [20, 0]
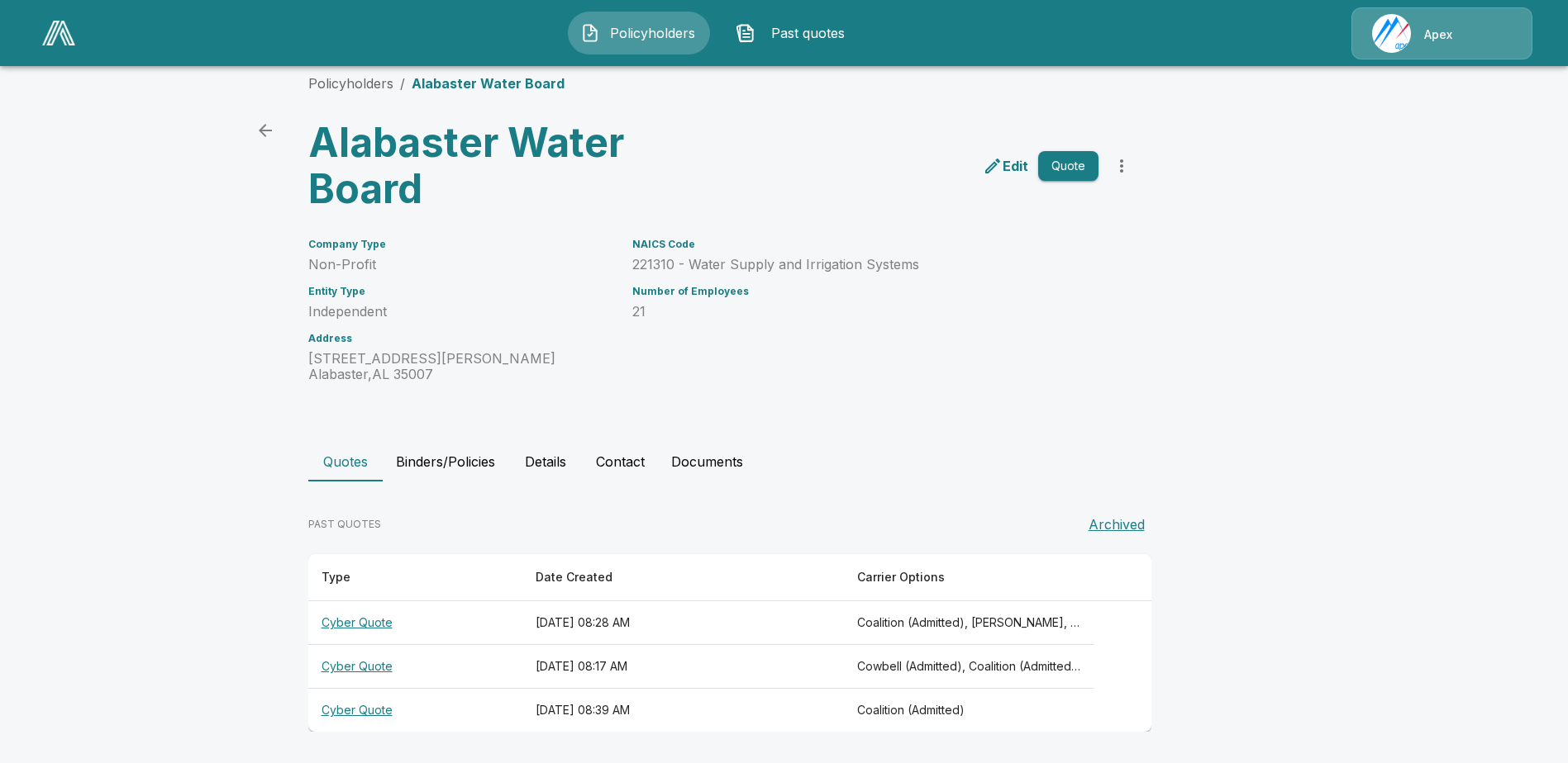
click at [805, 479] on div "Quotes Binders/Policies Details Contact Documents" at bounding box center [784, 462] width 952 height 39
click at [392, 709] on th "Cyber Quote" at bounding box center [415, 711] width 214 height 43
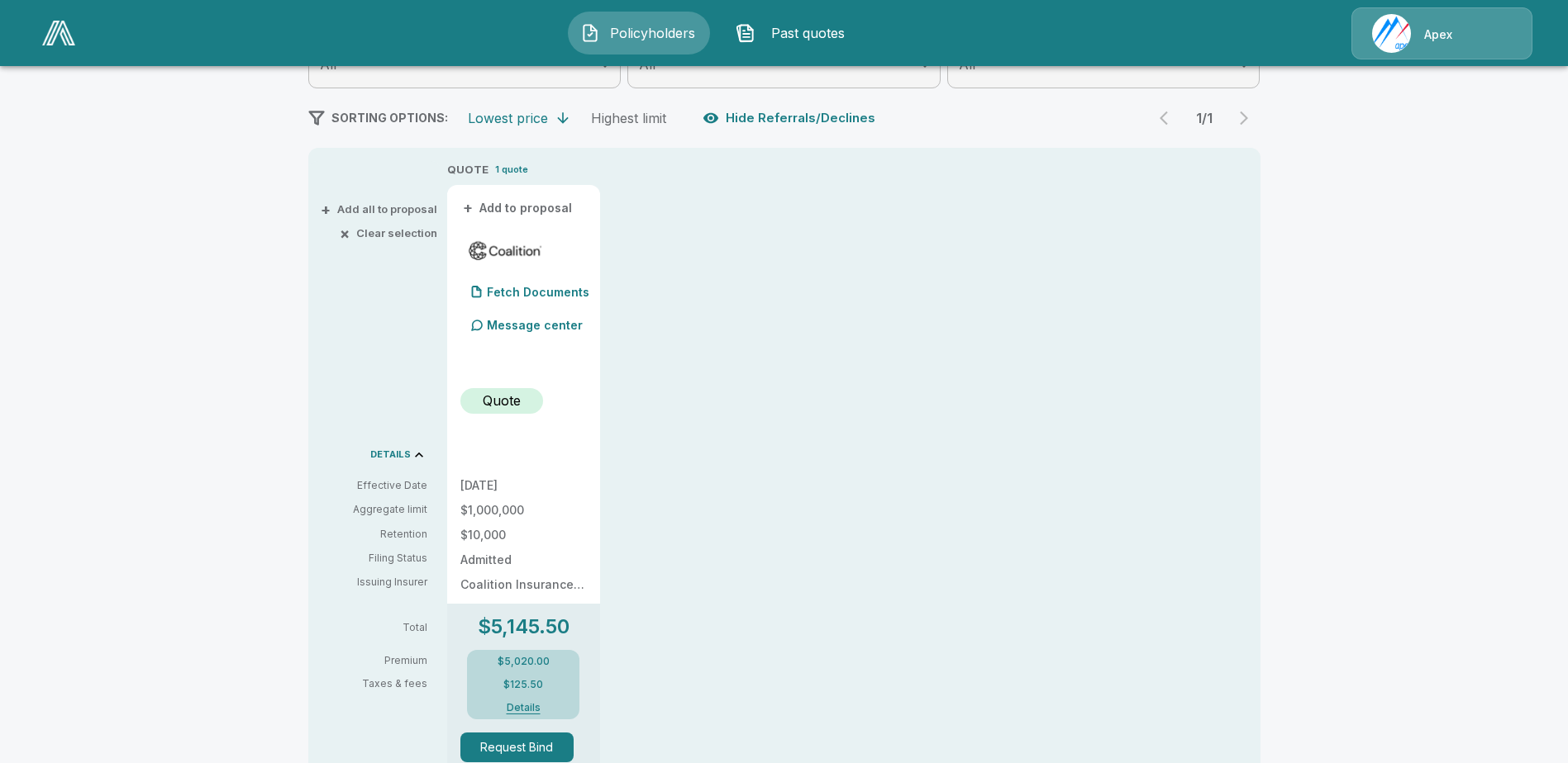
scroll to position [288, 0]
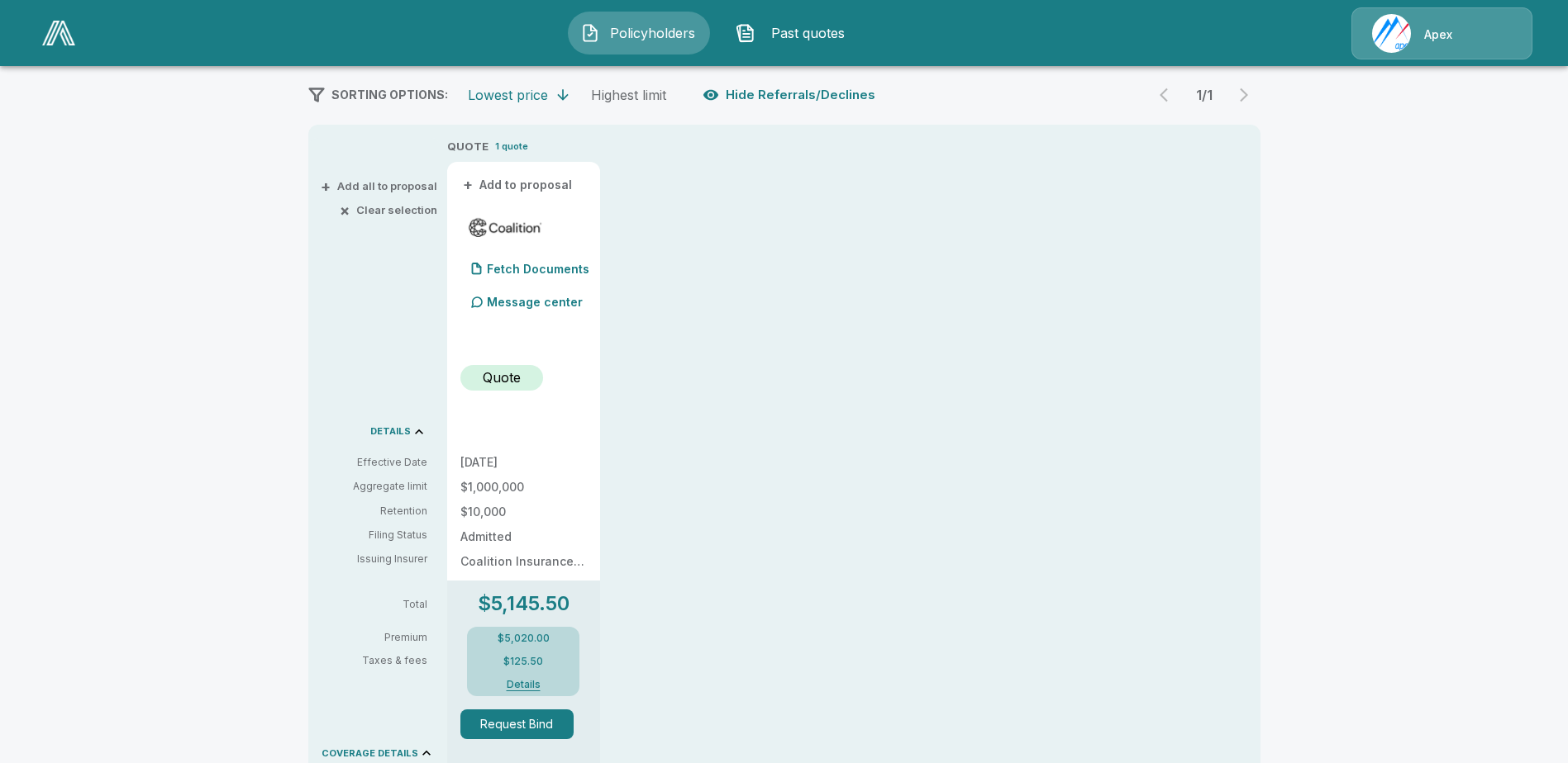
scroll to position [20, 0]
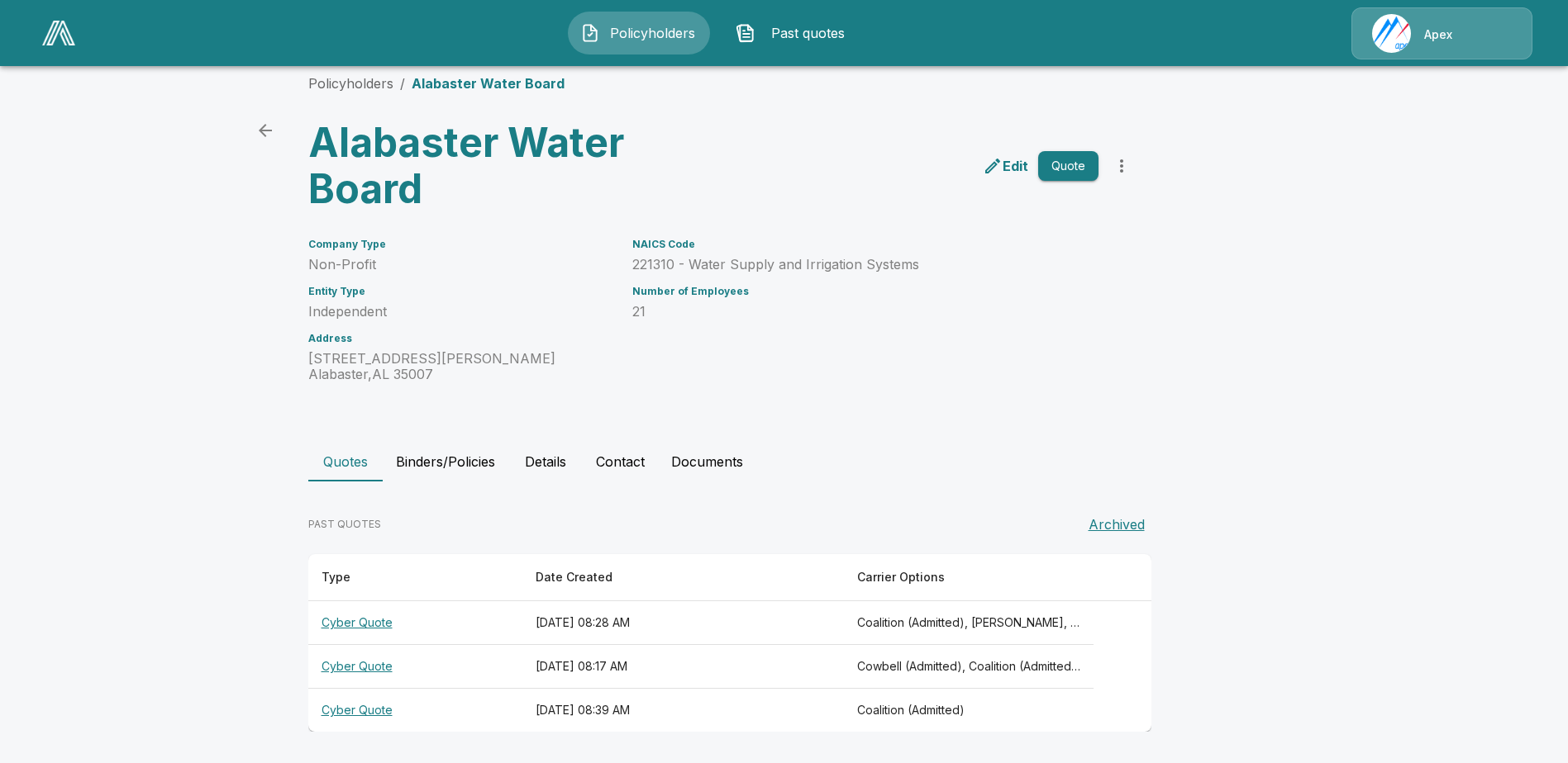
click at [384, 667] on th "Cyber Quote" at bounding box center [415, 667] width 214 height 43
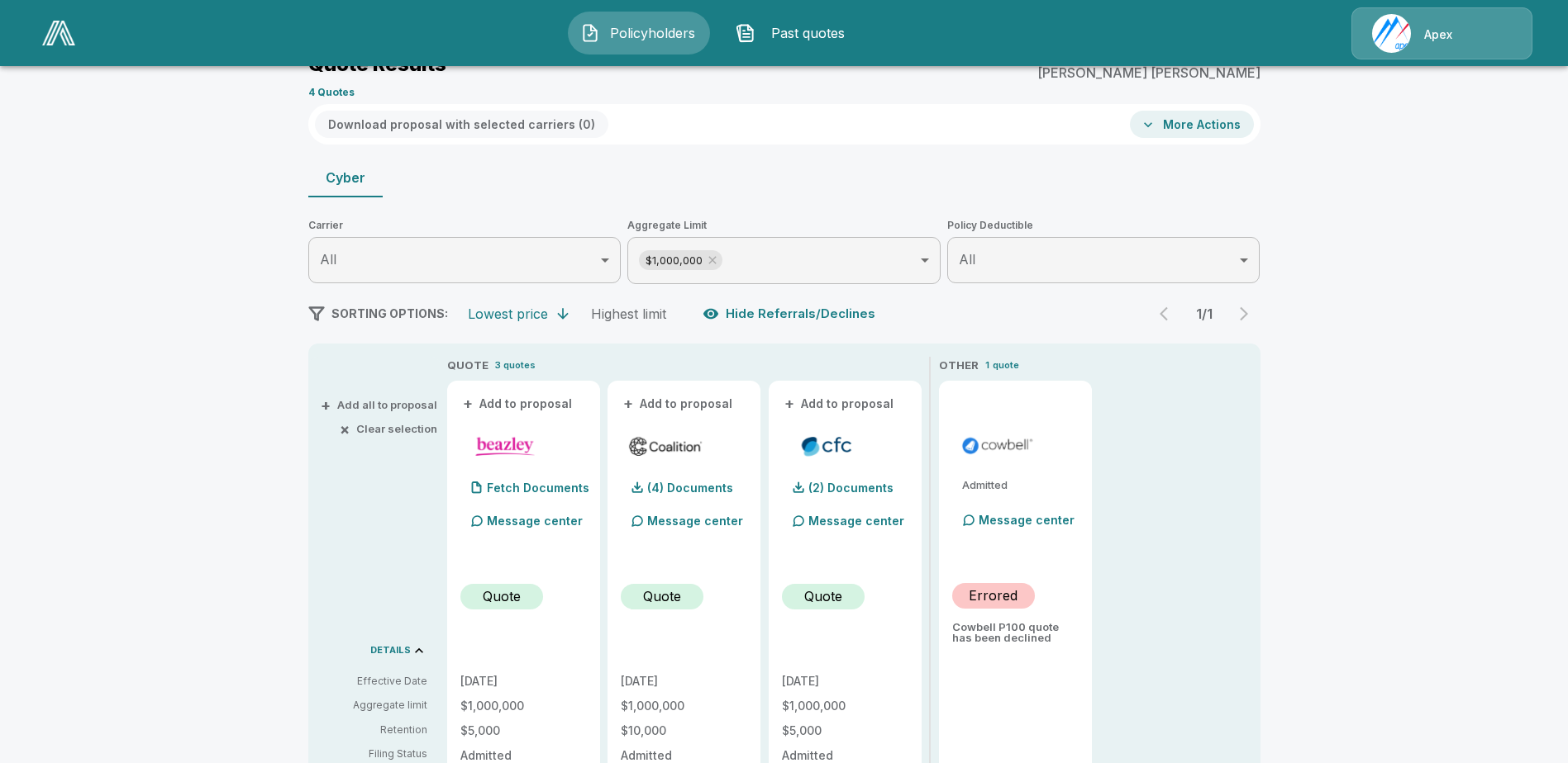
scroll to position [42, 0]
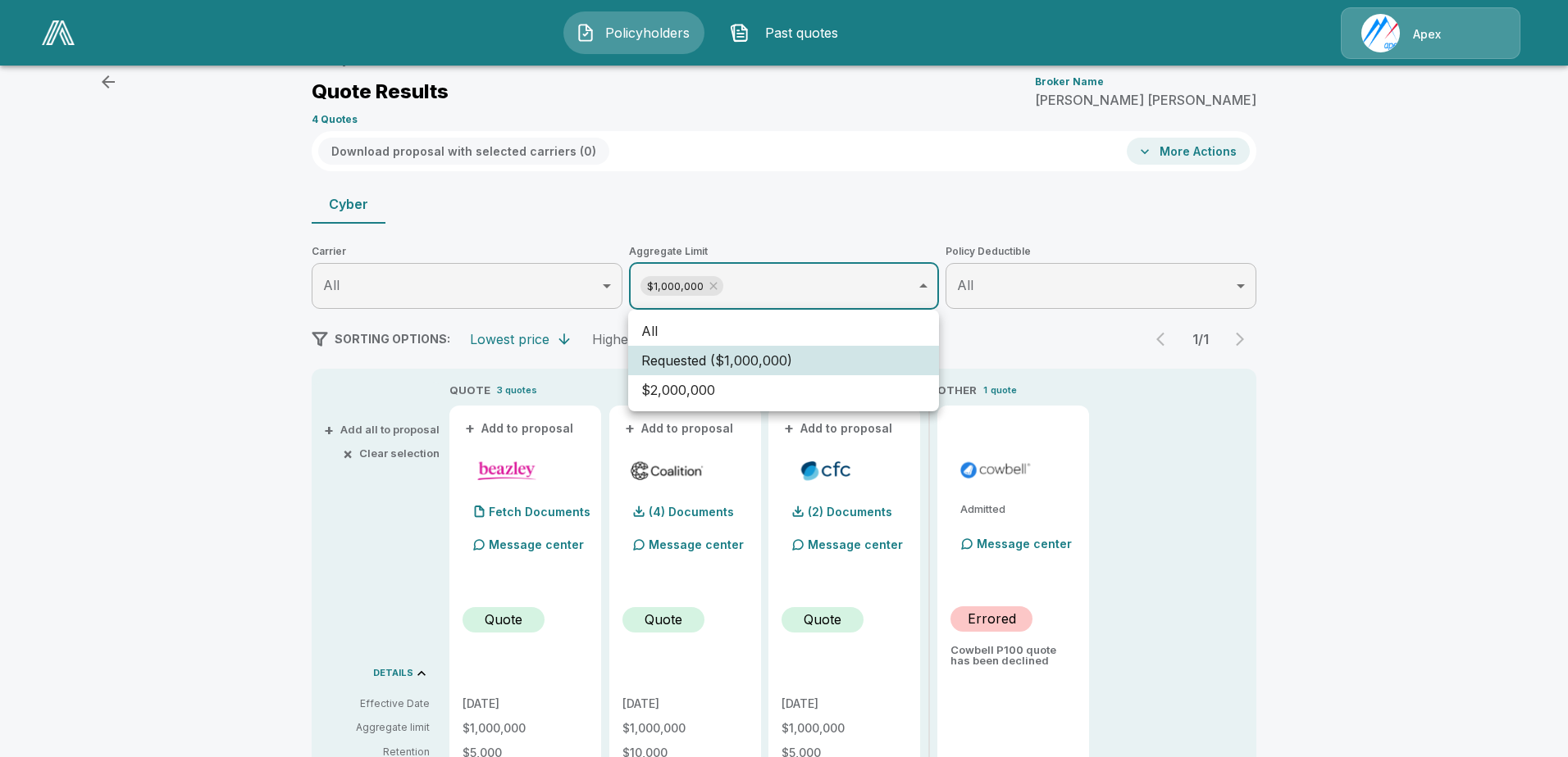
click at [475, 227] on div at bounding box center [784, 378] width 1568 height 757
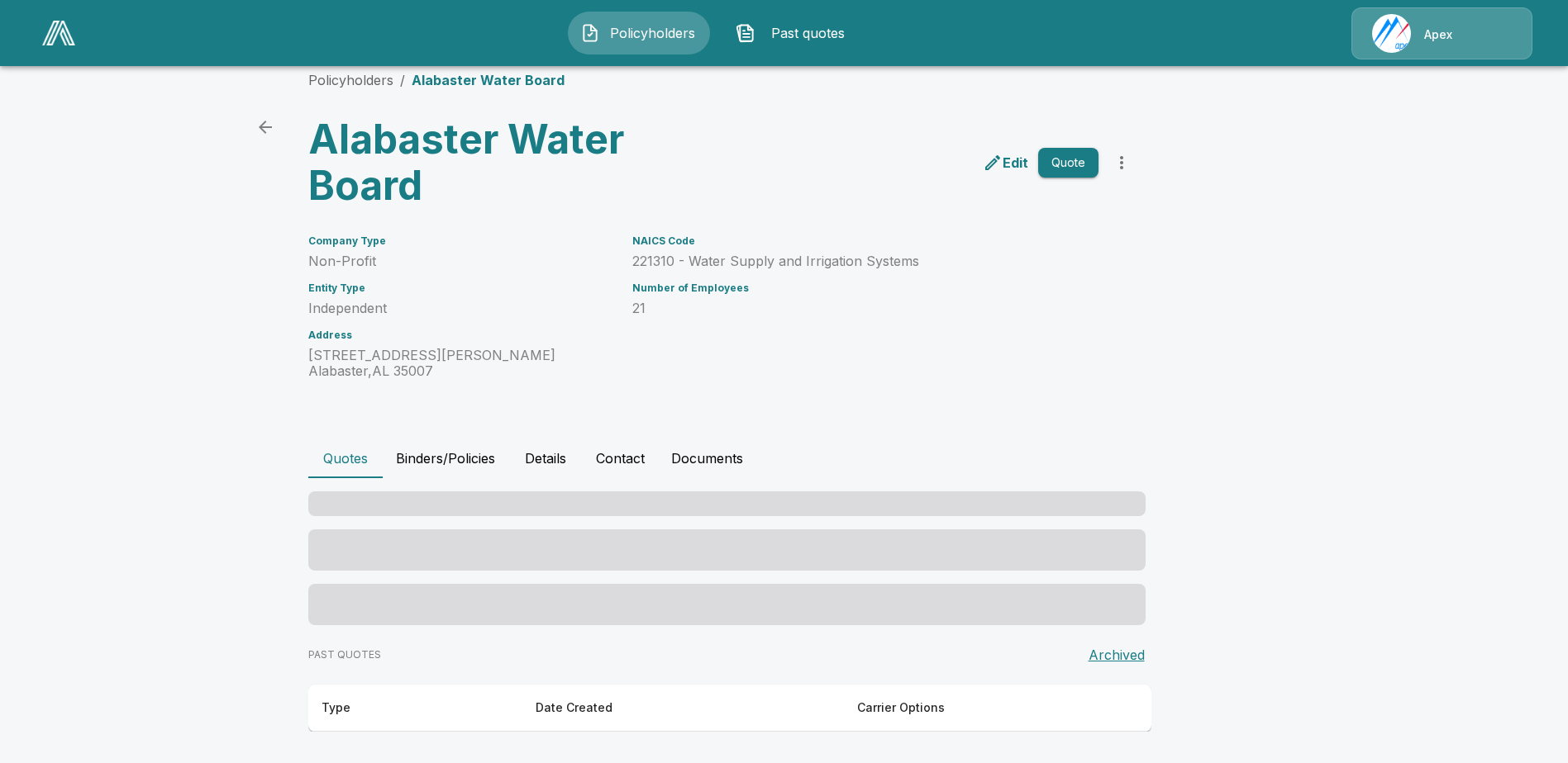
scroll to position [20, 0]
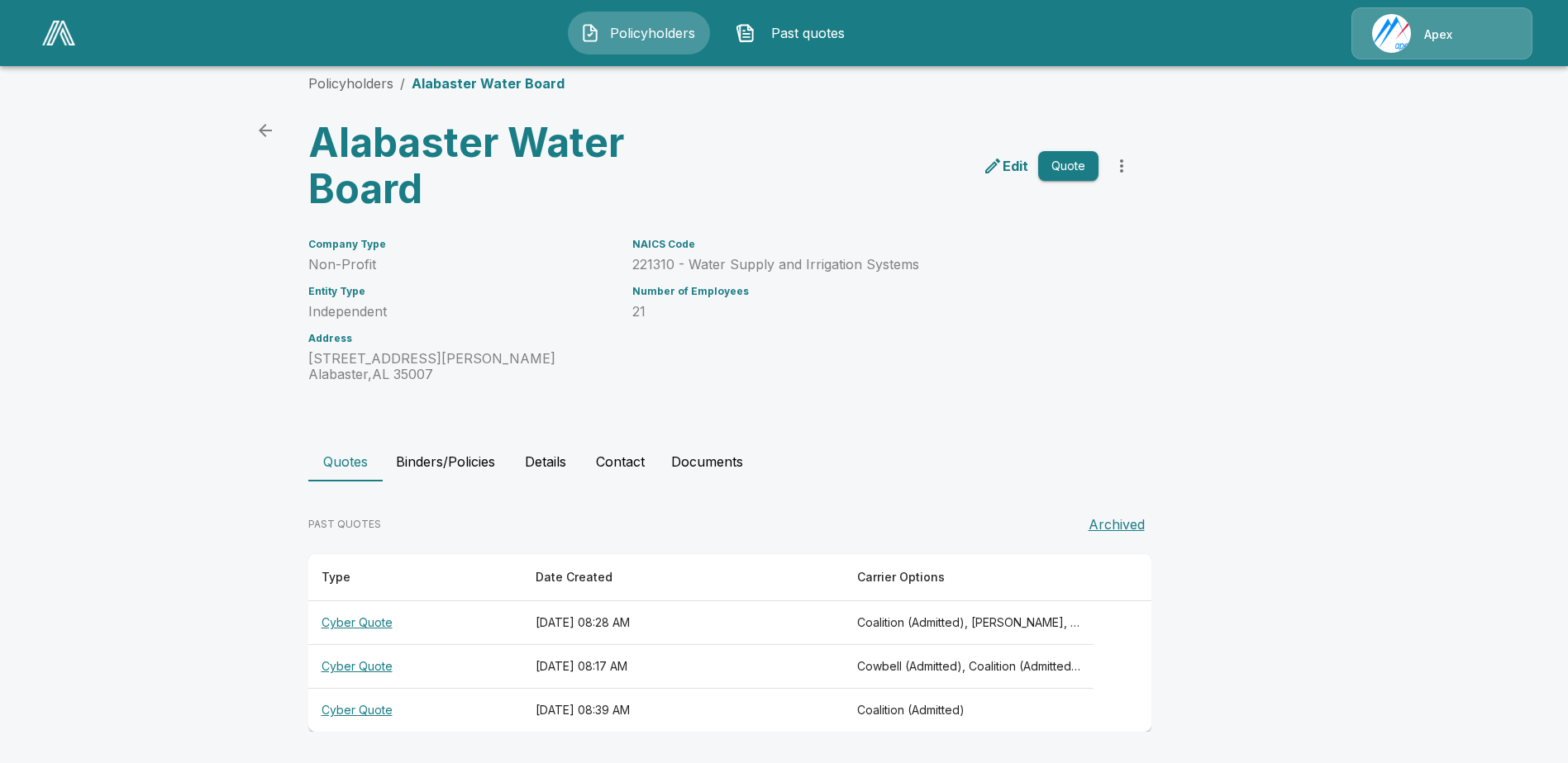
click at [386, 670] on th "Cyber Quote" at bounding box center [415, 667] width 214 height 43
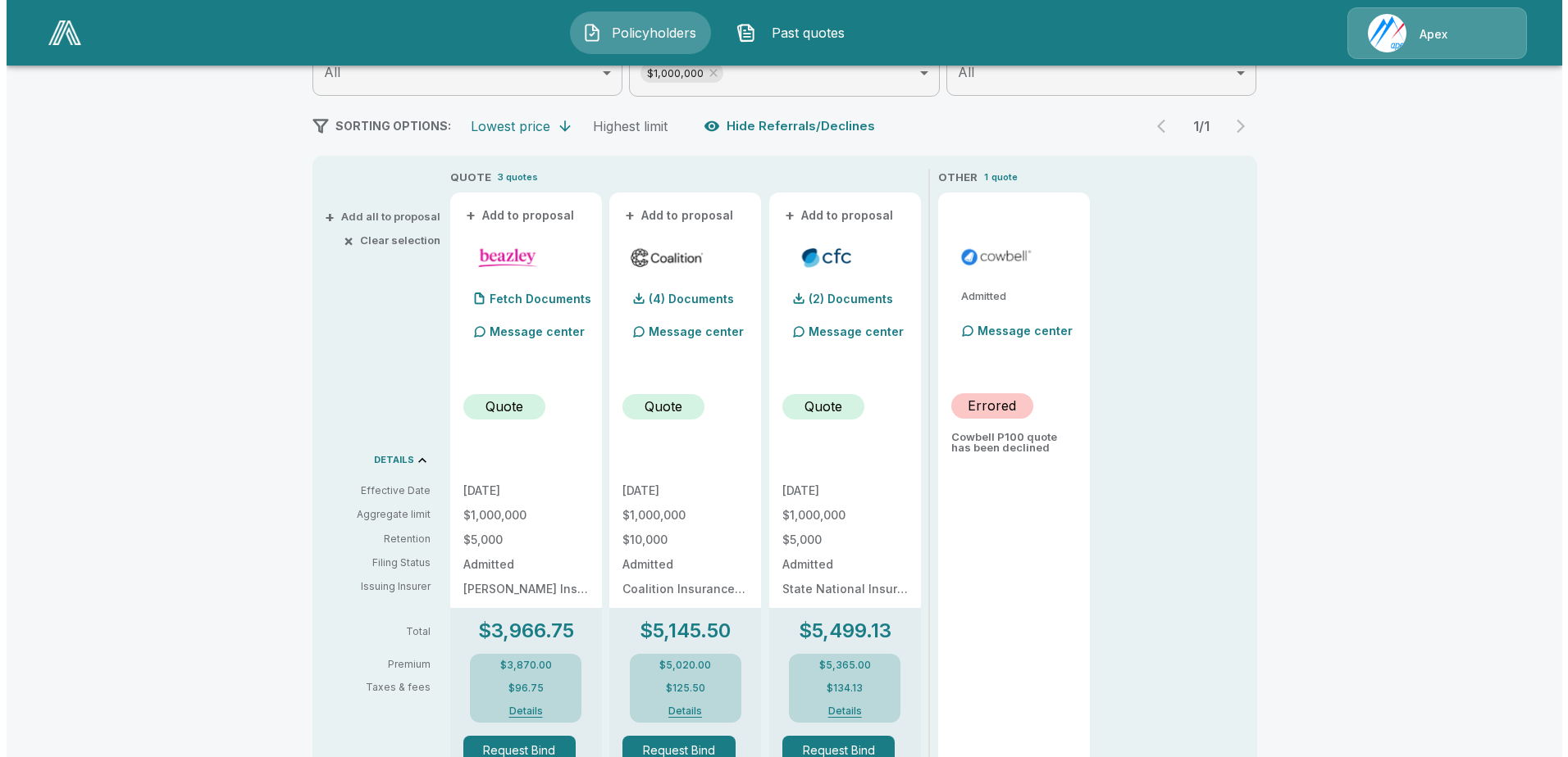
scroll to position [266, 0]
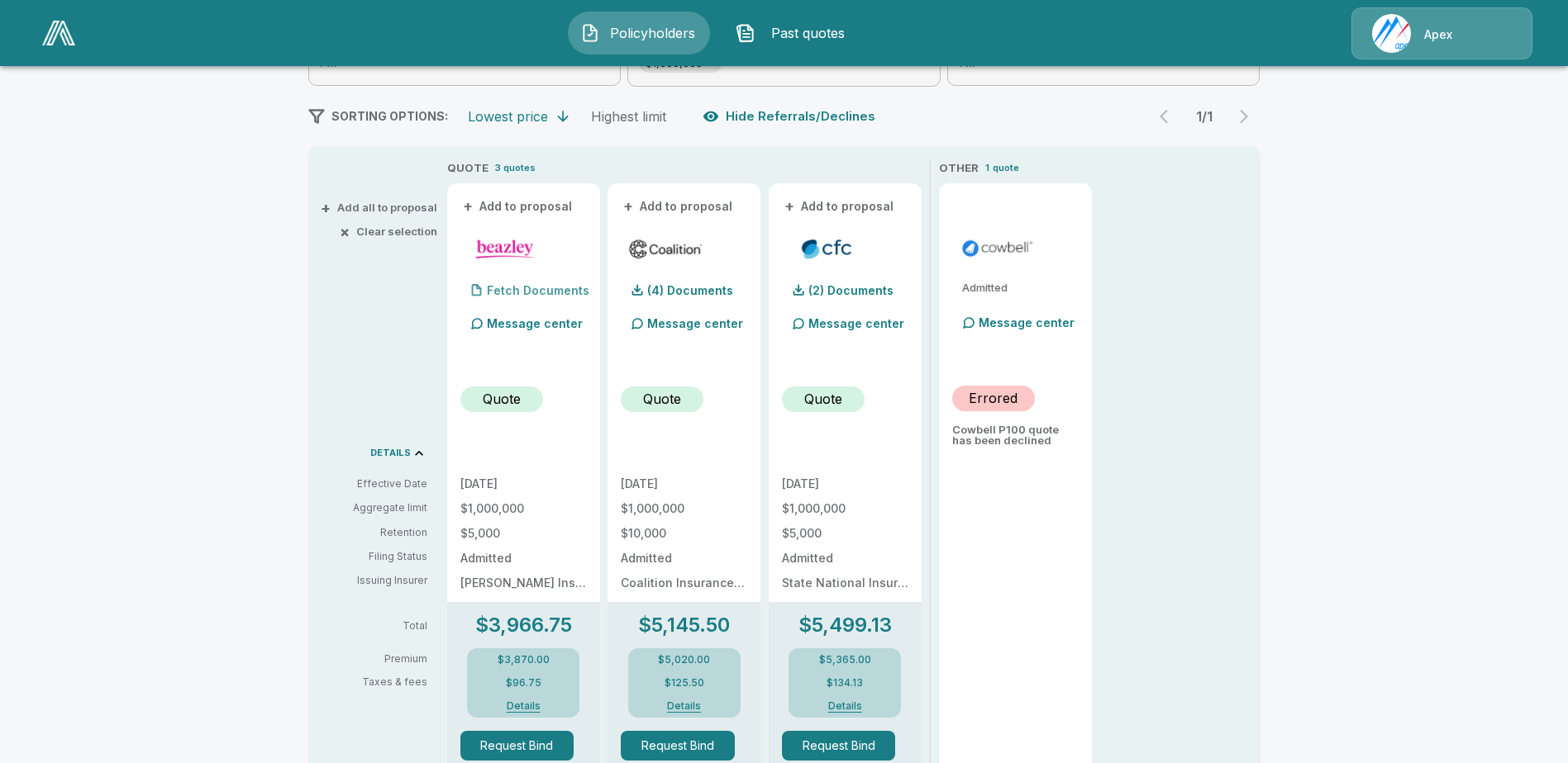
click at [549, 286] on p "Fetch Documents" at bounding box center [538, 291] width 102 height 12
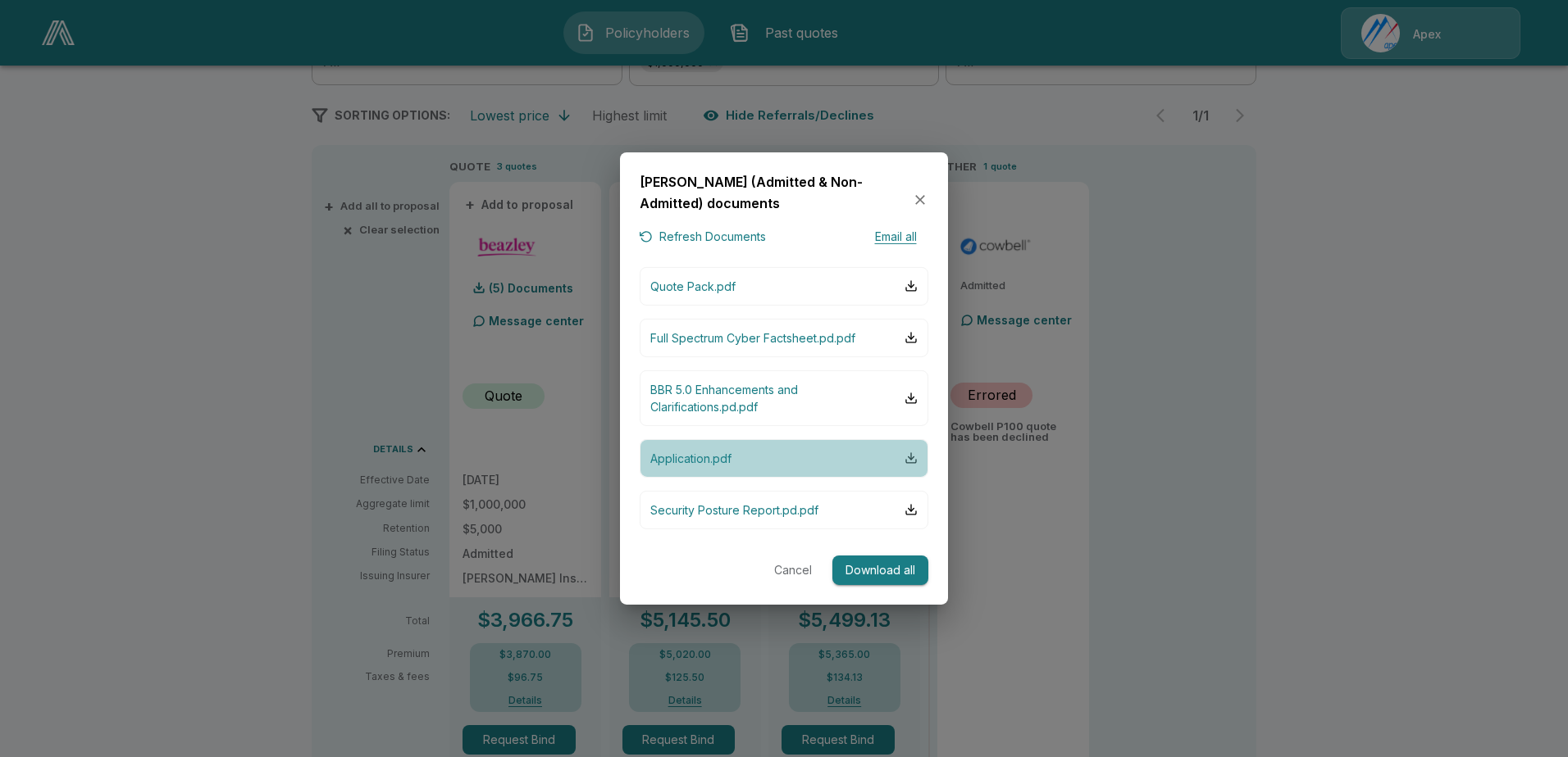
click at [909, 456] on div "button" at bounding box center [911, 457] width 13 height 13
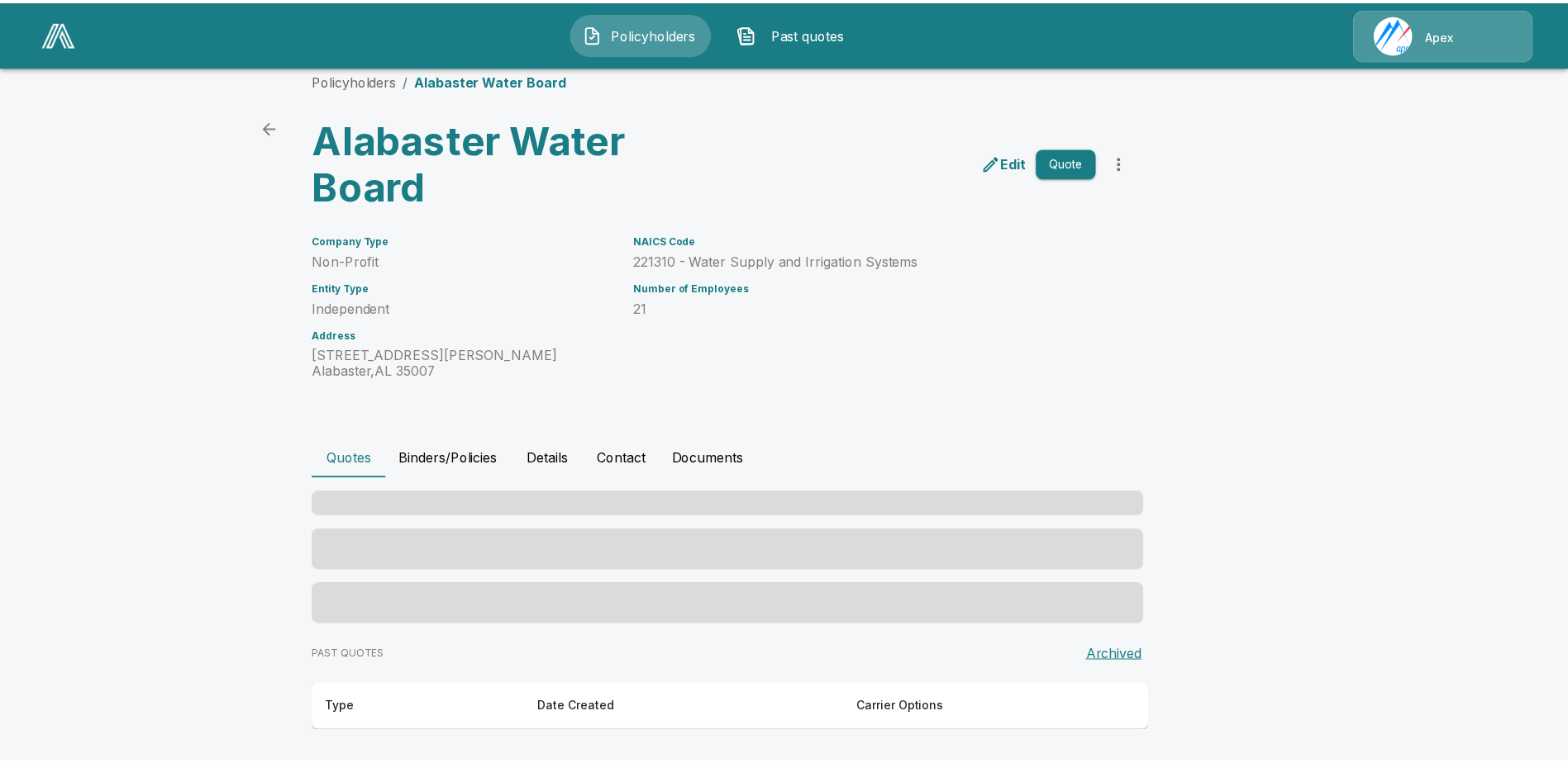
scroll to position [20, 0]
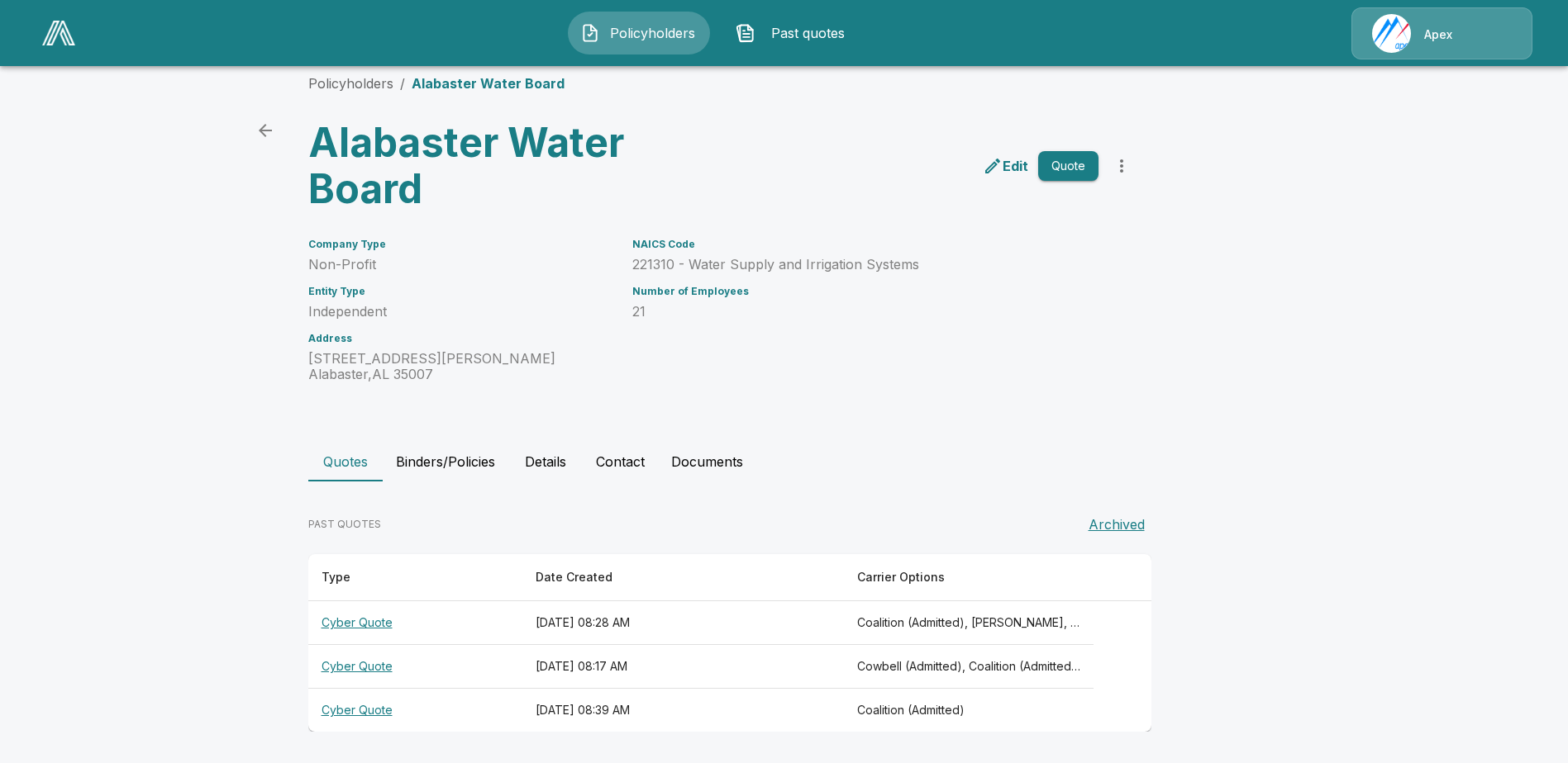
click at [383, 667] on th "Cyber Quote" at bounding box center [415, 667] width 214 height 43
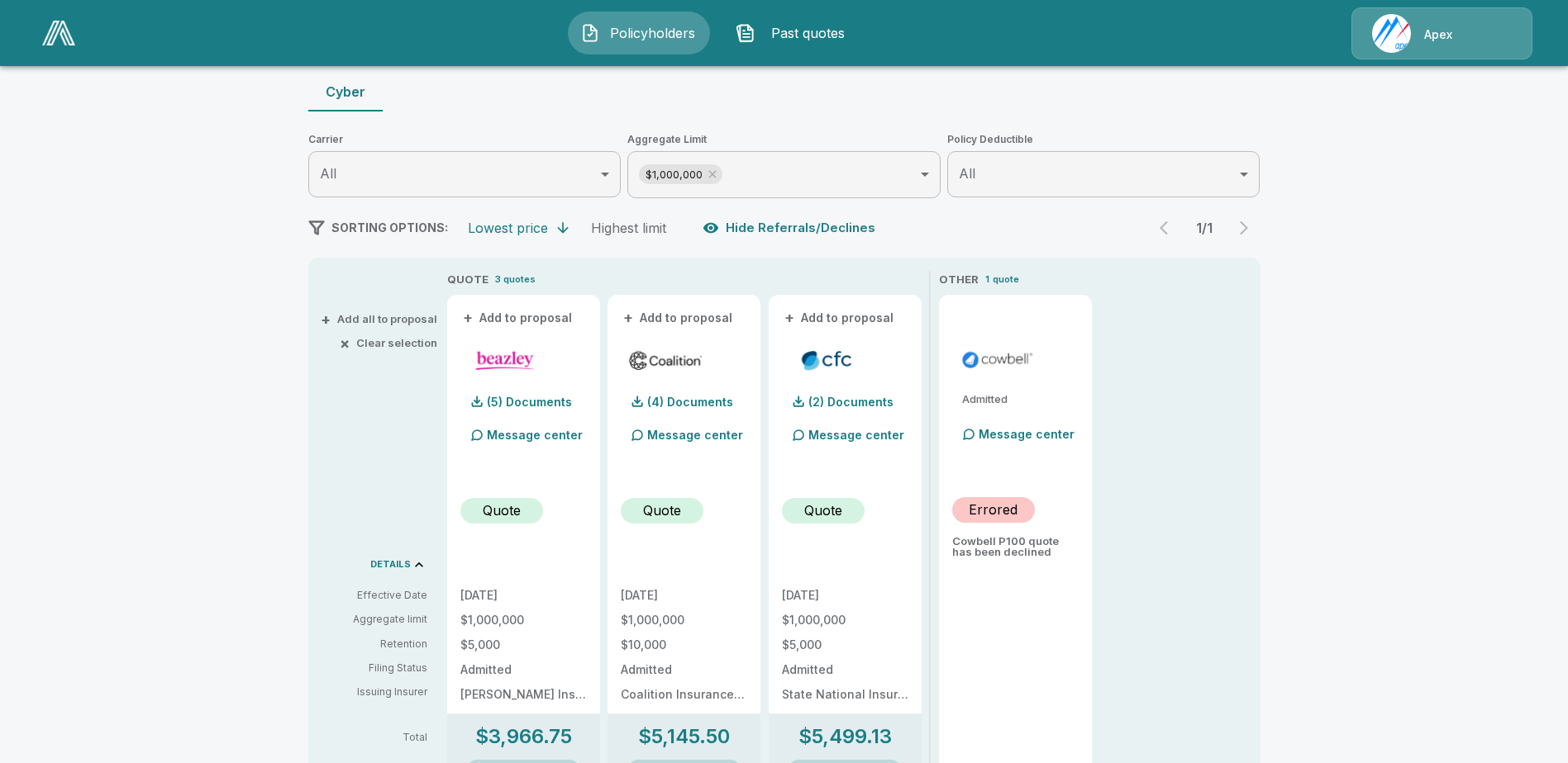
scroll to position [164, 0]
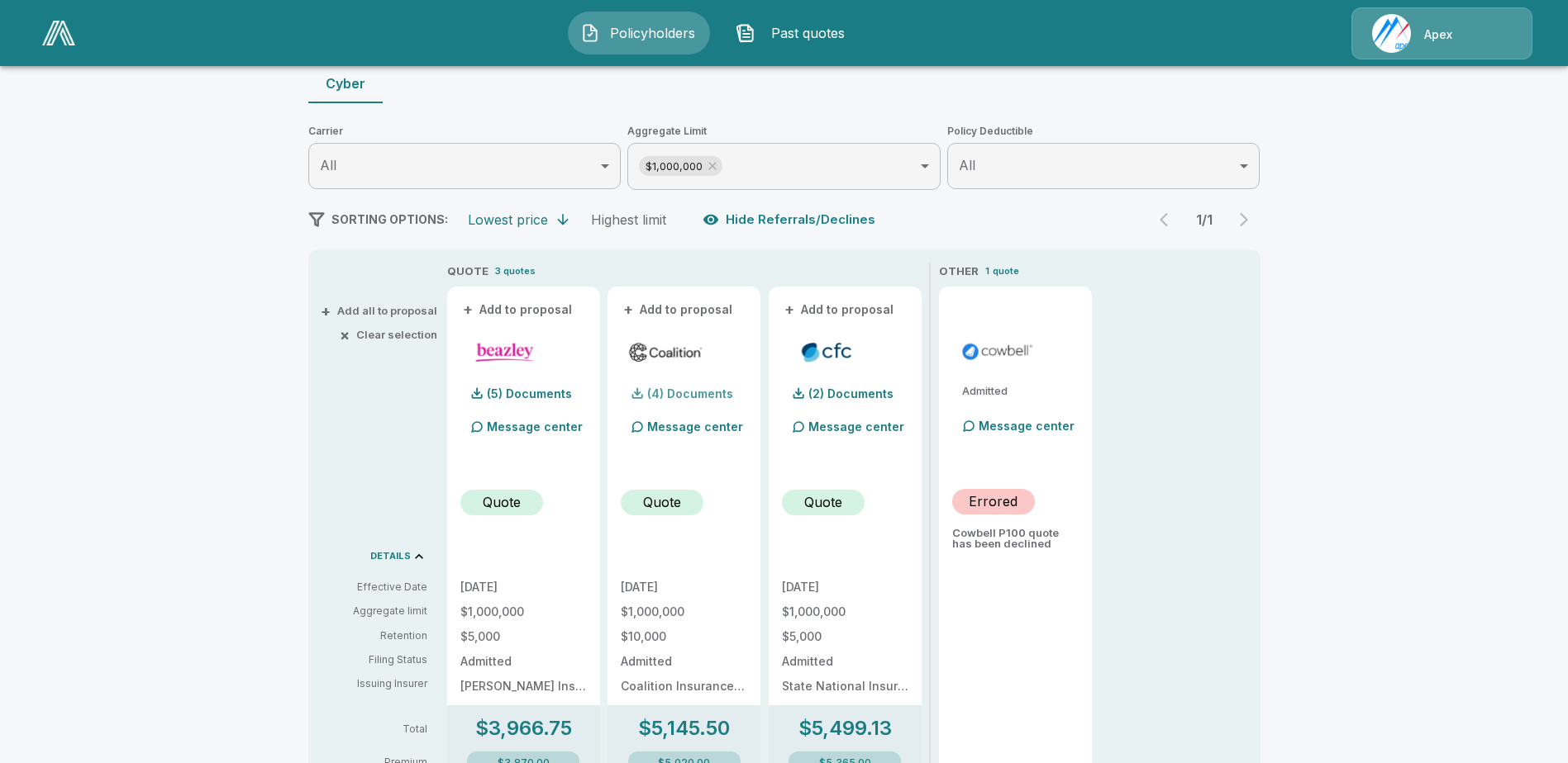
click at [691, 391] on p "(4) Documents" at bounding box center [689, 394] width 86 height 12
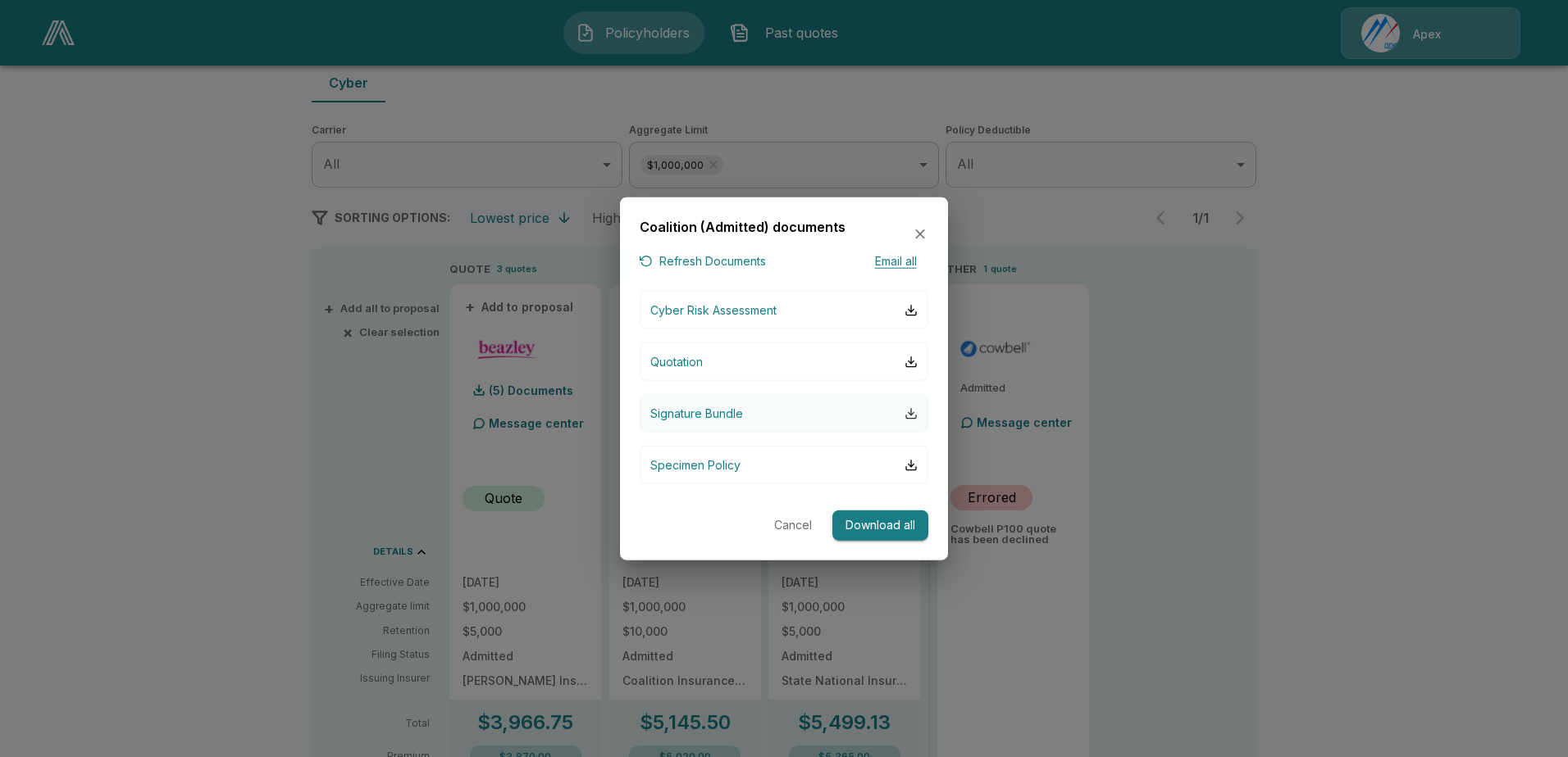
click at [909, 412] on div "button" at bounding box center [911, 412] width 13 height 13
click at [925, 231] on icon "button" at bounding box center [919, 234] width 17 height 17
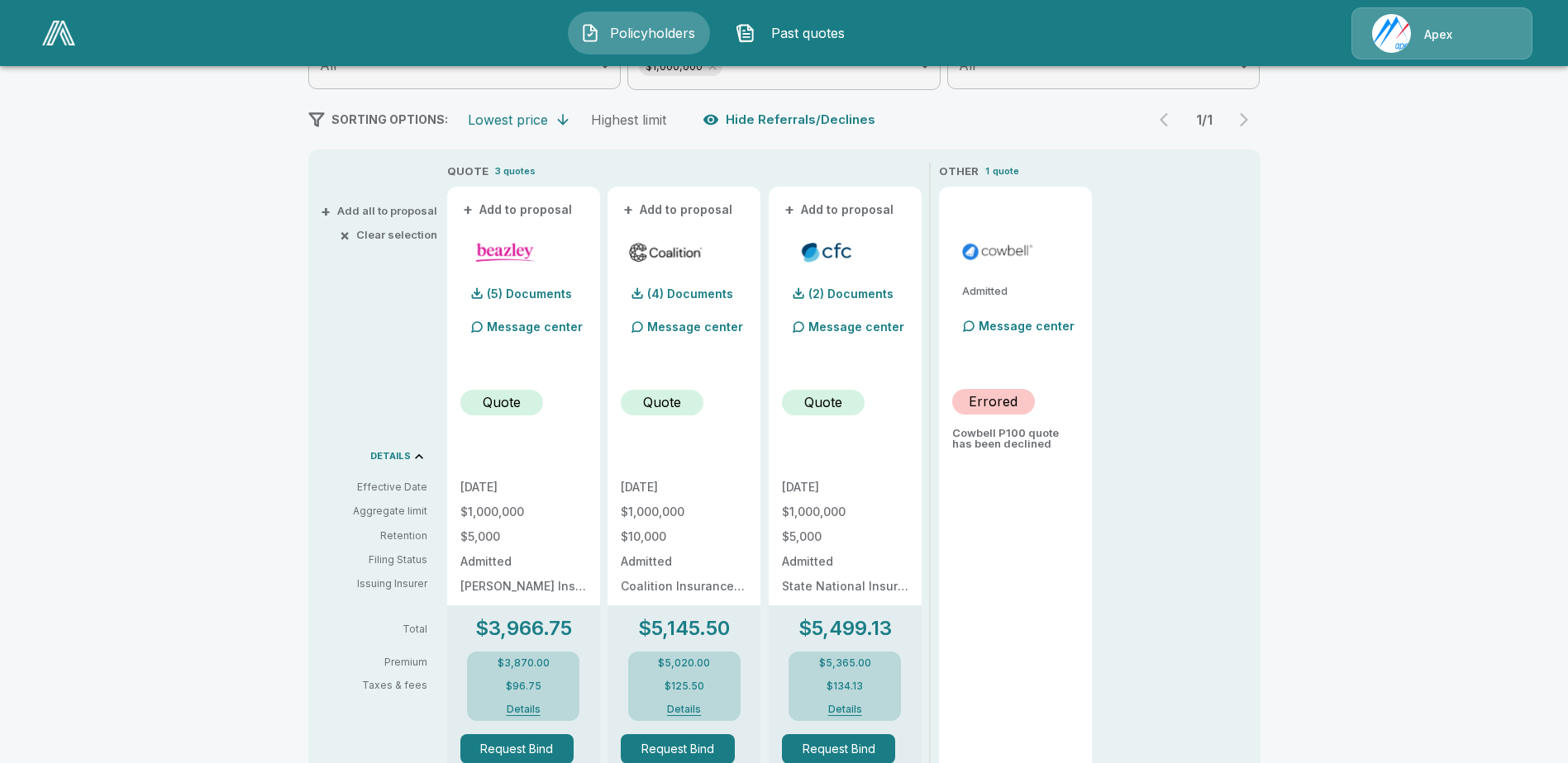
scroll to position [309, 0]
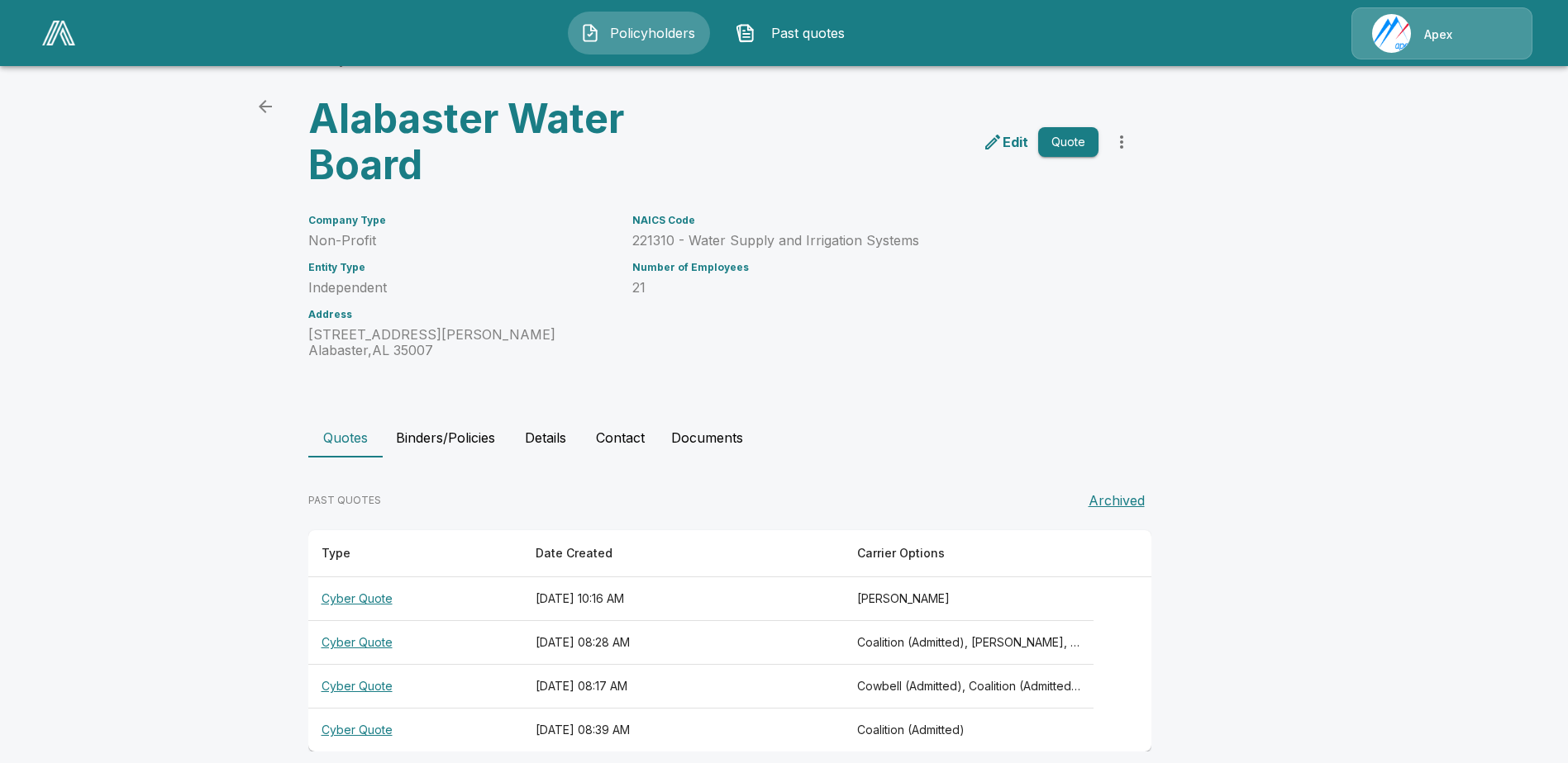
scroll to position [64, 0]
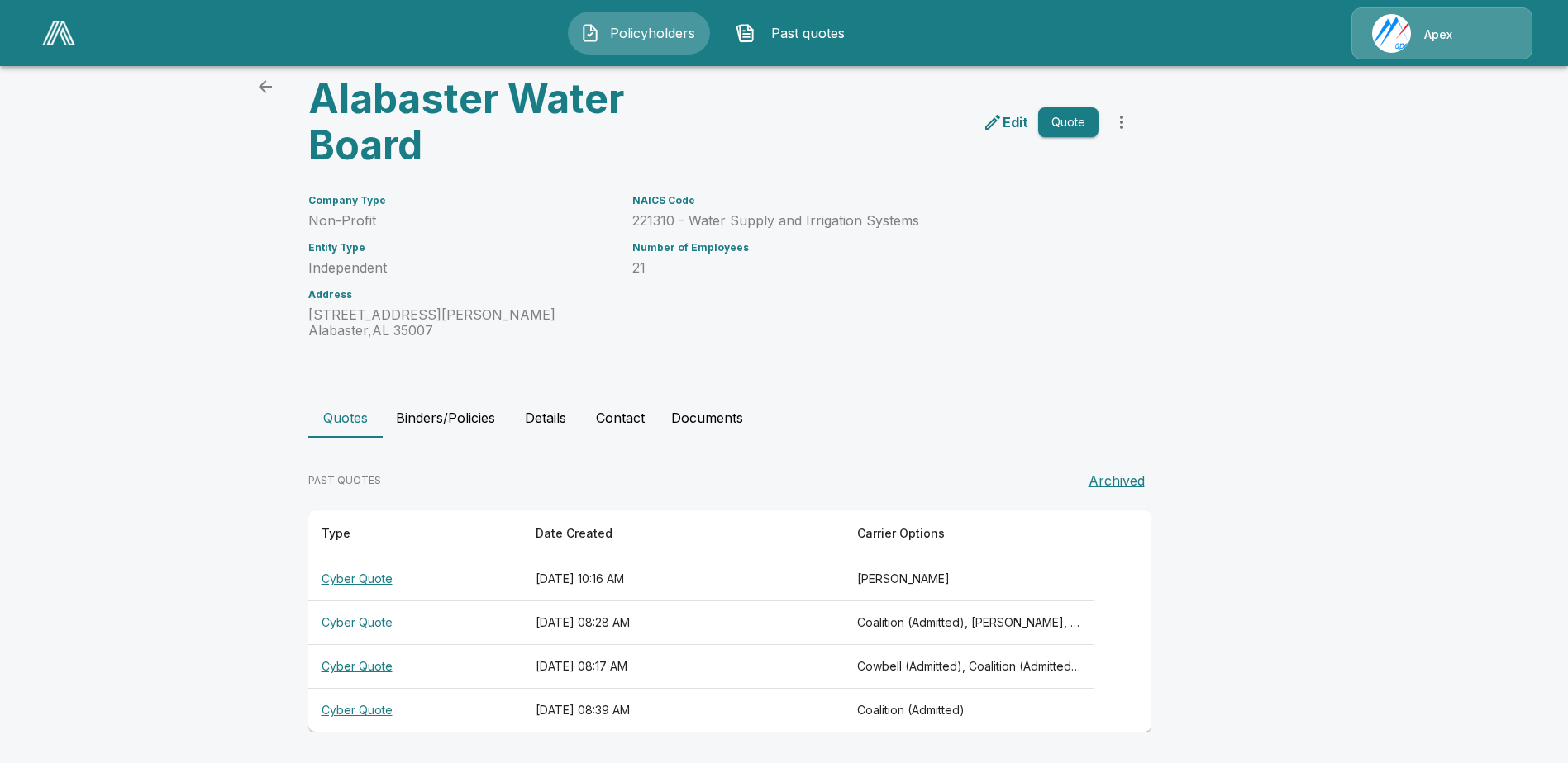
click at [396, 666] on th "Cyber Quote" at bounding box center [415, 667] width 214 height 43
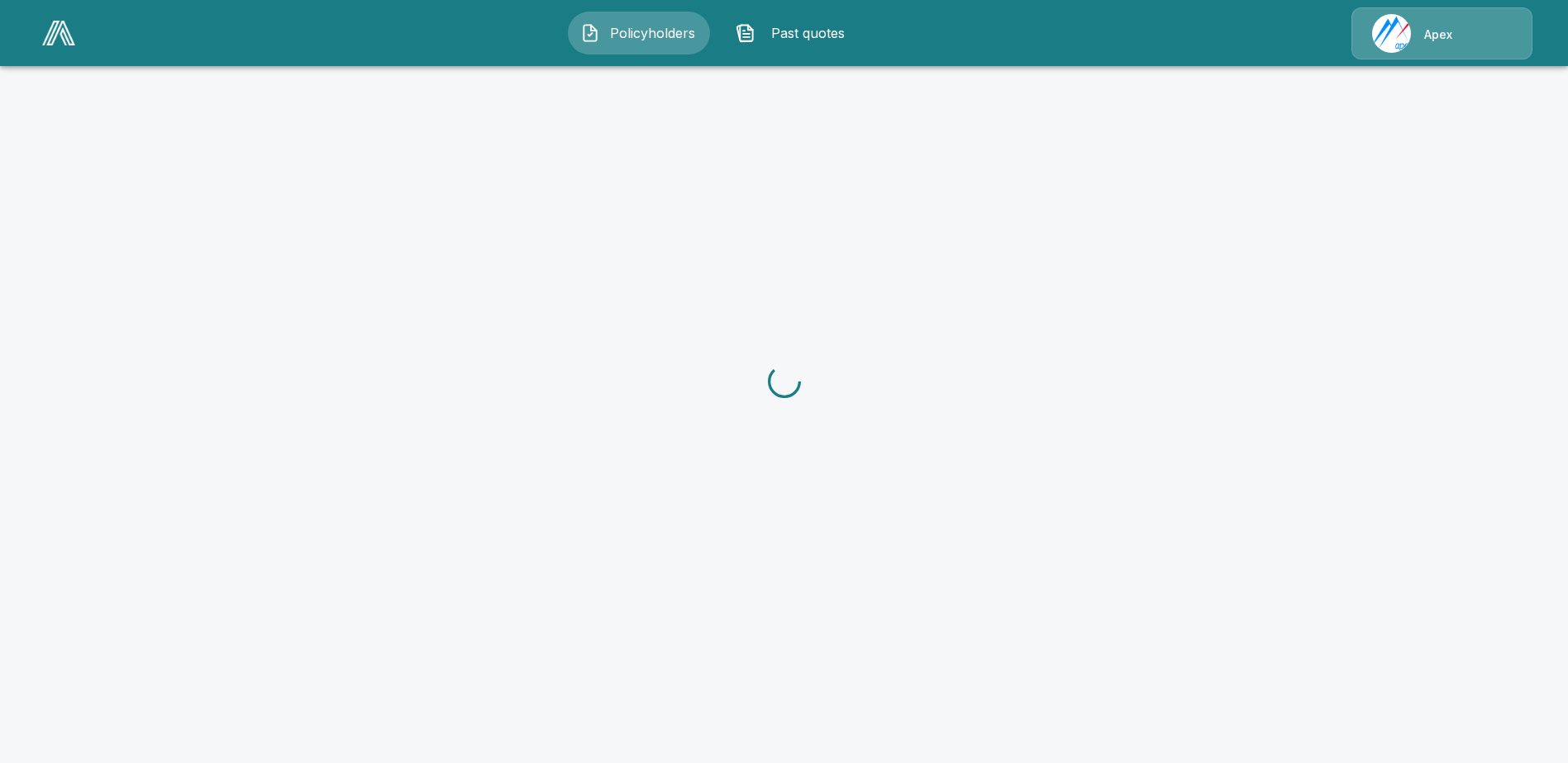
scroll to position [64, 0]
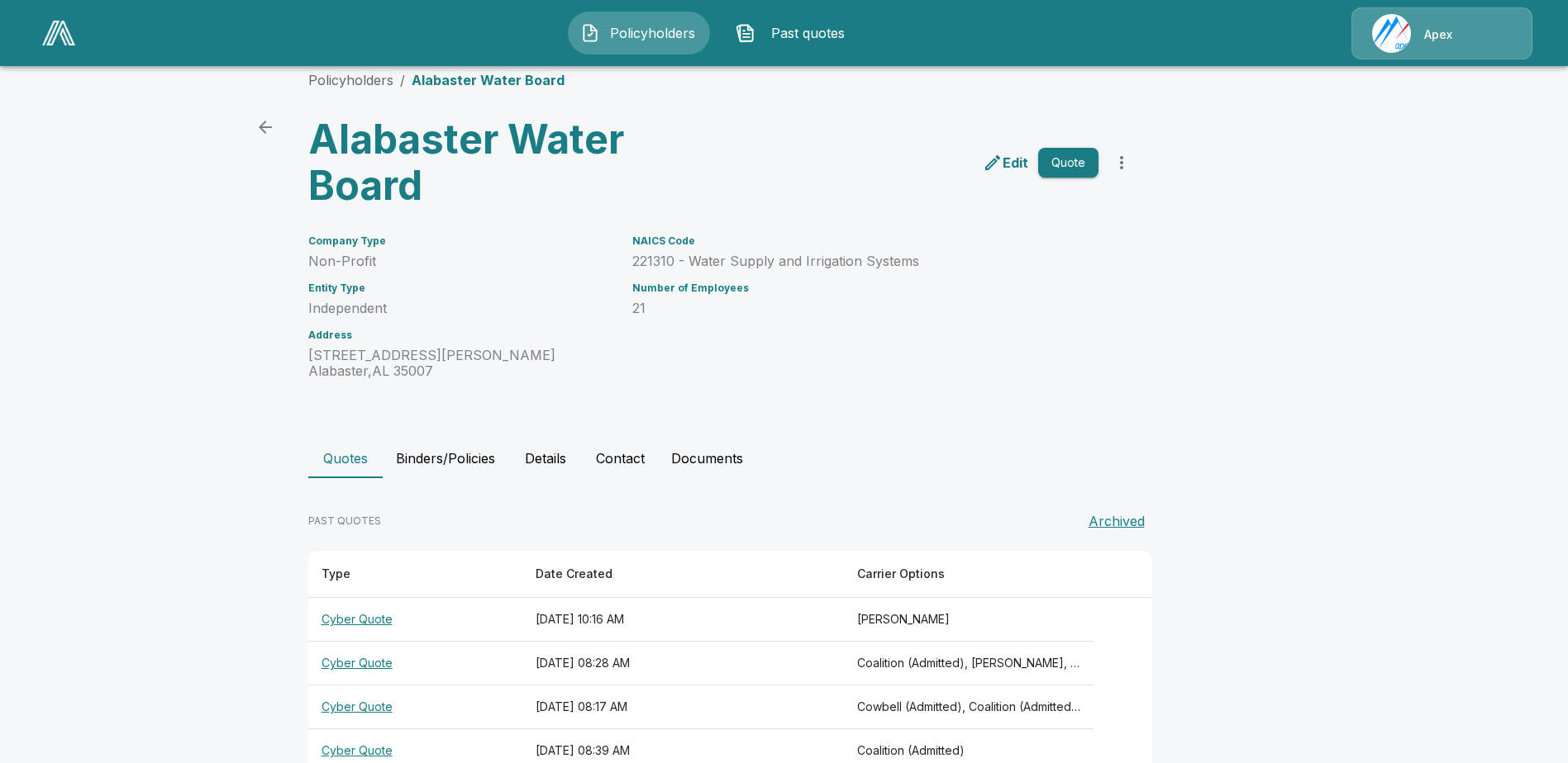
scroll to position [64, 0]
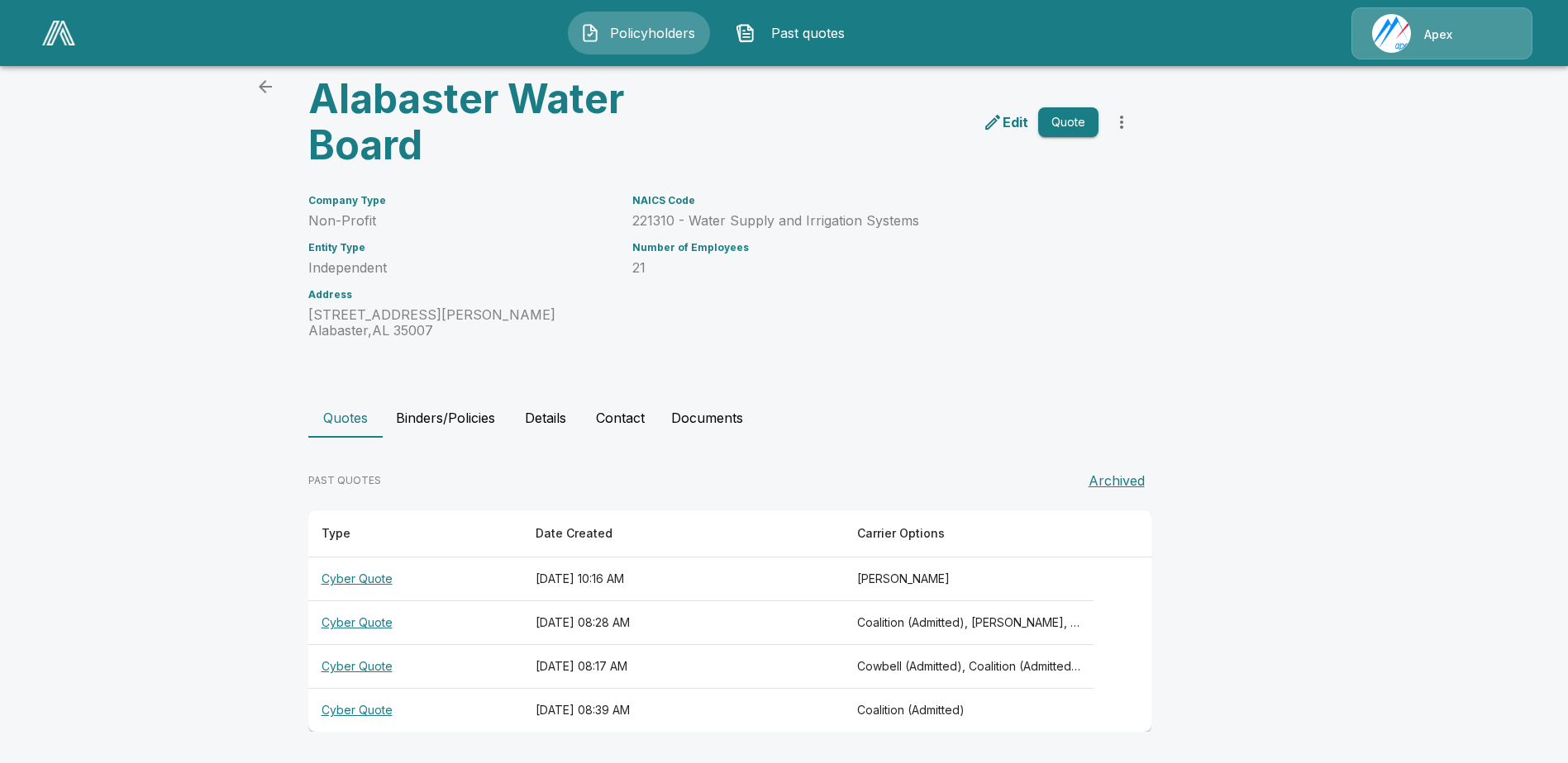
click at [372, 576] on th "Cyber Quote" at bounding box center [415, 579] width 214 height 43
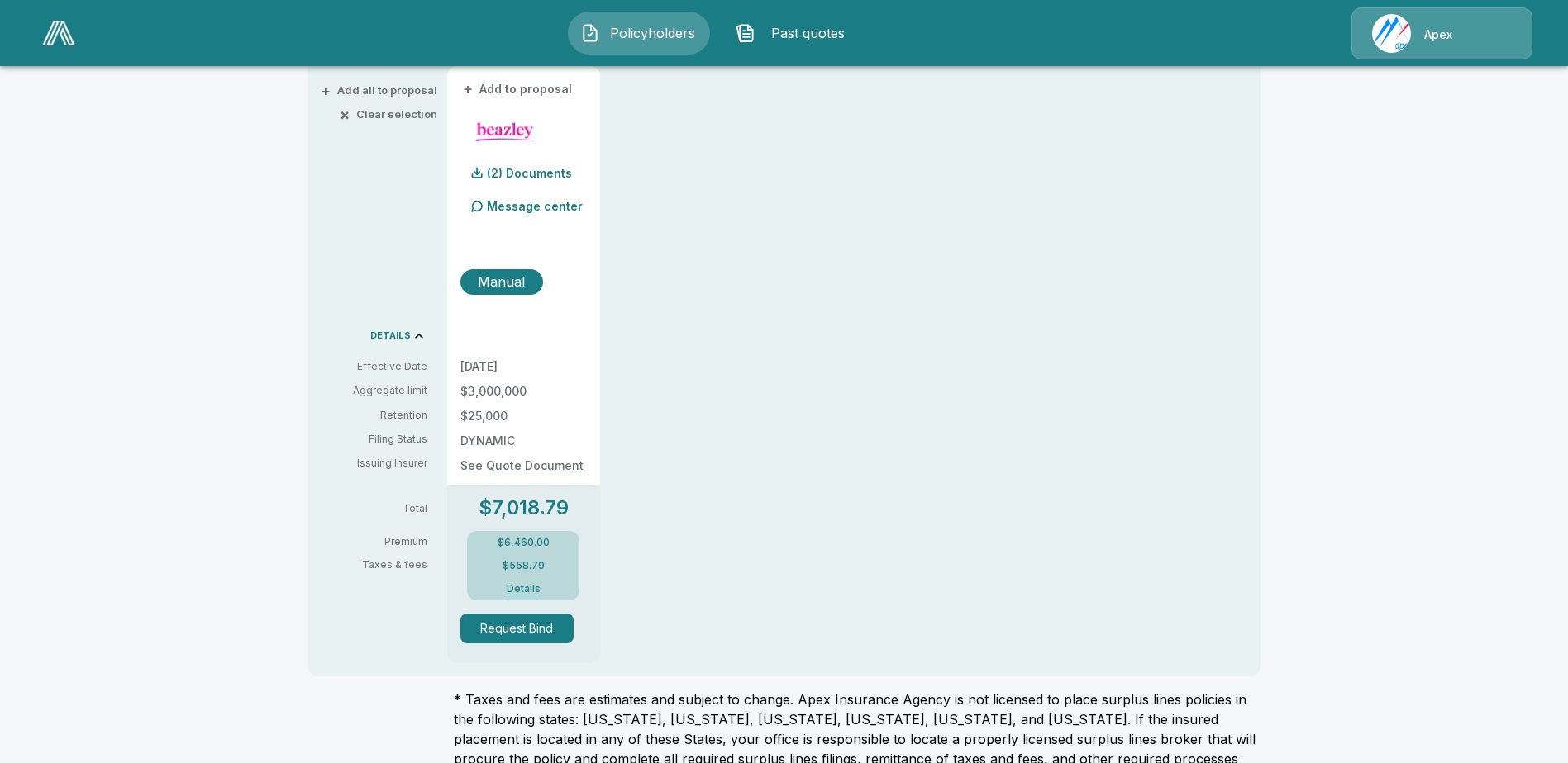
scroll to position [410, 0]
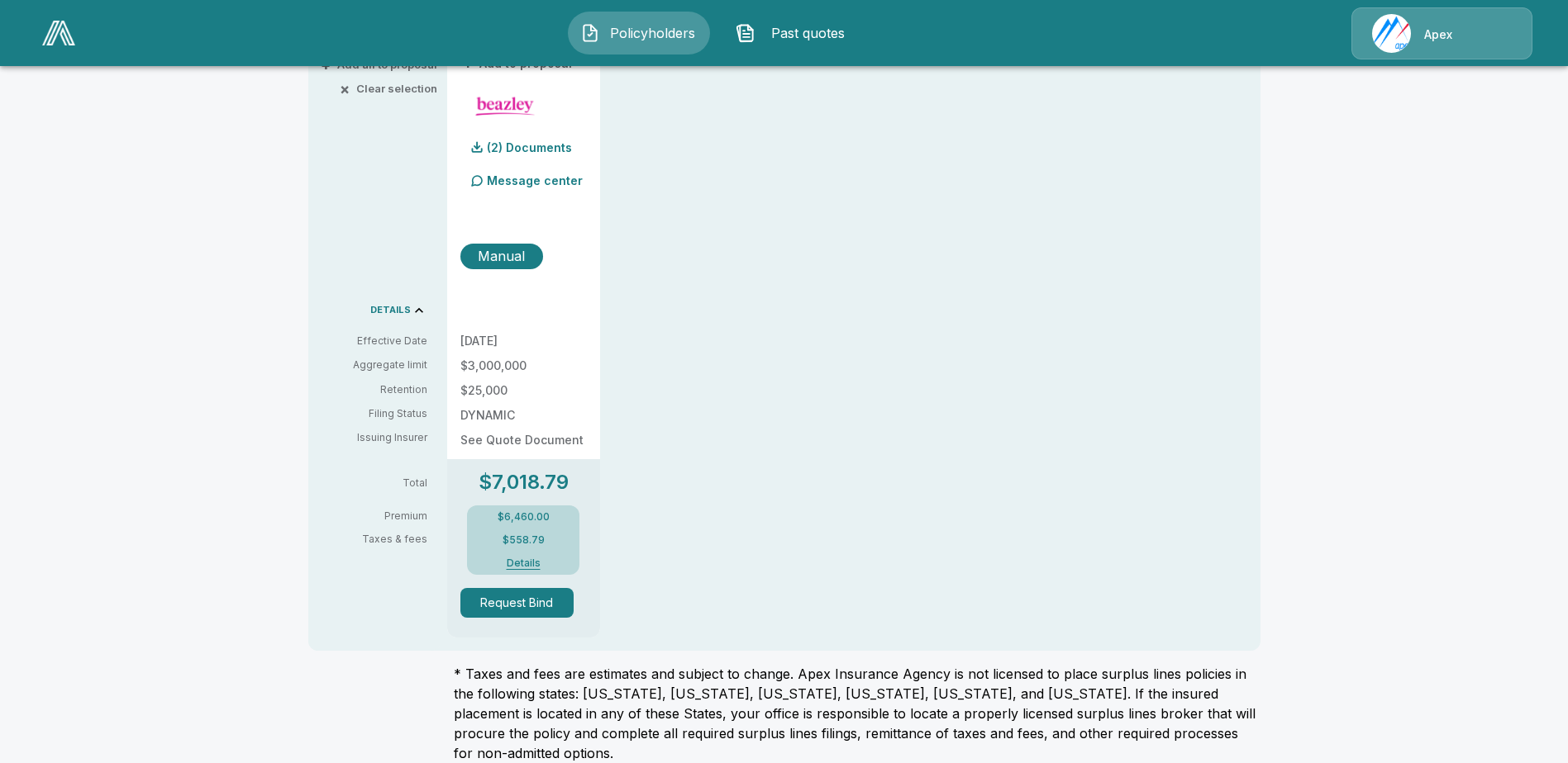
click at [523, 561] on button "Details" at bounding box center [523, 563] width 66 height 10
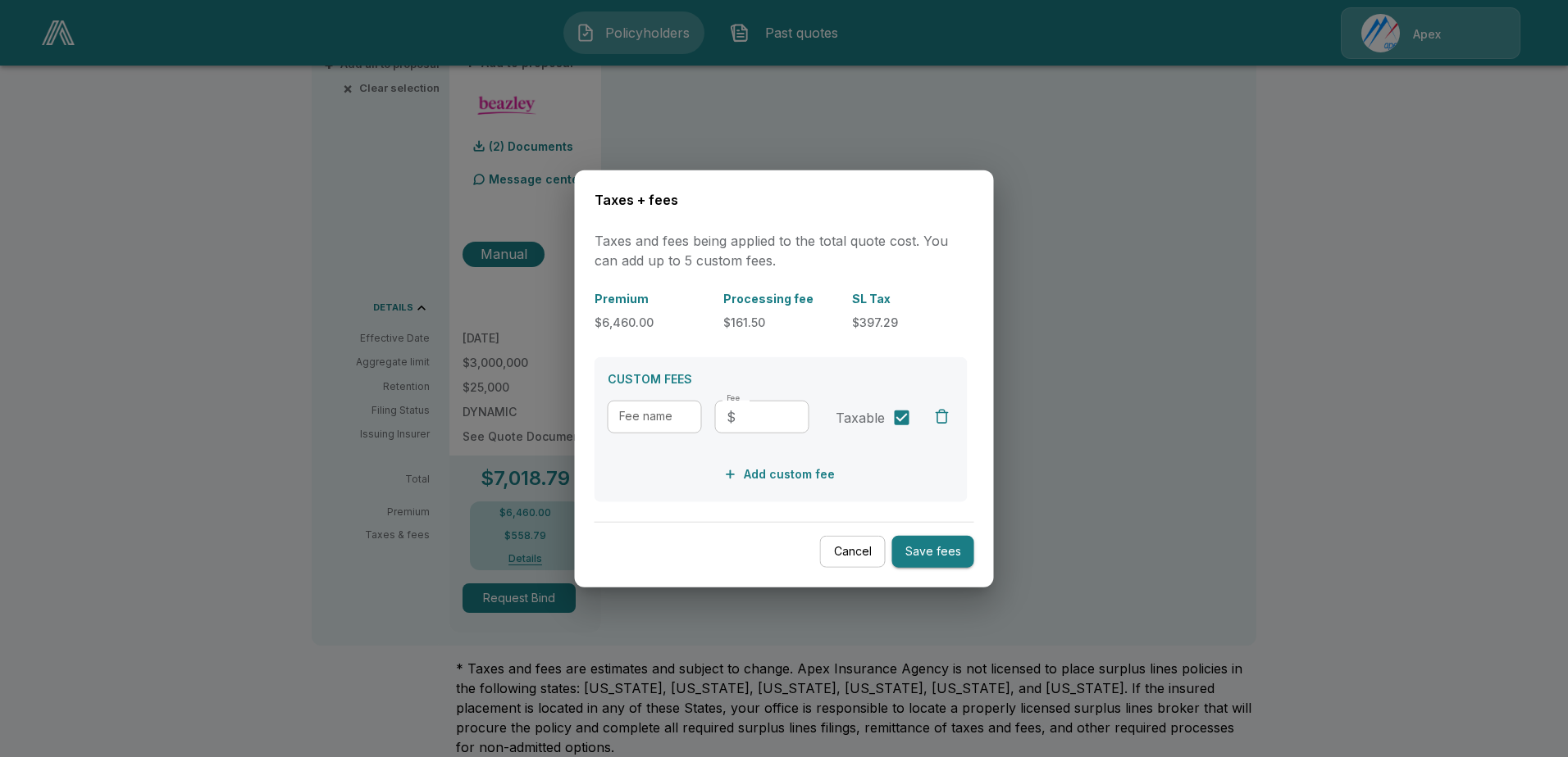
click at [840, 552] on button "Cancel" at bounding box center [852, 552] width 65 height 32
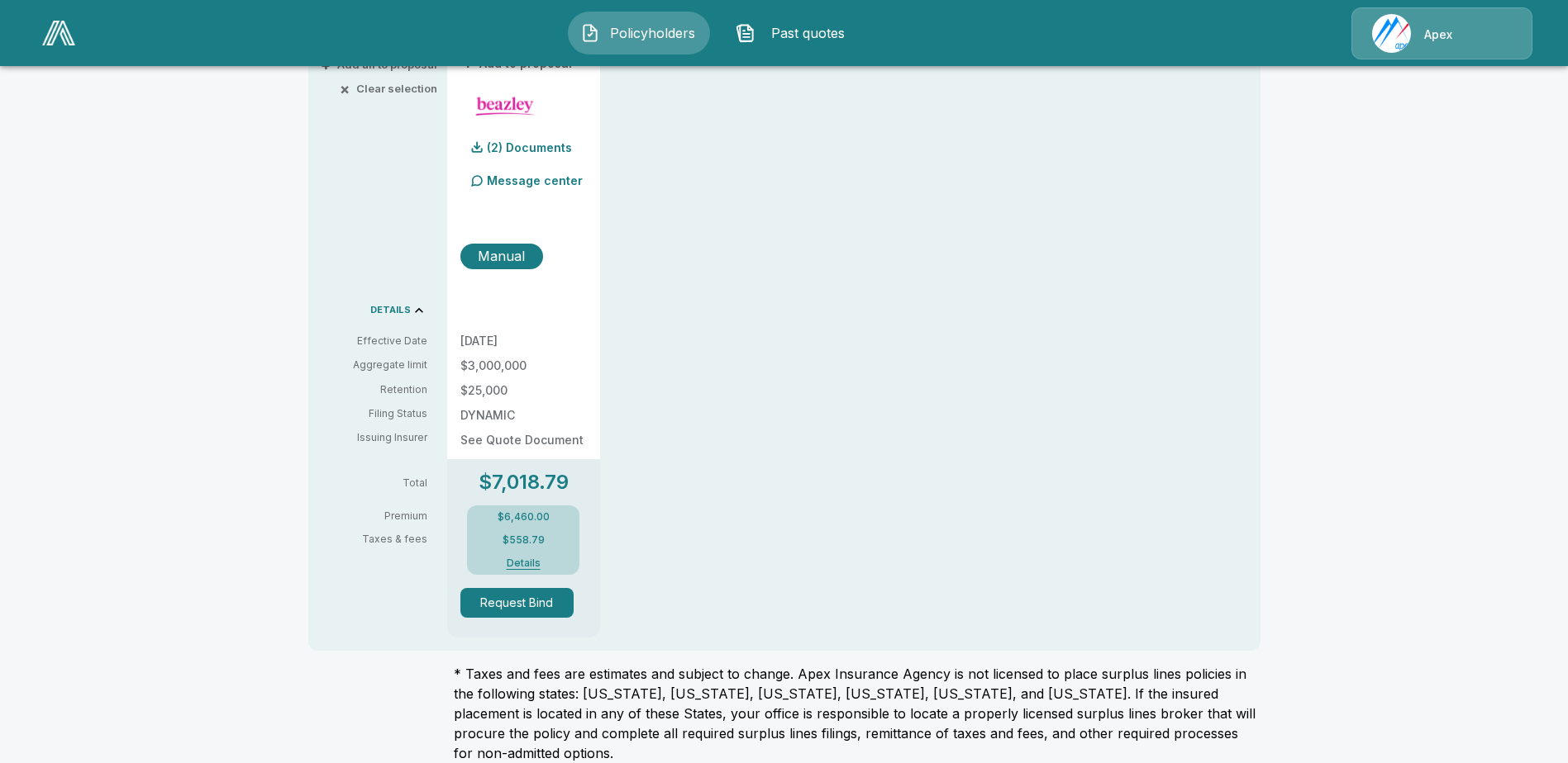
click at [848, 542] on div "QUOTE 1 quote + Add to proposal (2) Documents Message center Manual 10/1/2025 $…" at bounding box center [854, 327] width 814 height 621
click at [675, 355] on div "QUOTE 1 quote + Add to proposal (2) Documents Message center Manual 10/1/2025 $…" at bounding box center [854, 327] width 814 height 621
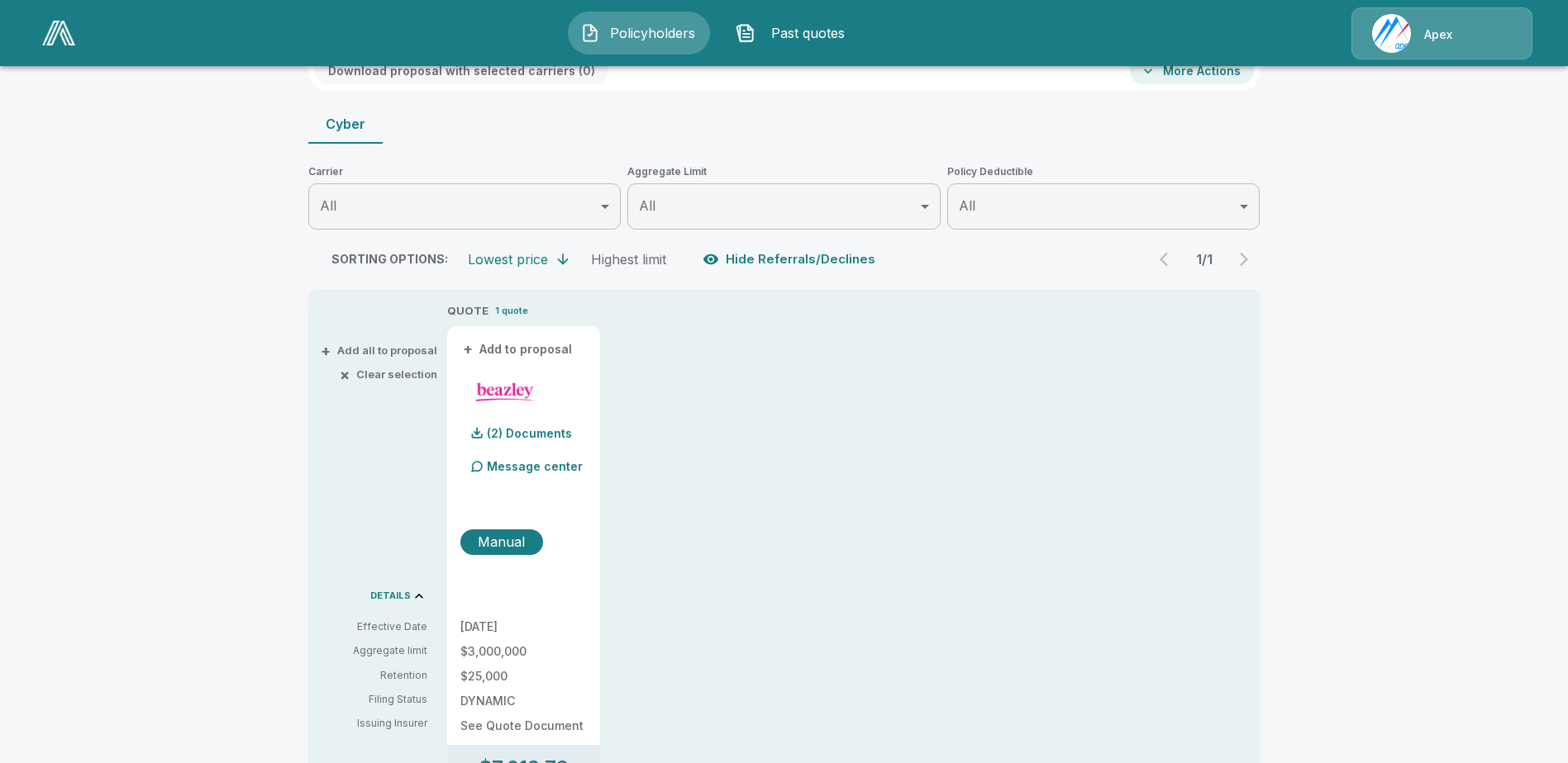
scroll to position [145, 0]
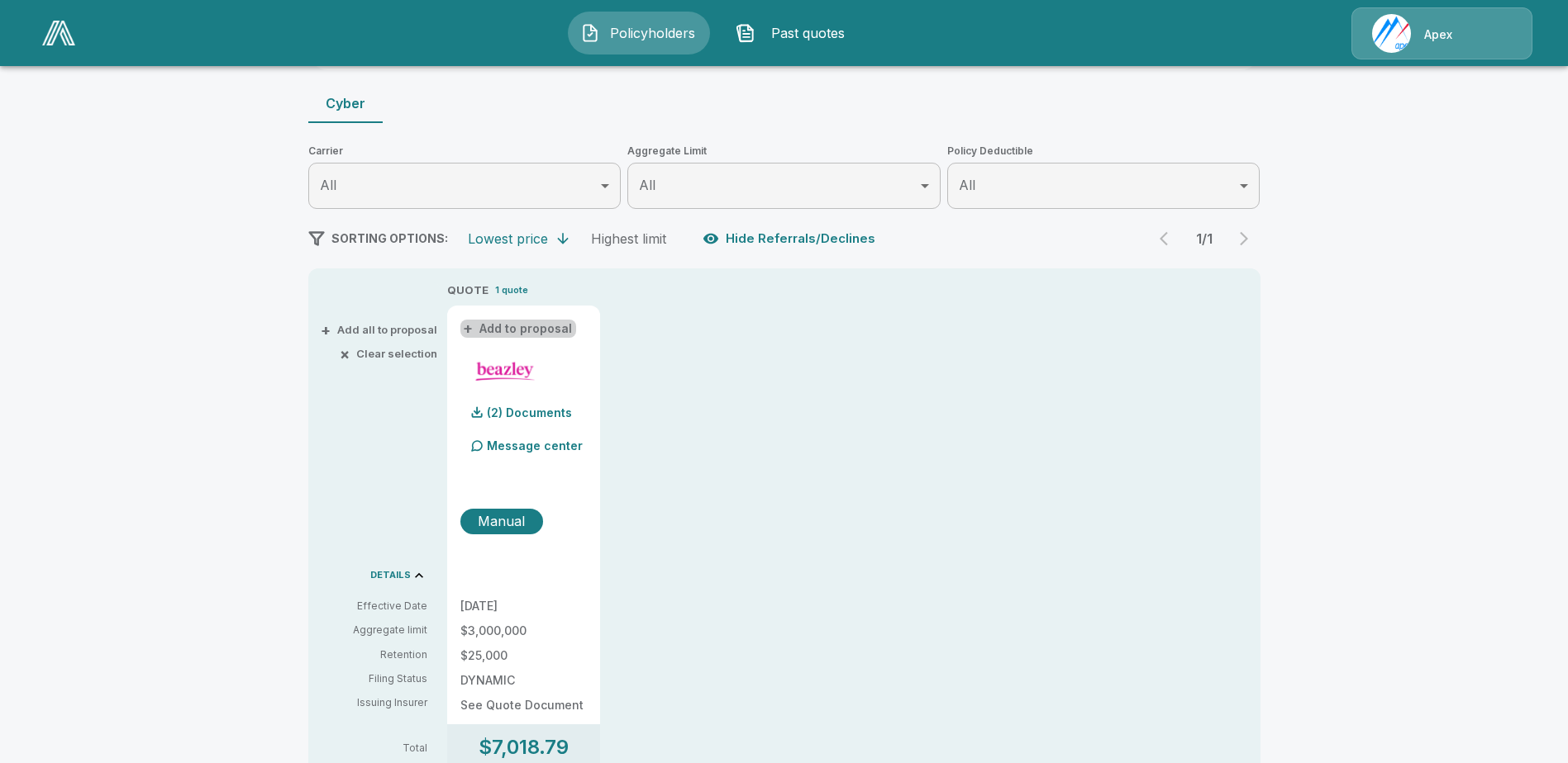
click at [532, 329] on button "+ Add to proposal" at bounding box center [517, 329] width 115 height 18
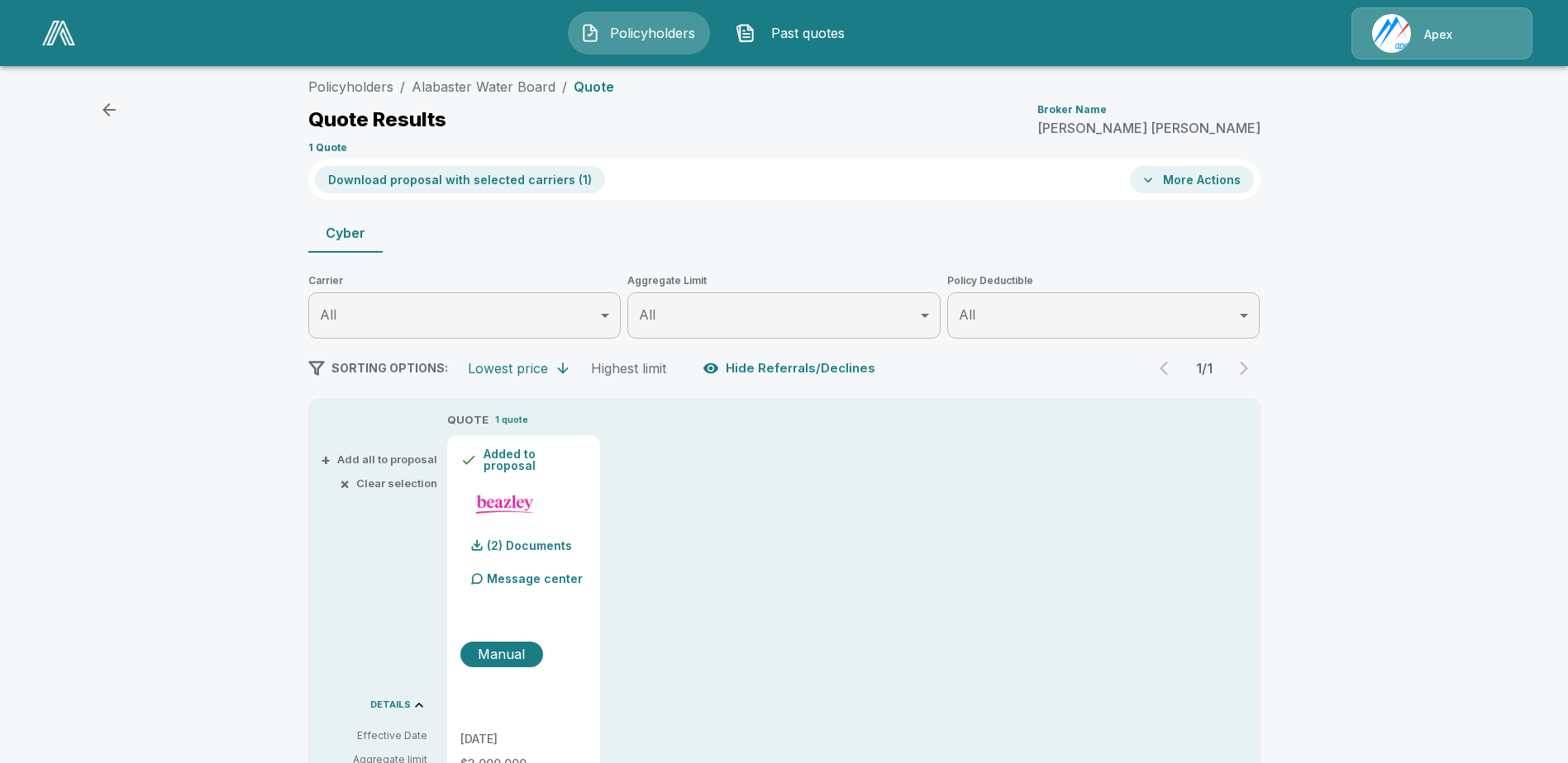
scroll to position [0, 0]
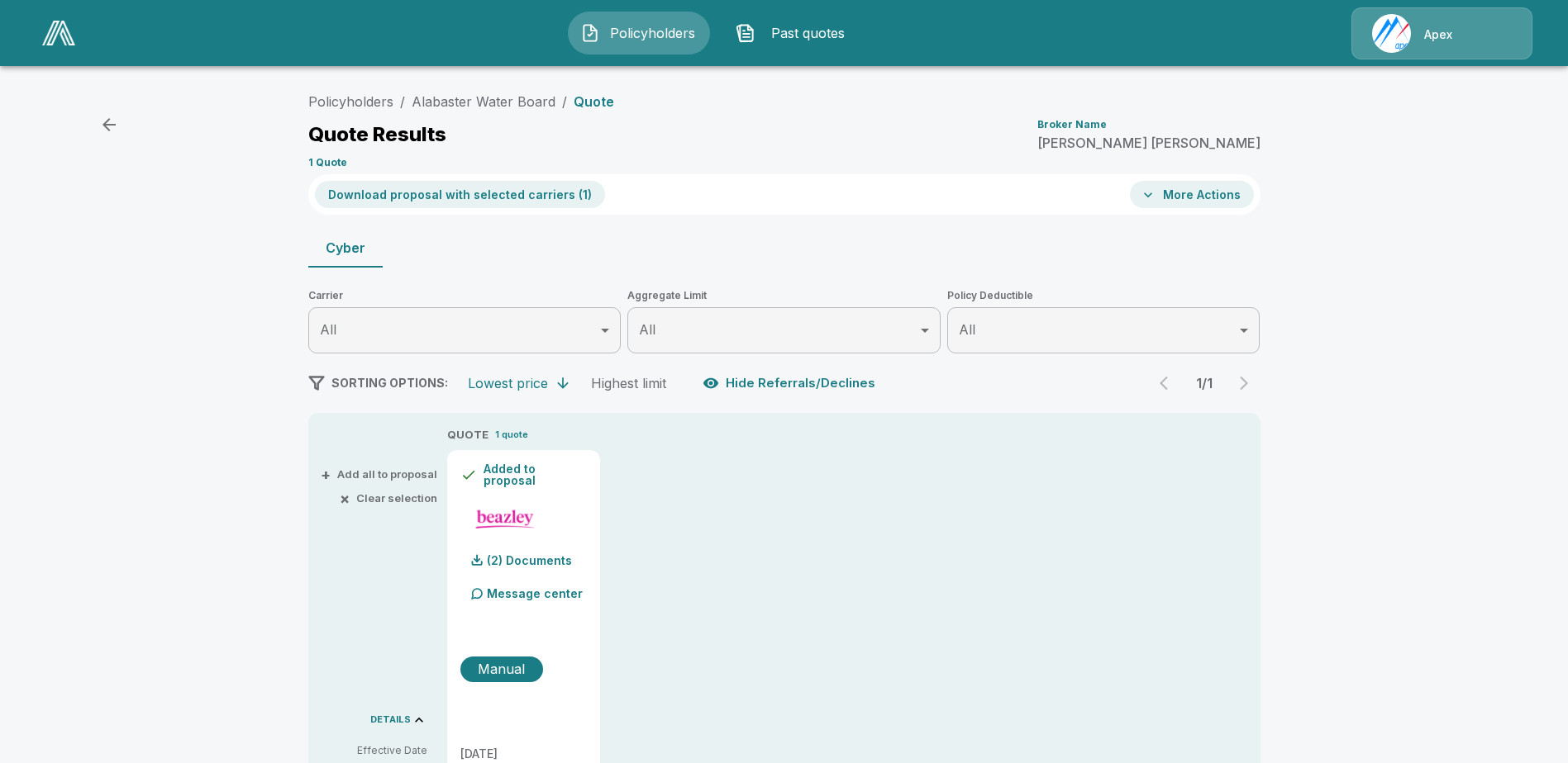
click at [1169, 195] on button "More Actions" at bounding box center [1192, 195] width 124 height 28
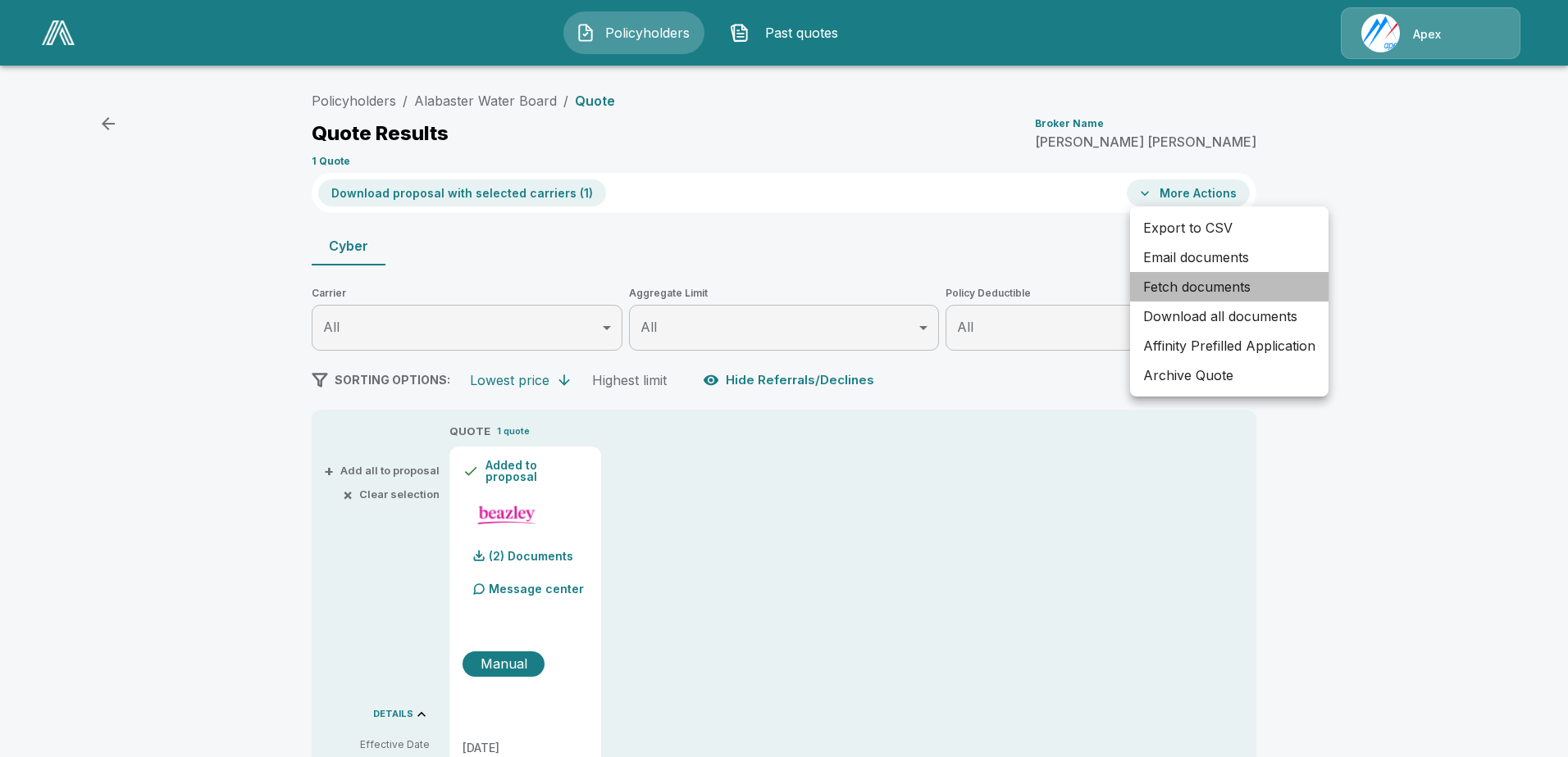
click at [1192, 283] on li "Fetch documents" at bounding box center [1228, 287] width 198 height 29
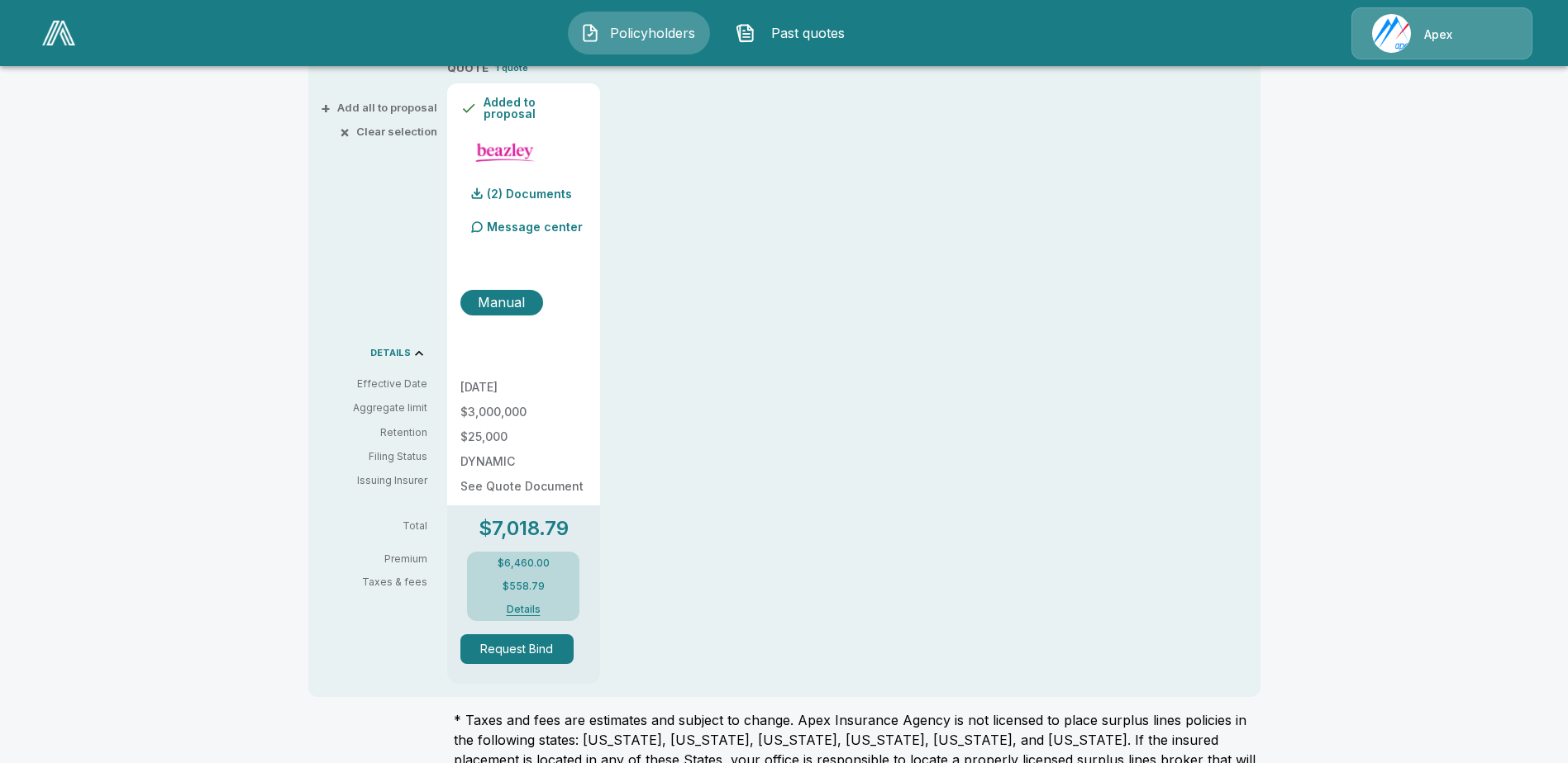
scroll to position [410, 0]
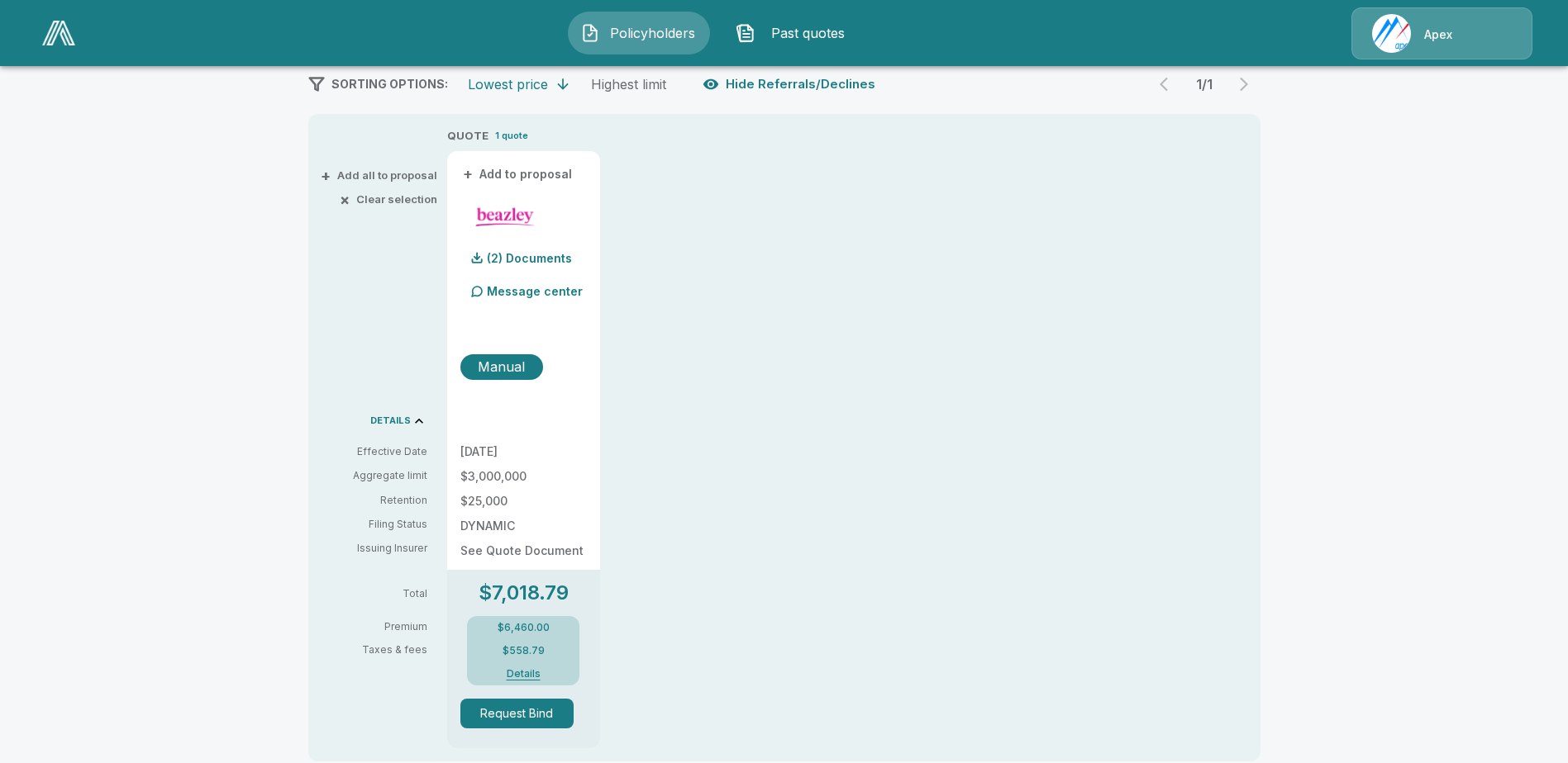
scroll to position [286, 0]
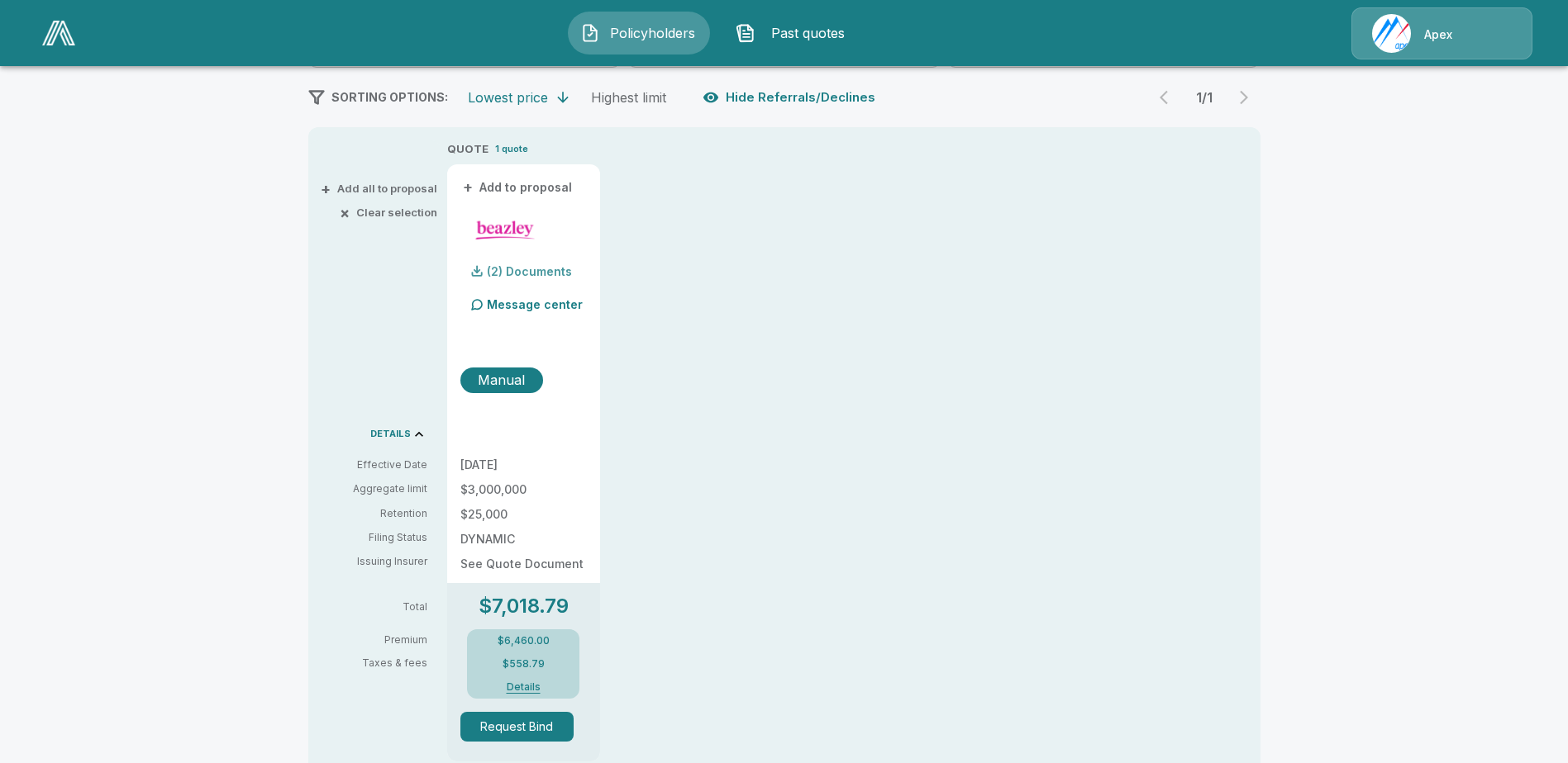
click at [490, 270] on div at bounding box center [477, 271] width 33 height 33
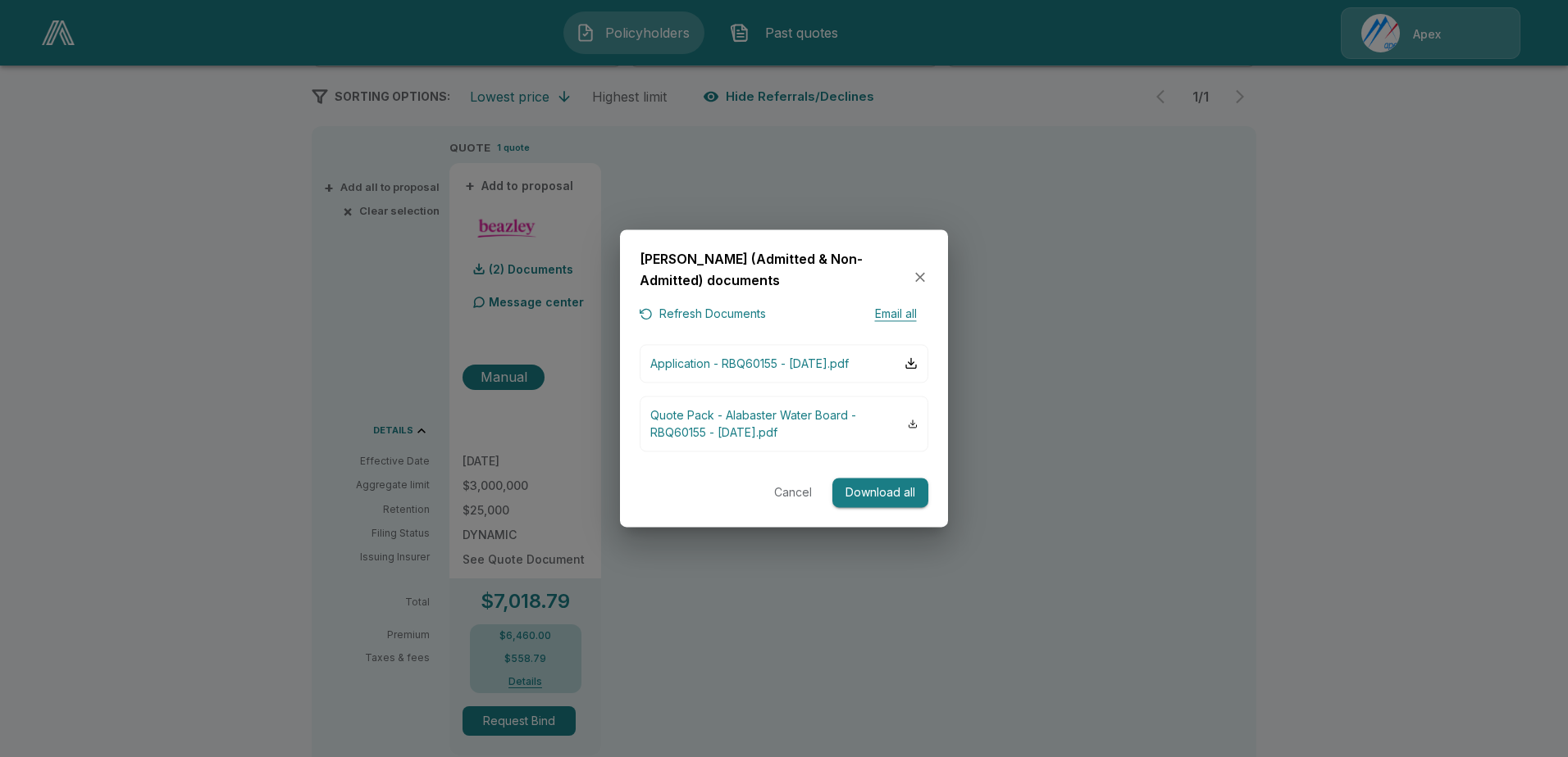
click at [900, 305] on button "Email all" at bounding box center [895, 315] width 65 height 21
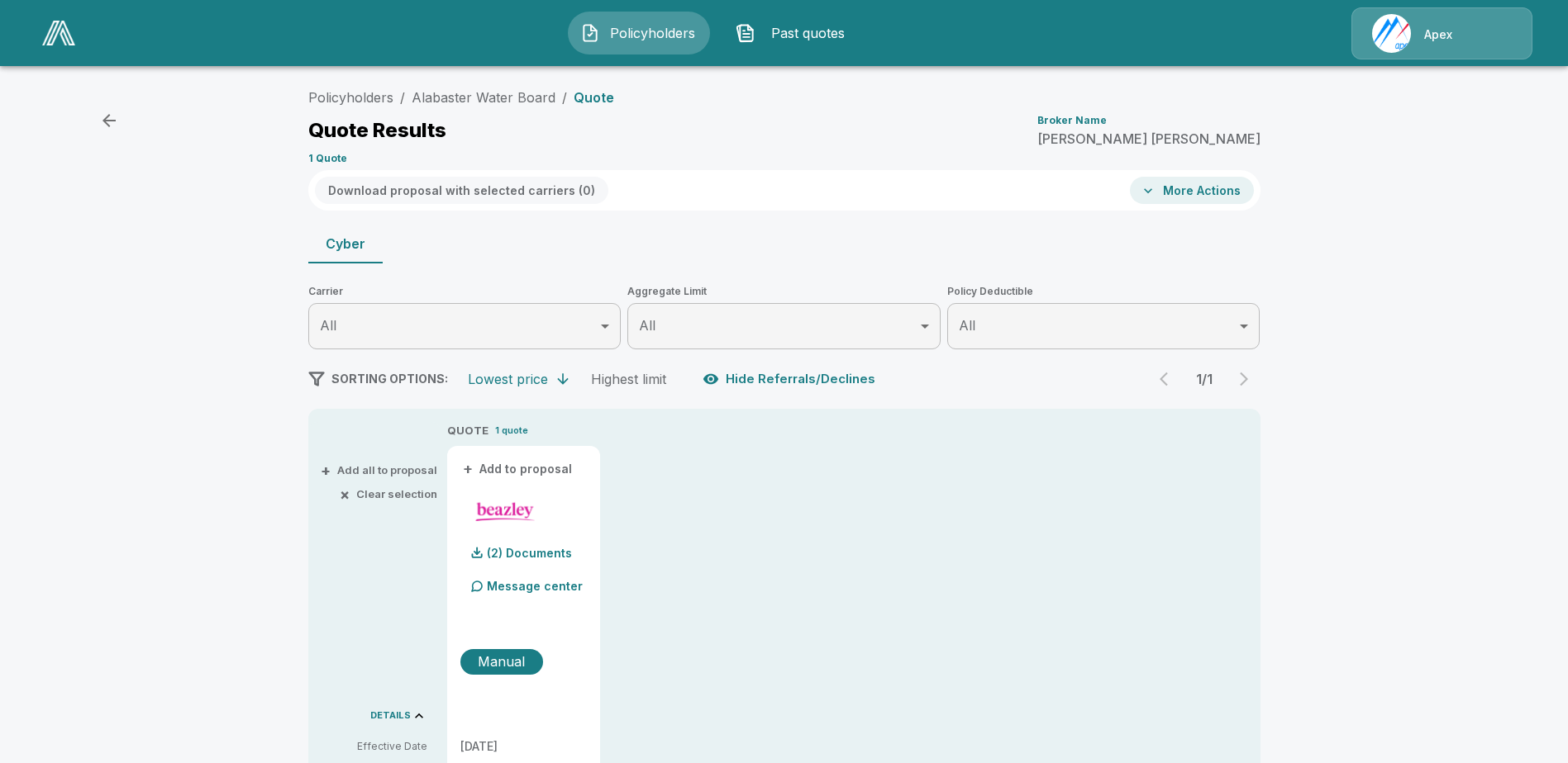
scroll to position [0, 0]
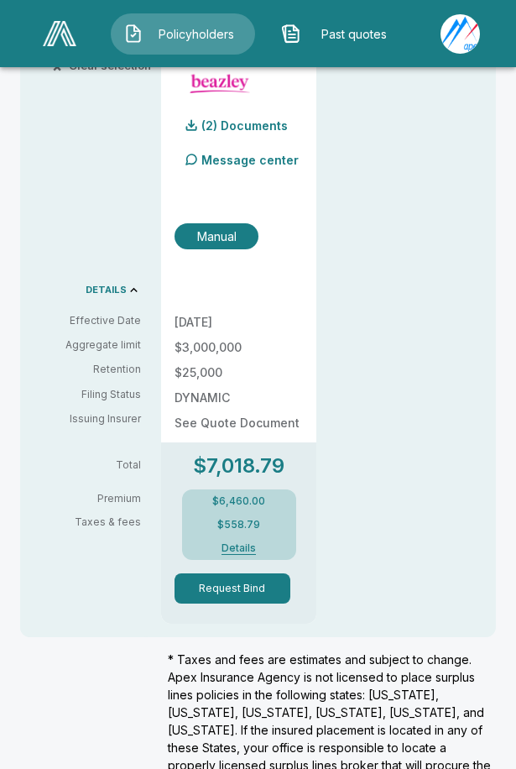
scroll to position [504, 0]
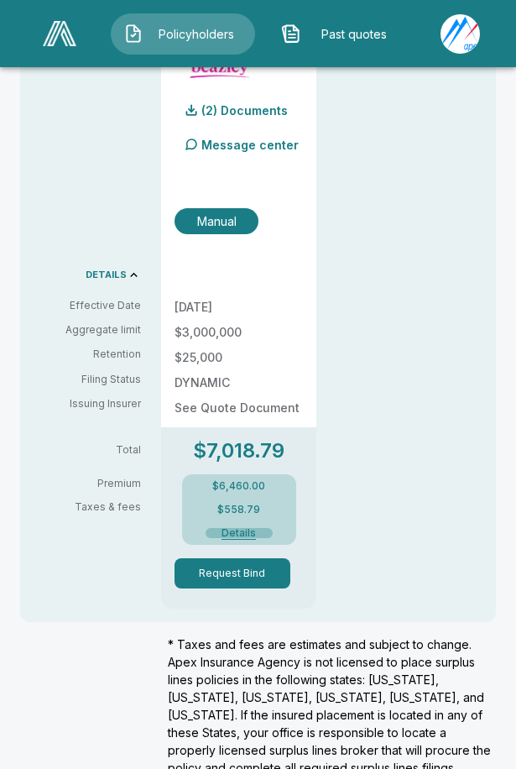
click at [238, 536] on button "Details" at bounding box center [239, 533] width 67 height 10
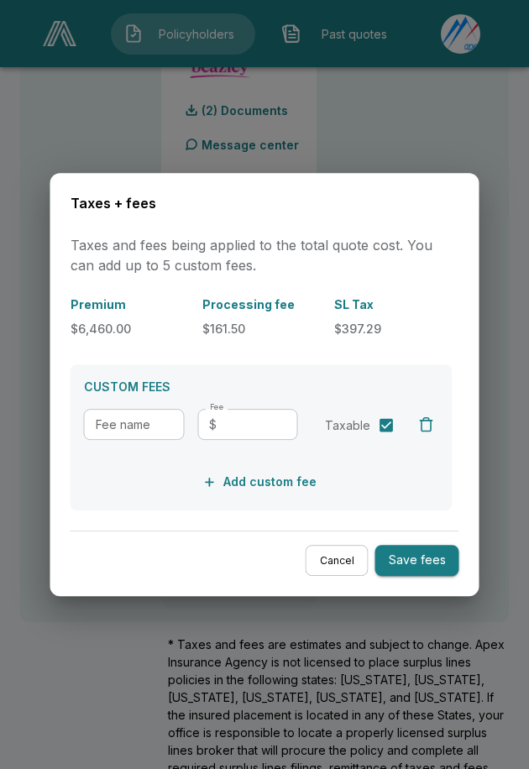
click at [331, 563] on button "Cancel" at bounding box center [336, 560] width 63 height 31
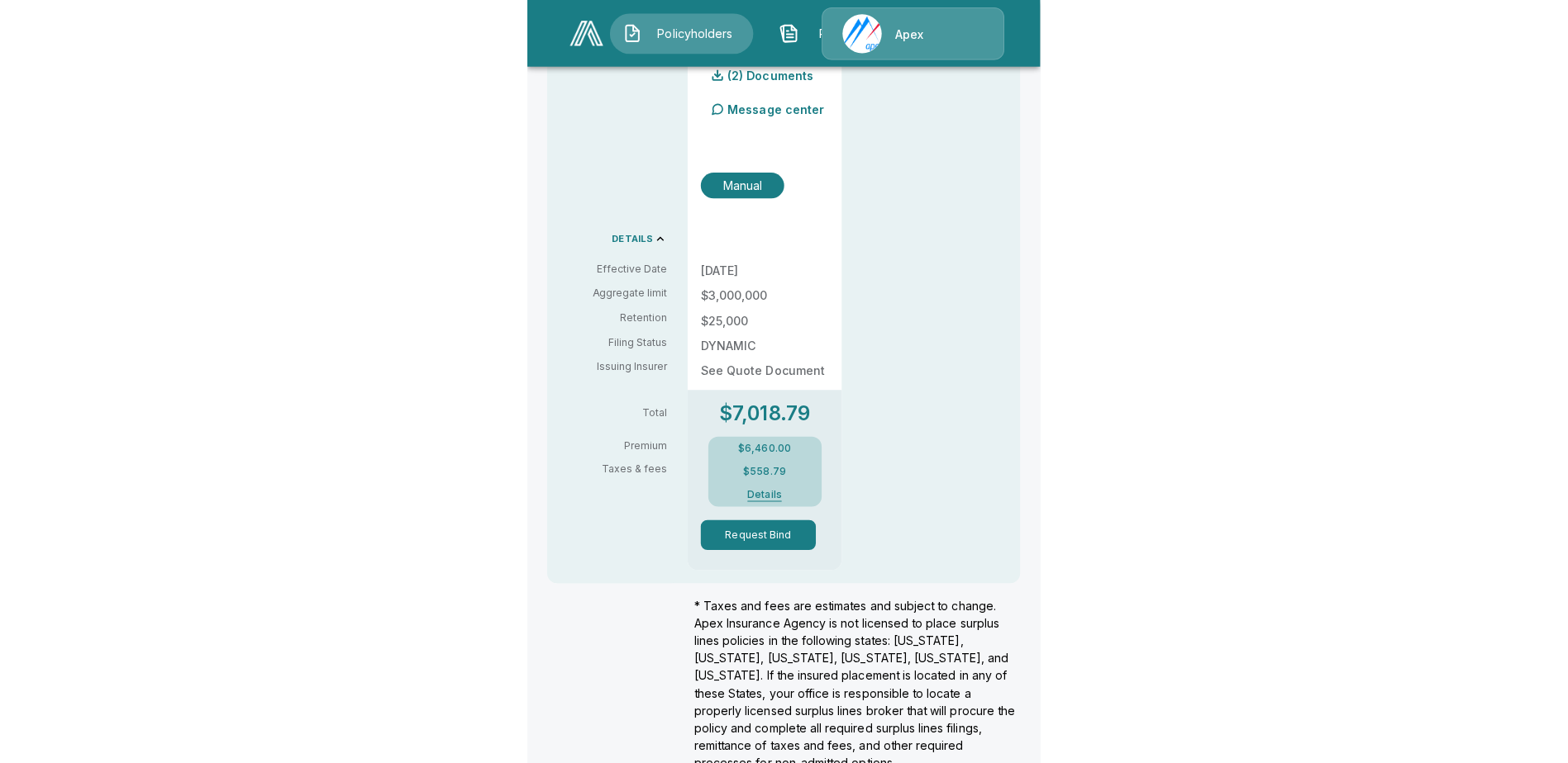
scroll to position [410, 0]
